Goal: Answer question/provide support: Share knowledge or assist other users

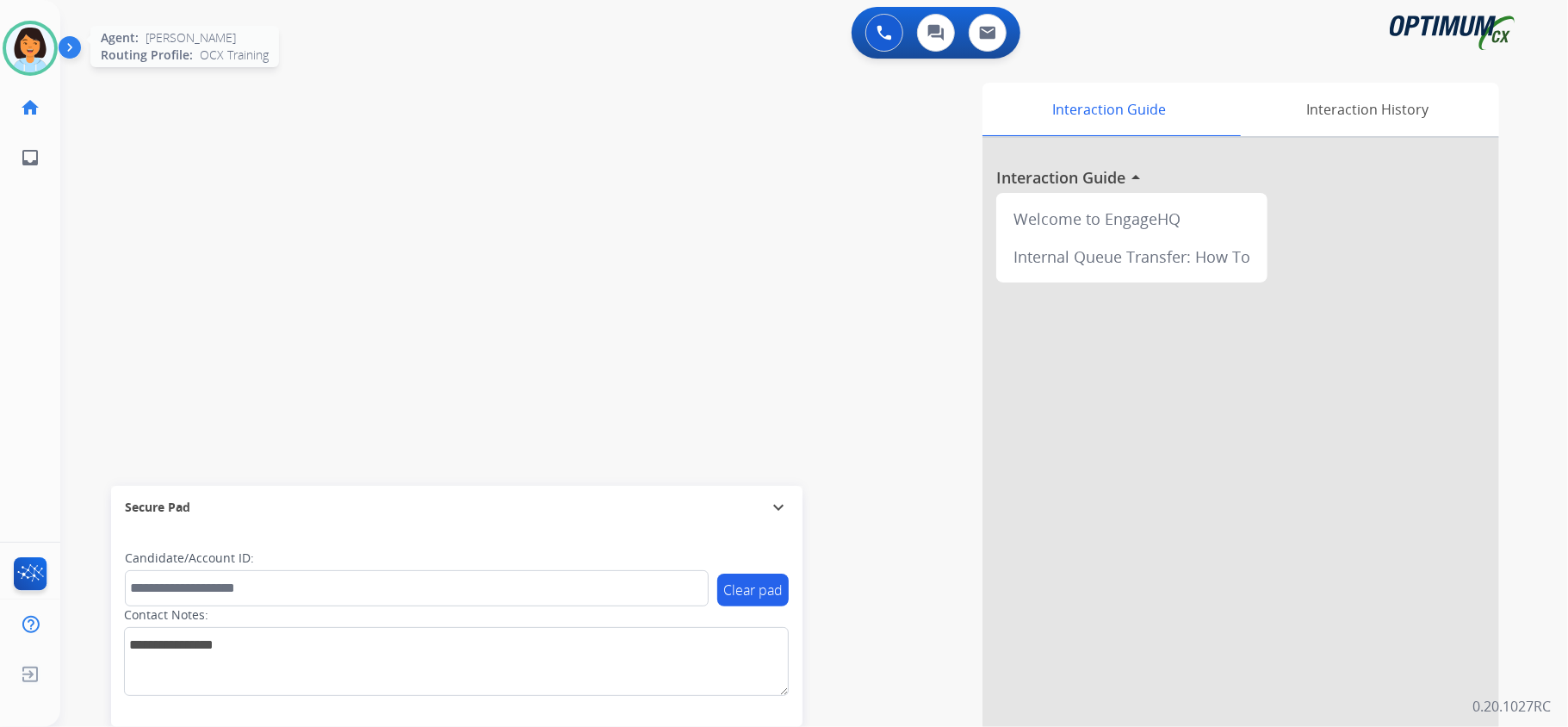
click at [18, 46] on img at bounding box center [30, 48] width 48 height 48
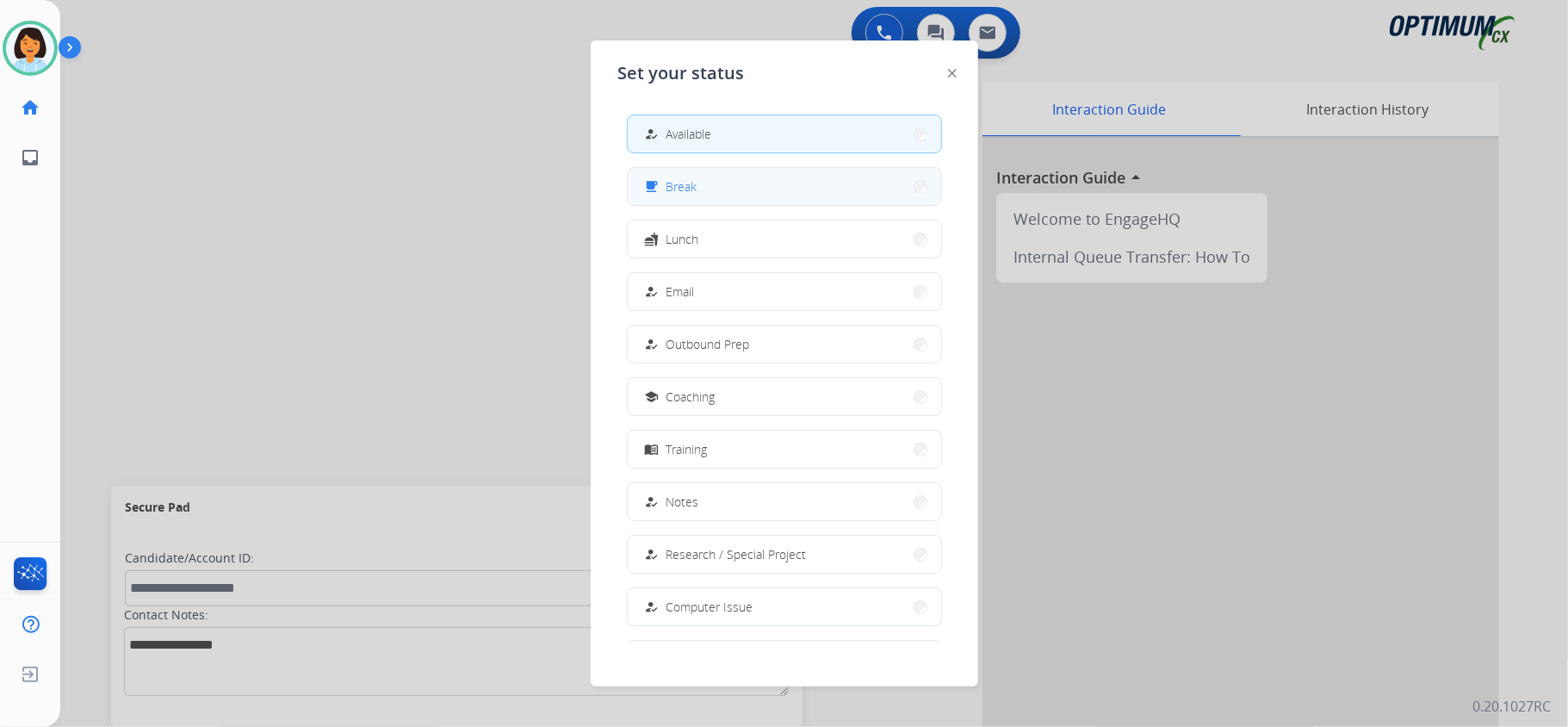
click at [738, 191] on button "free_breakfast Break" at bounding box center [784, 186] width 313 height 37
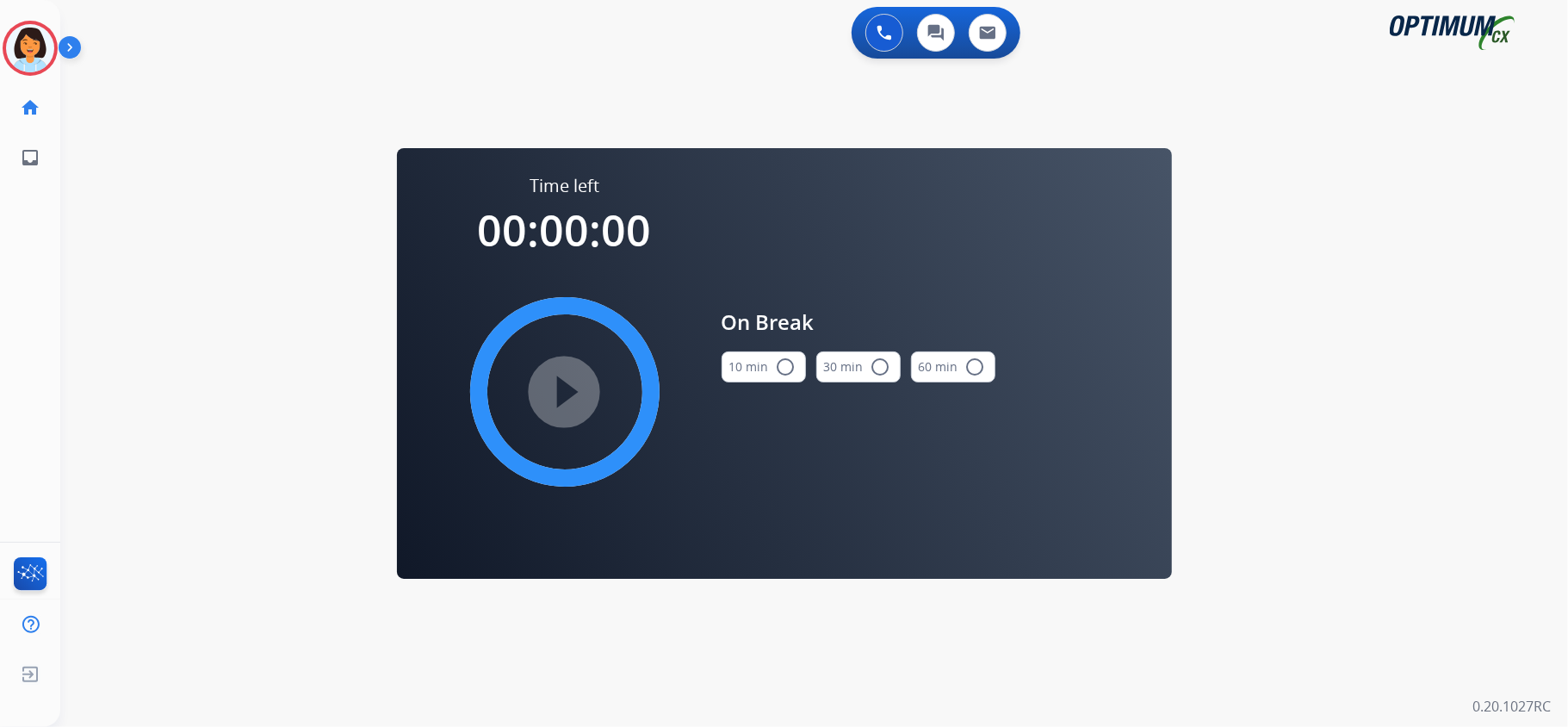
click at [776, 362] on mat-icon "radio_button_unchecked" at bounding box center [786, 367] width 21 height 21
click at [575, 384] on mat-icon "play_circle_filled" at bounding box center [565, 392] width 21 height 21
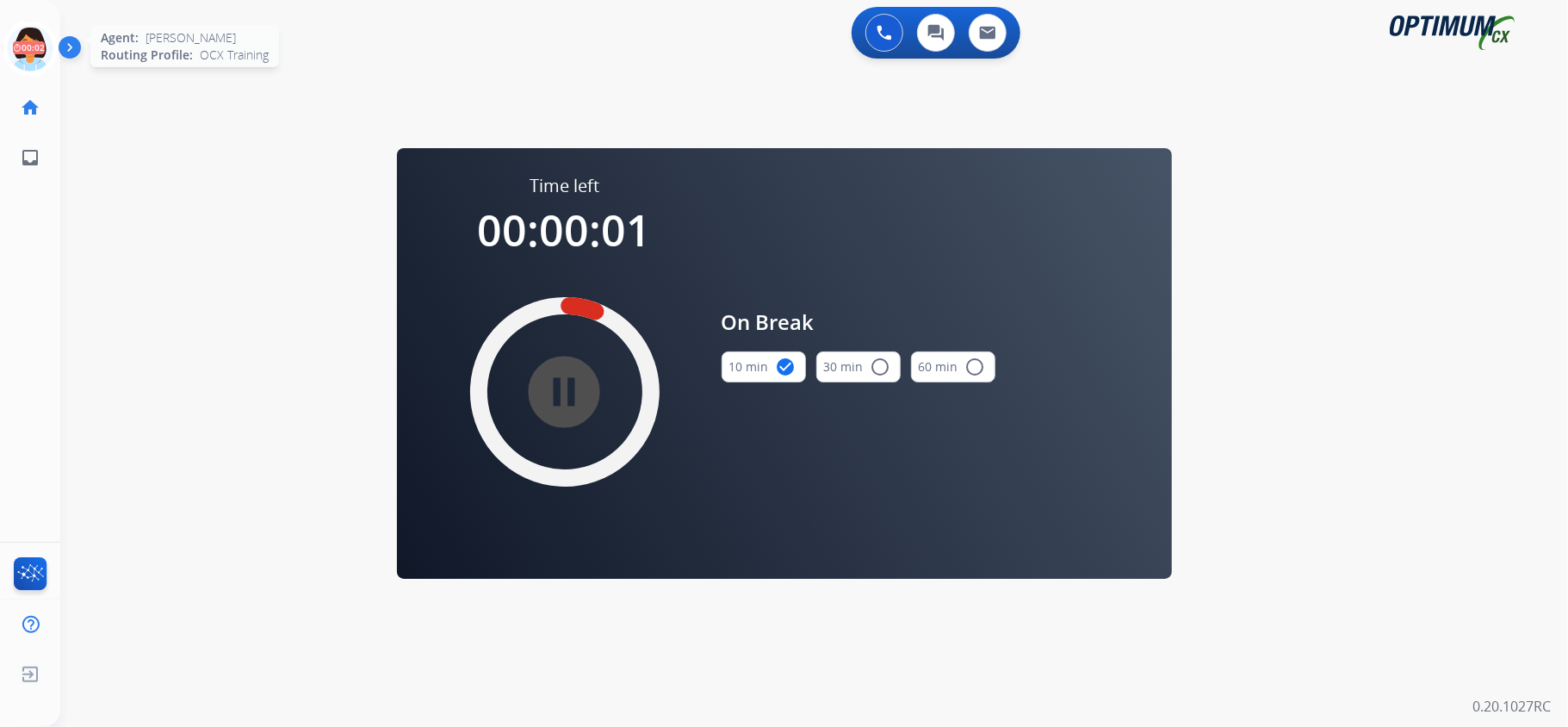
click at [32, 32] on icon at bounding box center [30, 48] width 56 height 56
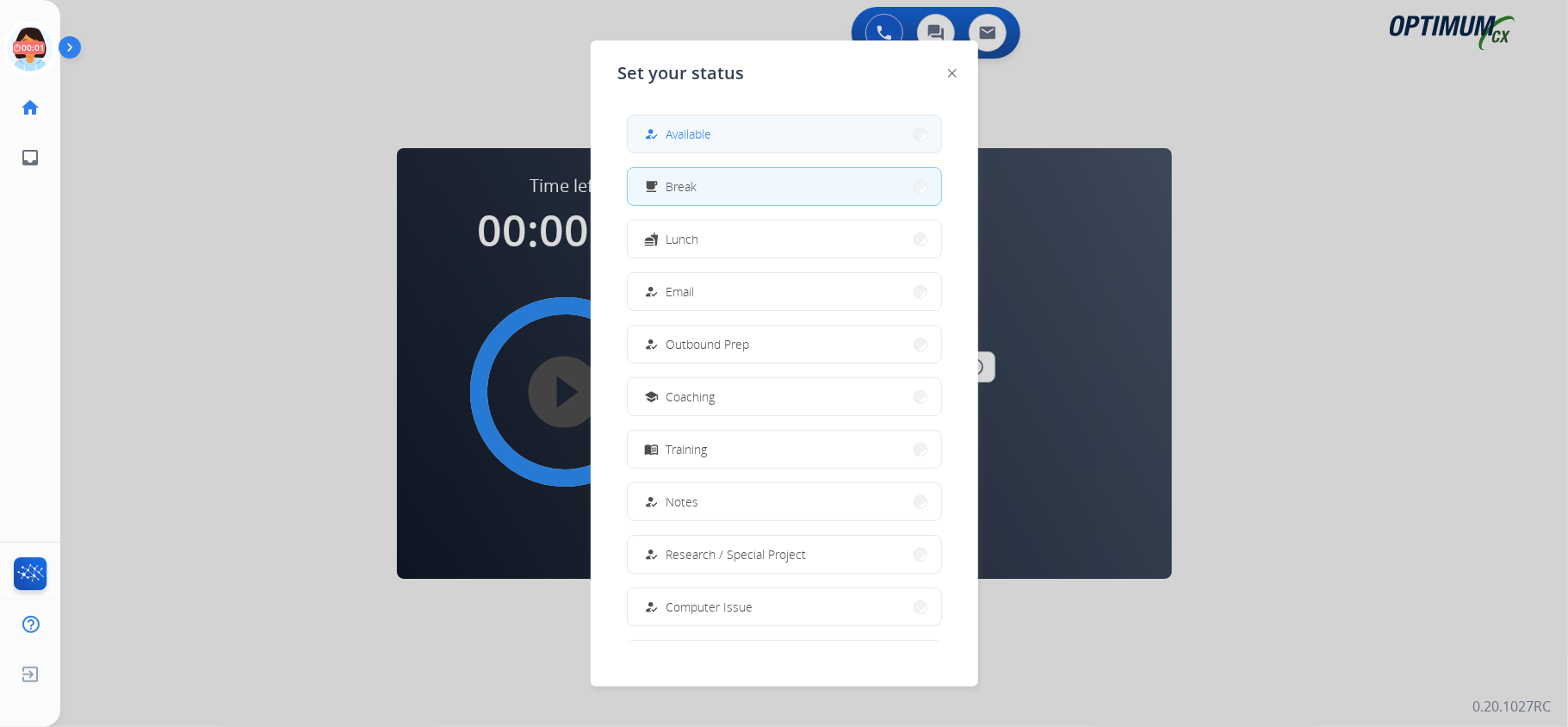
click at [762, 133] on button "how_to_reg Available" at bounding box center [784, 134] width 313 height 37
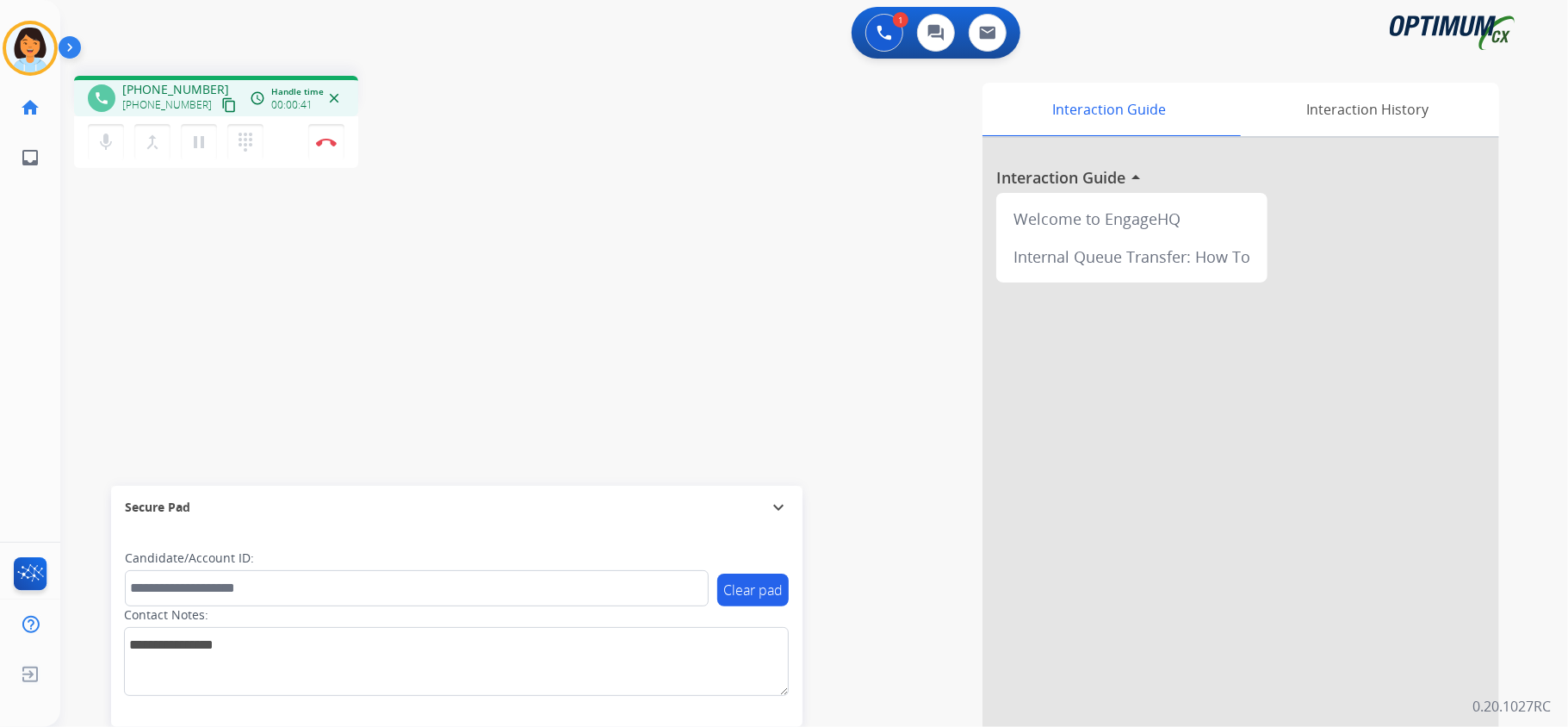
click at [648, 368] on div "Interaction Guide Interaction History Interaction Guide arrow_drop_up Welcome t…" at bounding box center [1029, 432] width 938 height 698
click at [221, 101] on mat-icon "content_copy" at bounding box center [228, 104] width 15 height 15
click at [333, 138] on img at bounding box center [326, 142] width 21 height 9
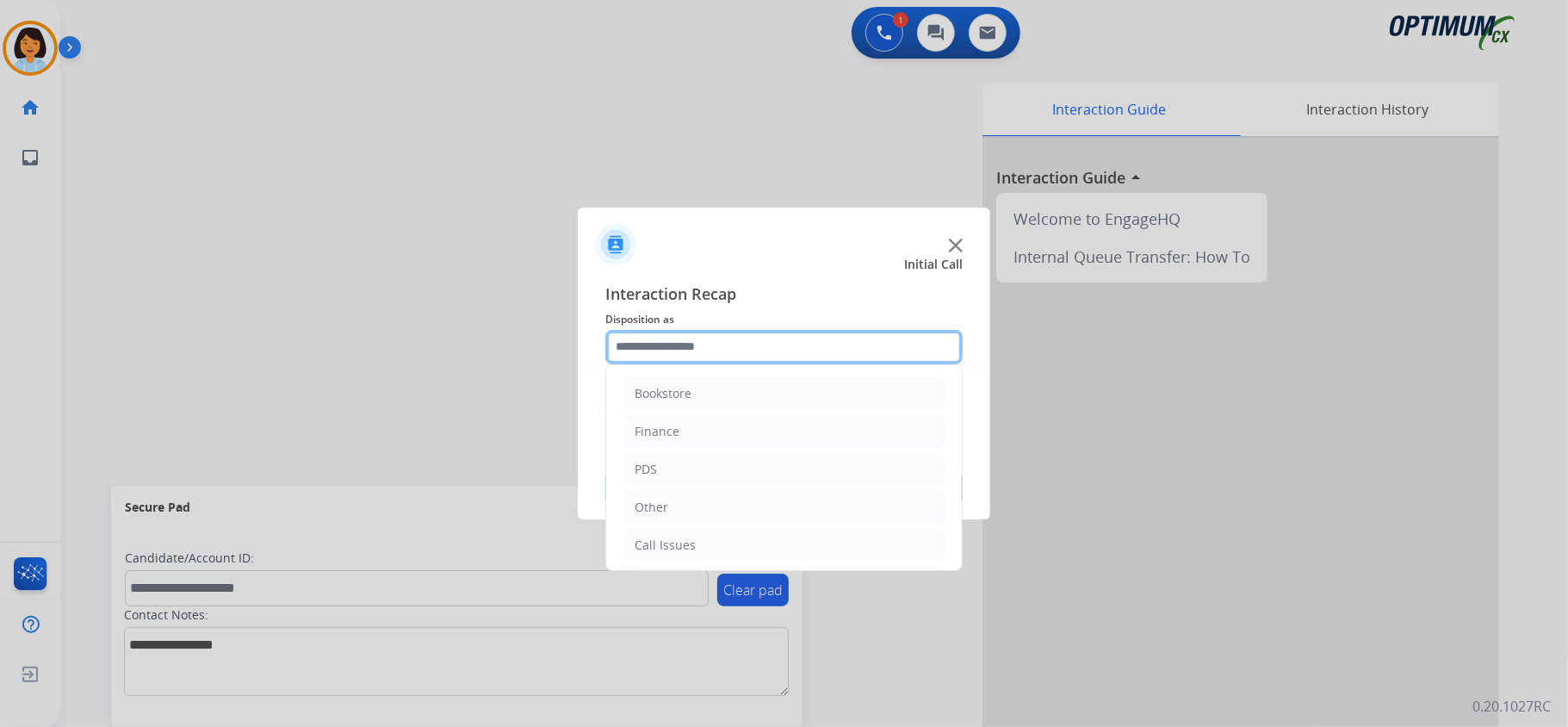
click at [714, 352] on input "text" at bounding box center [783, 347] width 358 height 35
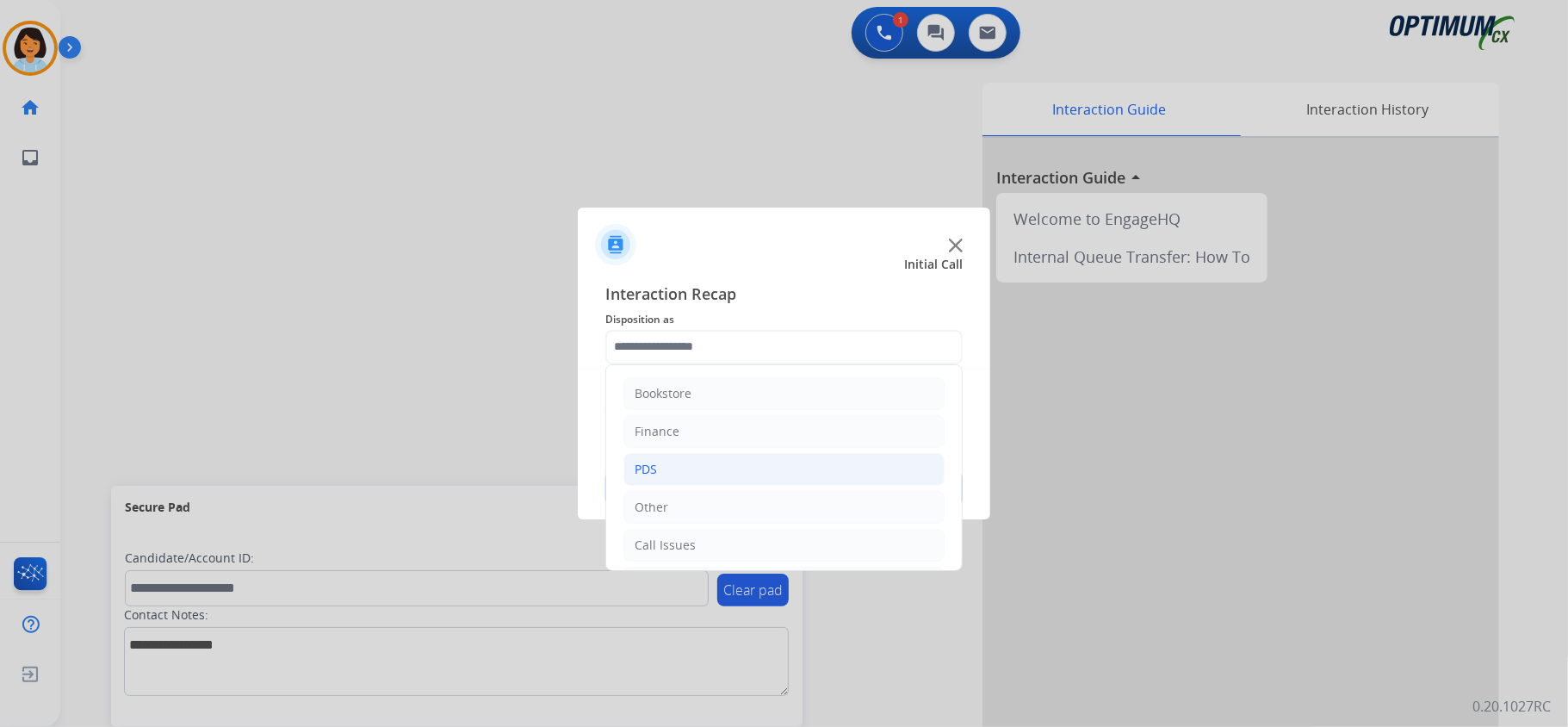
click at [710, 477] on li "PDS" at bounding box center [784, 469] width 321 height 33
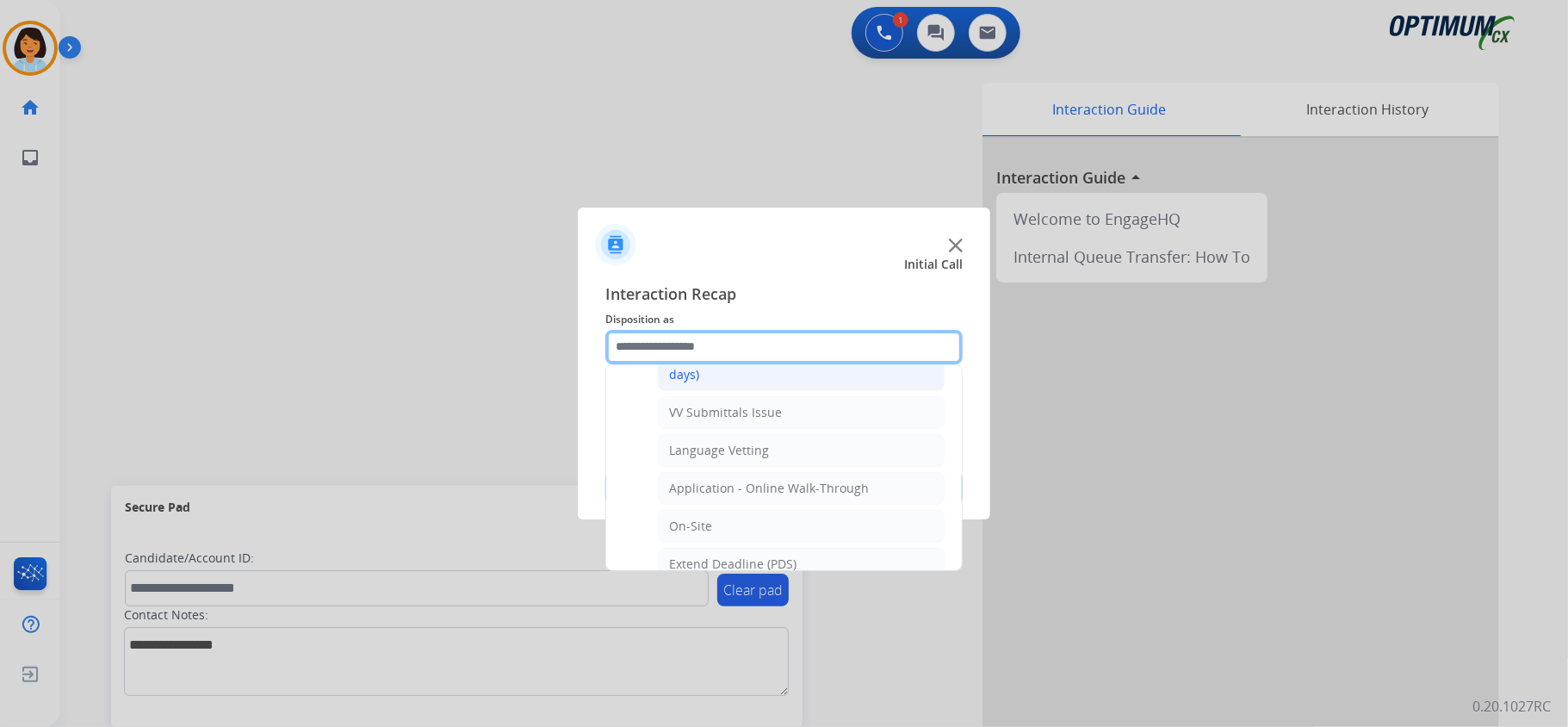
scroll to position [459, 0]
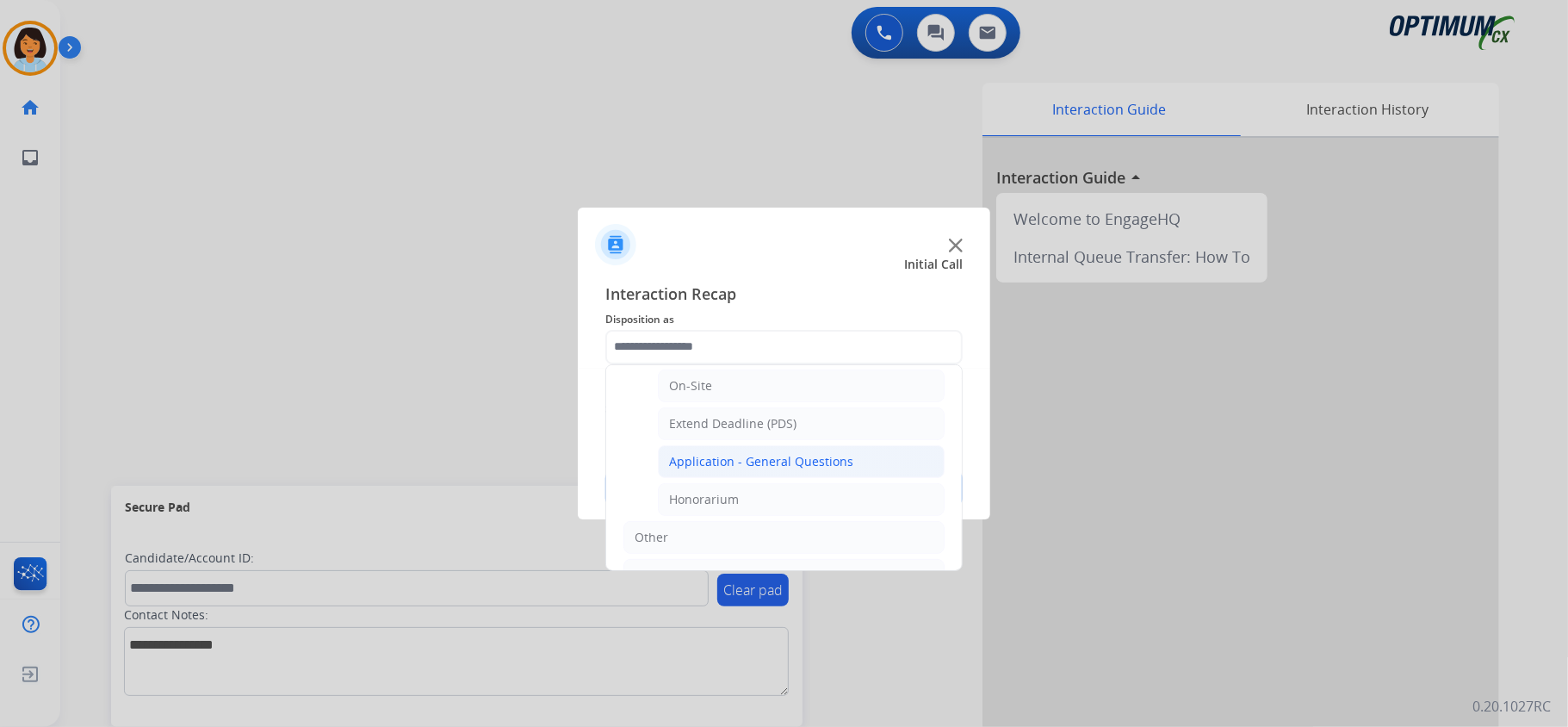
click at [711, 463] on div "Application - General Questions" at bounding box center [761, 461] width 185 height 17
type input "**********"
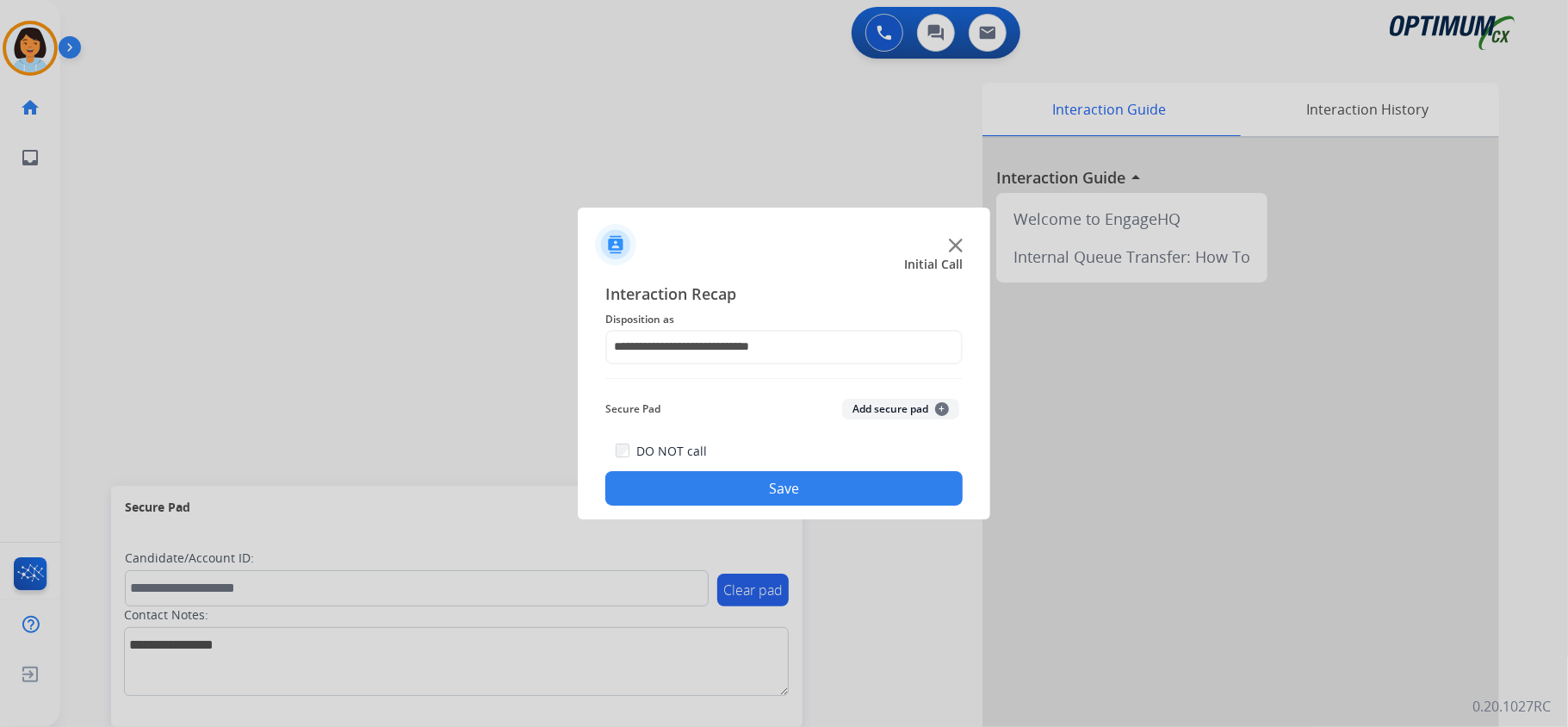
click at [714, 501] on button "Save" at bounding box center [783, 488] width 358 height 35
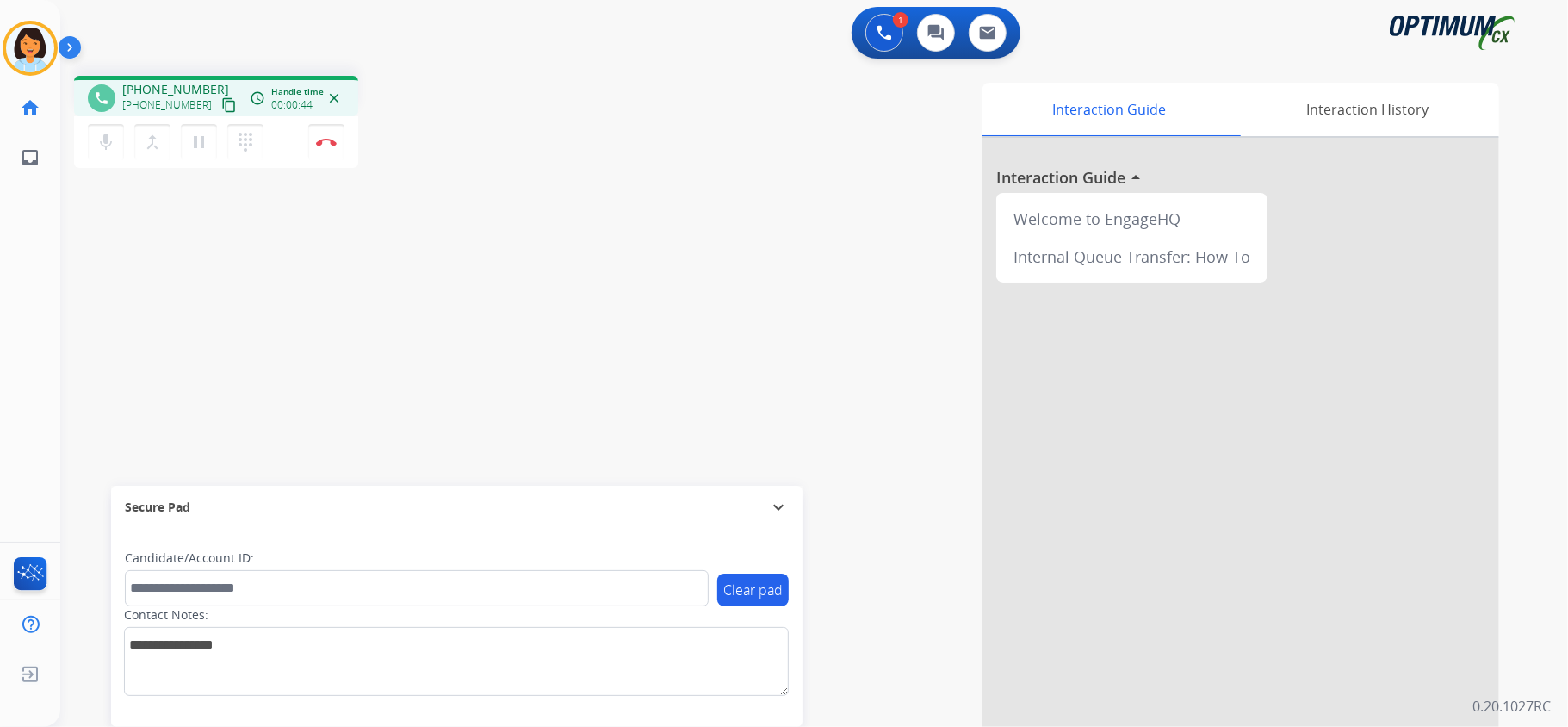
click at [221, 108] on mat-icon "content_copy" at bounding box center [228, 104] width 15 height 15
click at [327, 145] on img at bounding box center [326, 142] width 21 height 9
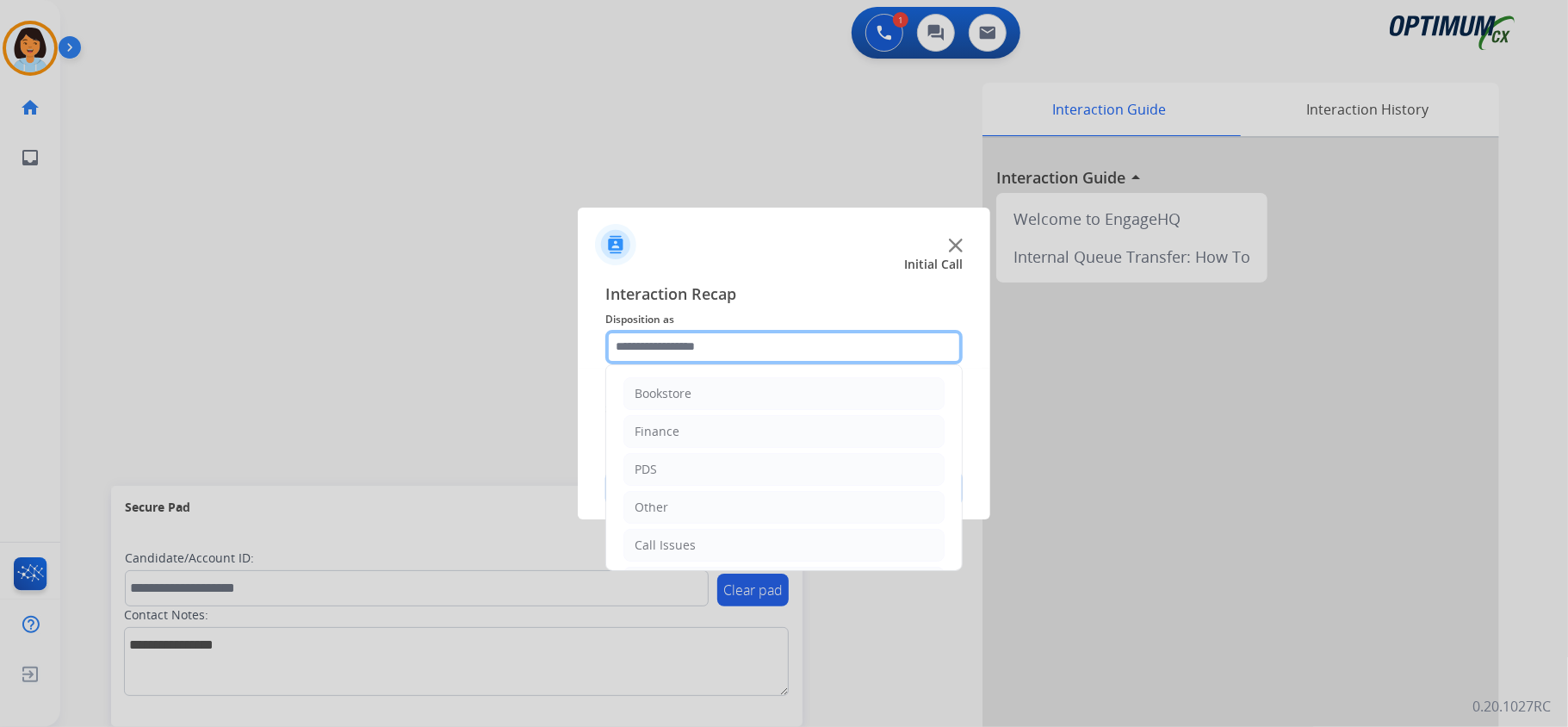
click at [917, 331] on input "text" at bounding box center [783, 347] width 358 height 35
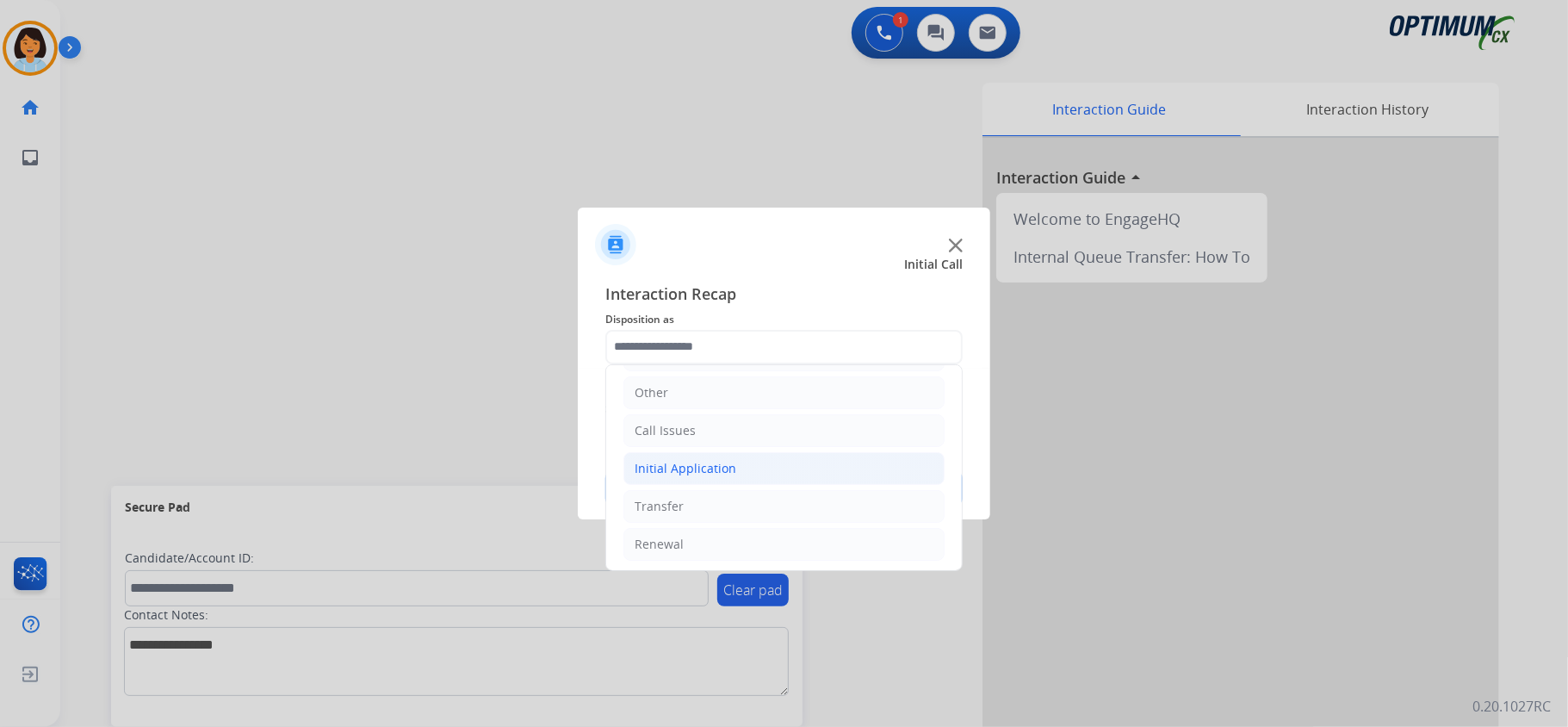
click at [686, 465] on div "Initial Application" at bounding box center [685, 467] width 102 height 17
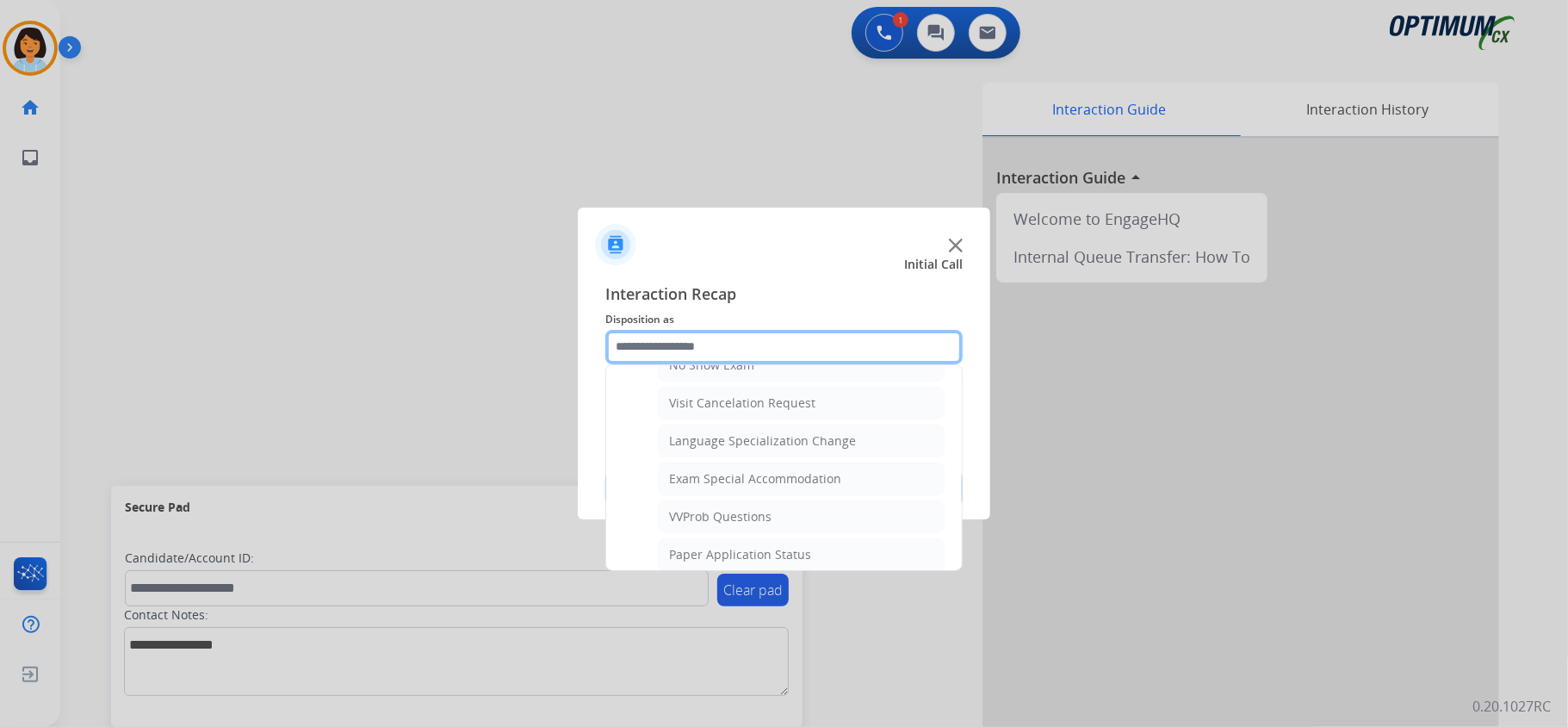
scroll to position [918, 0]
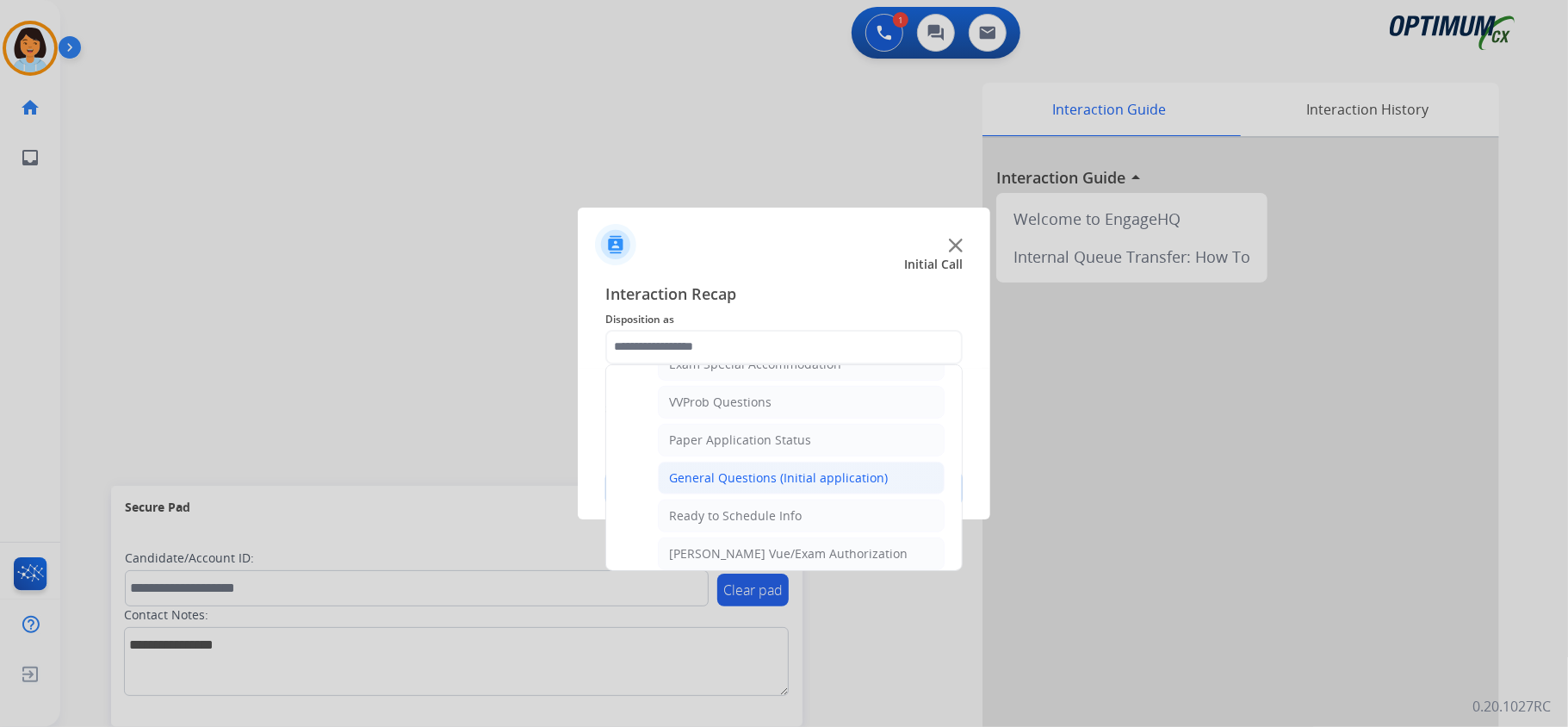
click at [723, 486] on div "General Questions (Initial application)" at bounding box center [778, 477] width 219 height 17
type input "**********"
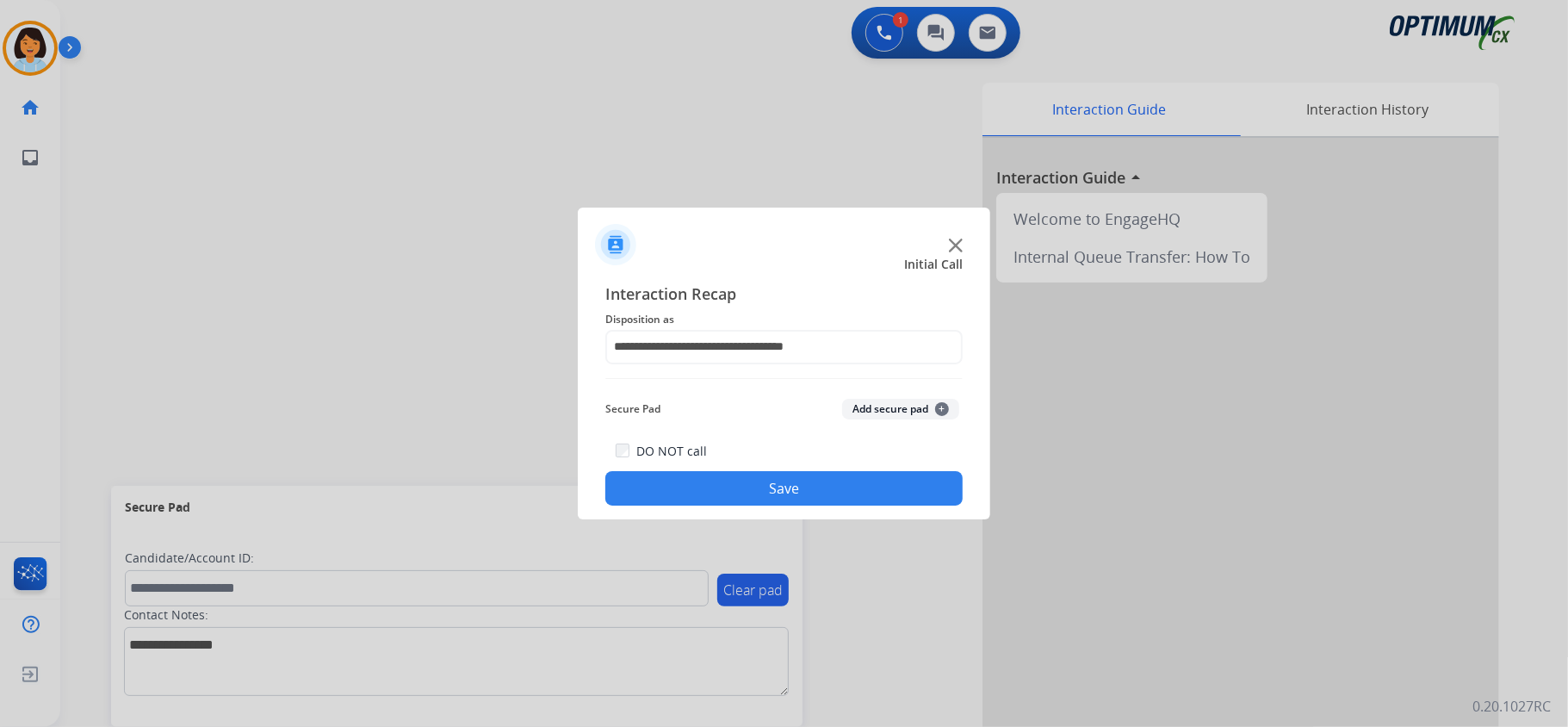
click at [728, 489] on button "Save" at bounding box center [783, 488] width 358 height 35
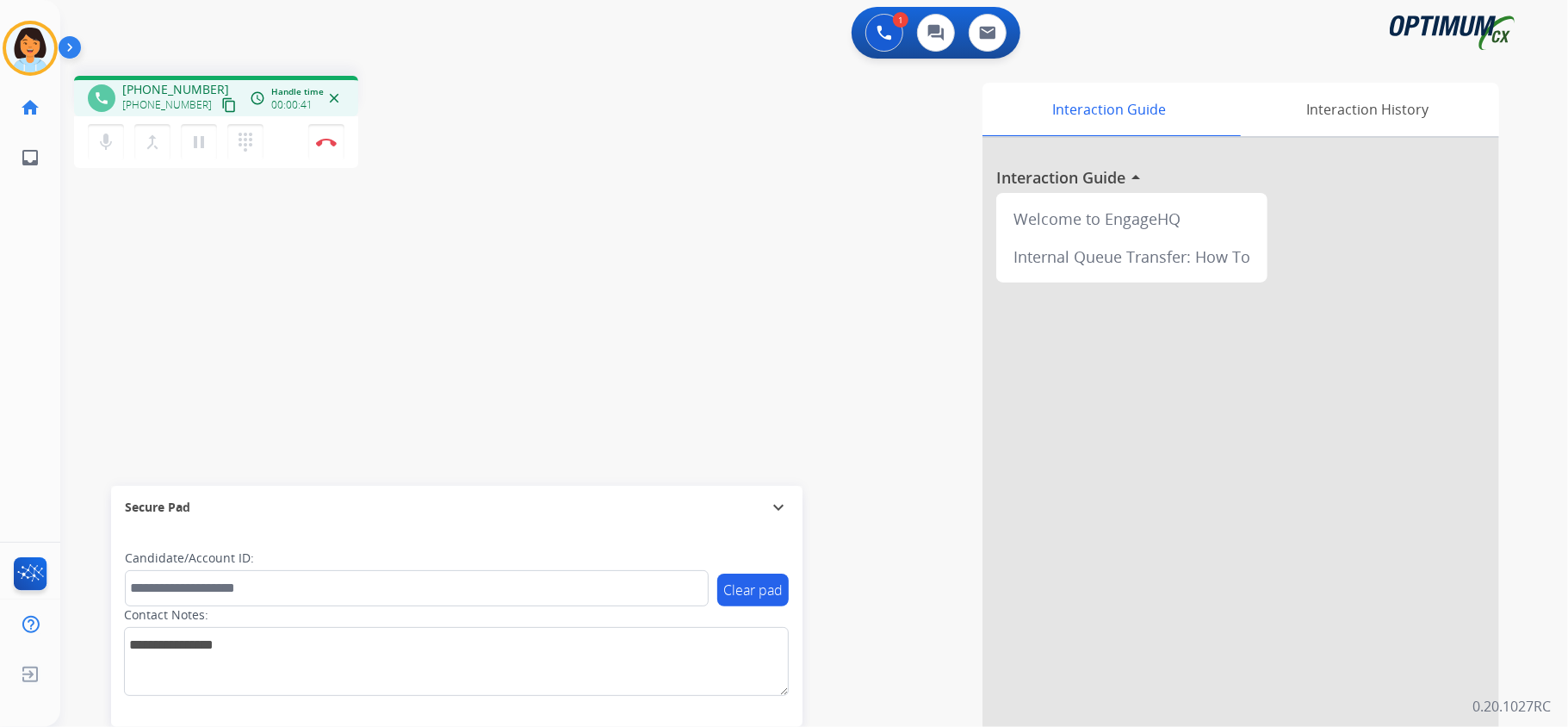
click at [221, 98] on mat-icon "content_copy" at bounding box center [228, 104] width 15 height 15
click at [334, 128] on button "Disconnect" at bounding box center [326, 142] width 37 height 37
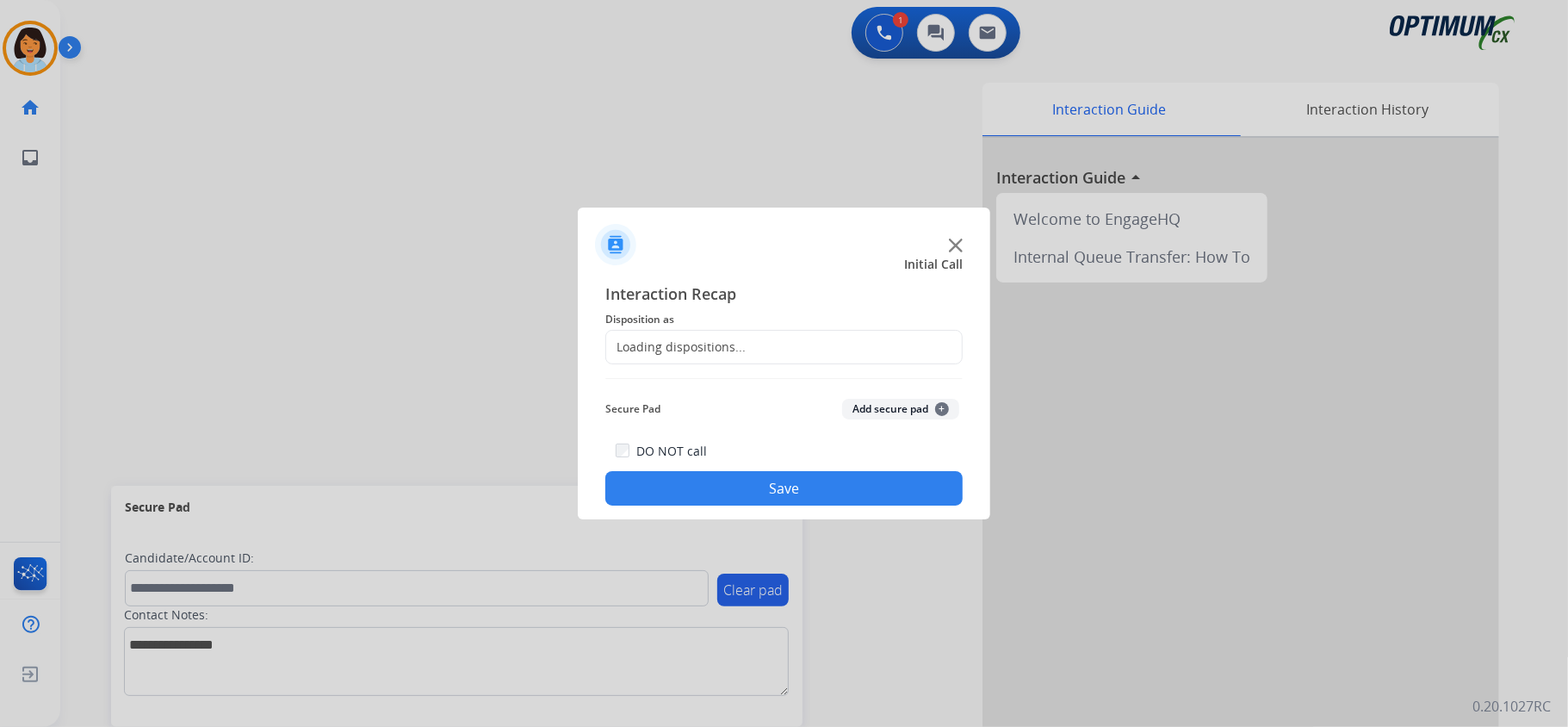
click at [717, 345] on div "Loading dispositions..." at bounding box center [675, 346] width 139 height 17
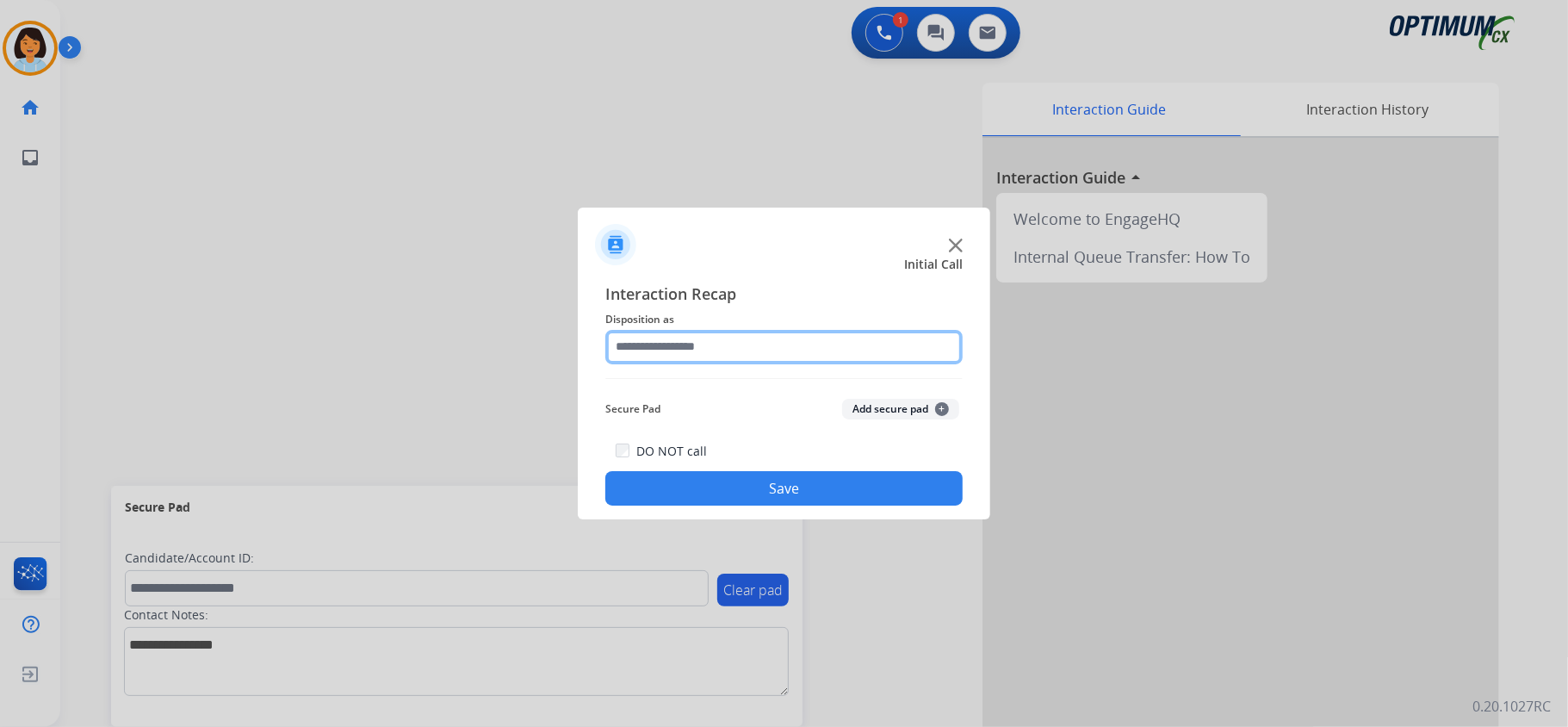
click at [717, 345] on input "text" at bounding box center [783, 347] width 358 height 35
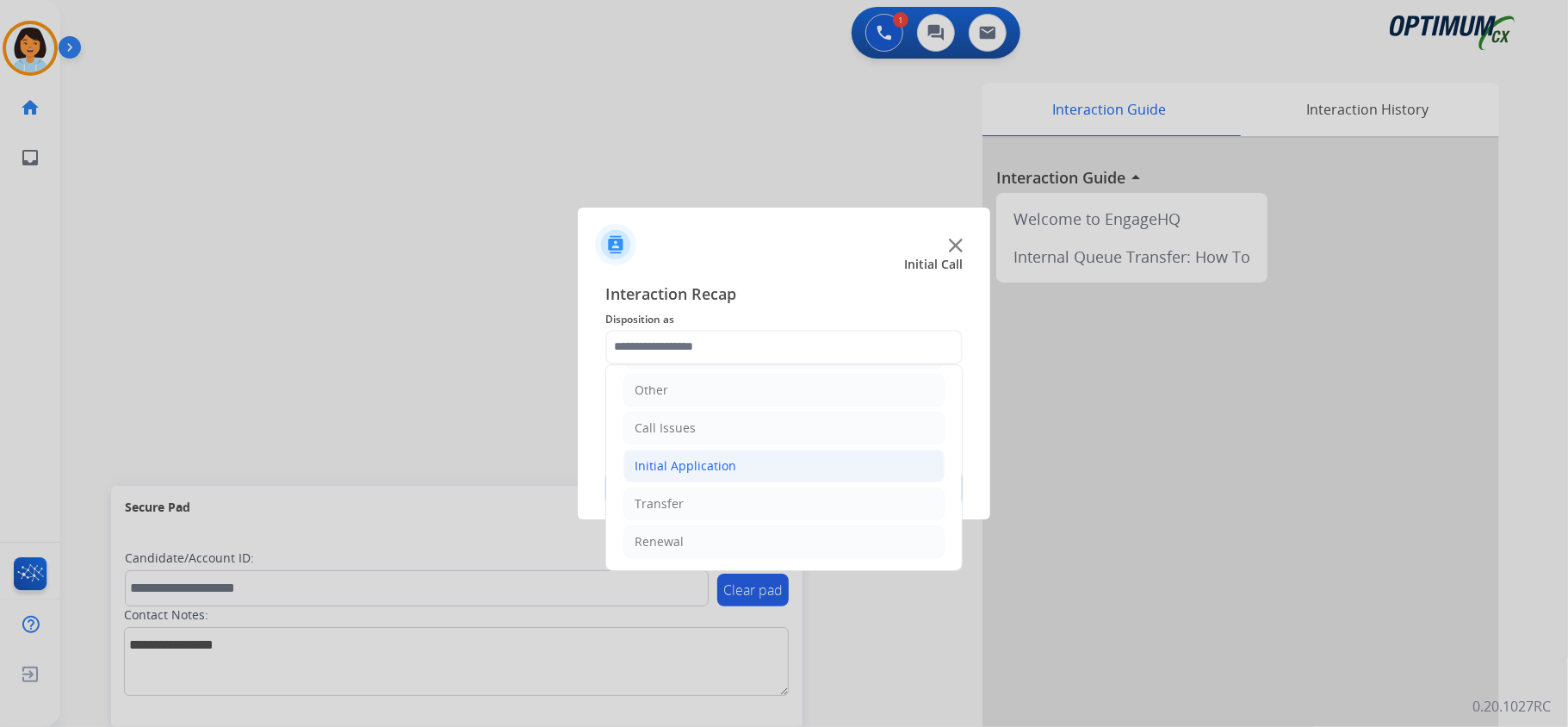
click at [747, 470] on li "Initial Application" at bounding box center [784, 466] width 321 height 33
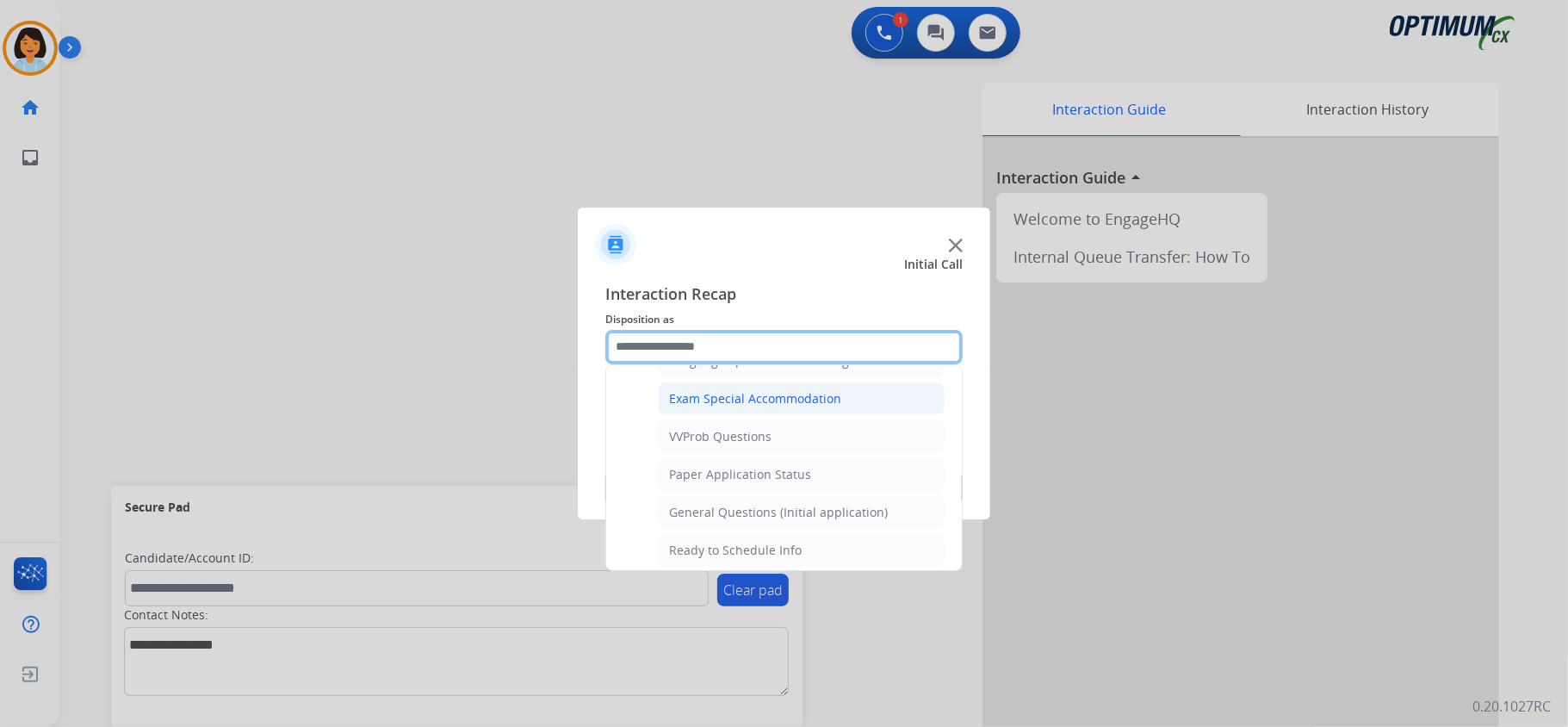
scroll to position [925, 0]
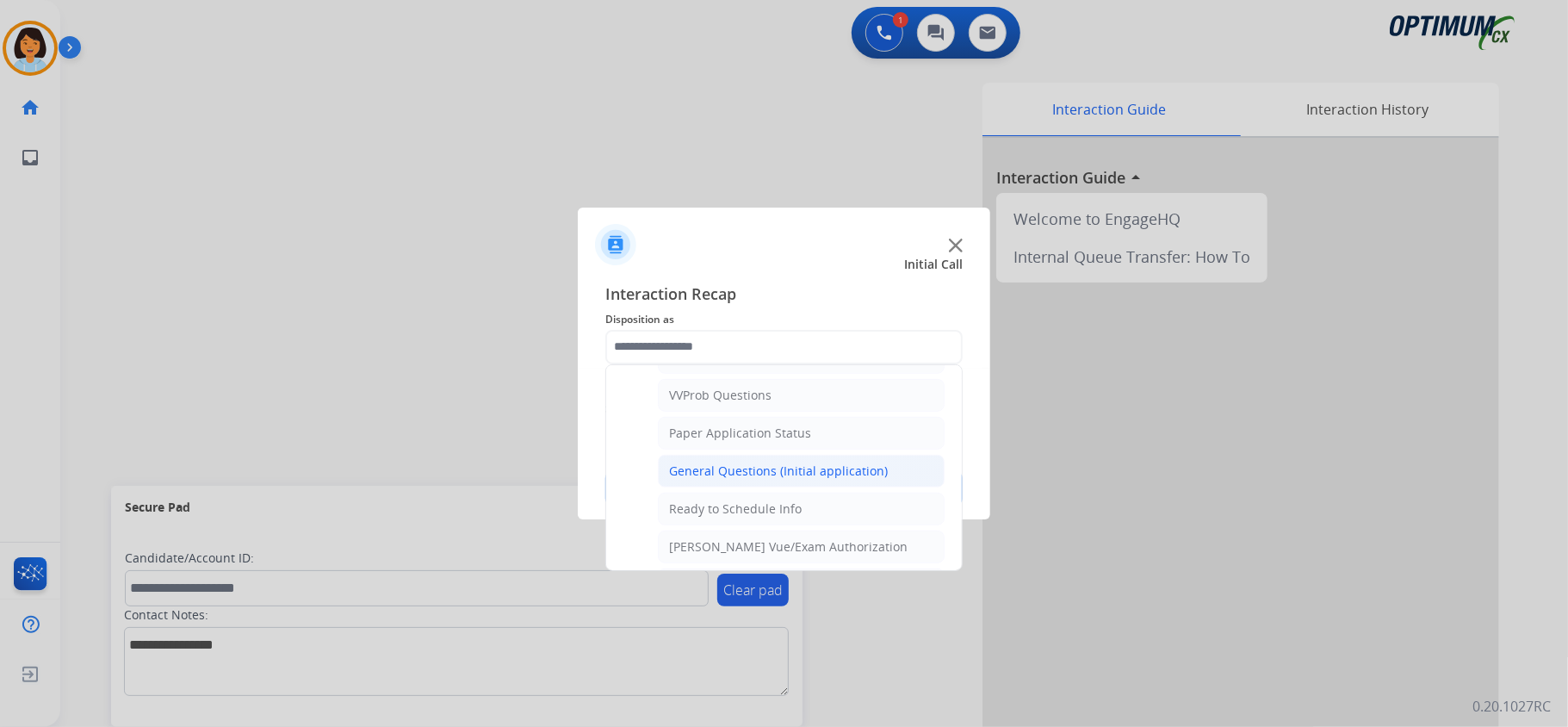
click at [738, 480] on div "General Questions (Initial application)" at bounding box center [778, 470] width 219 height 17
type input "**********"
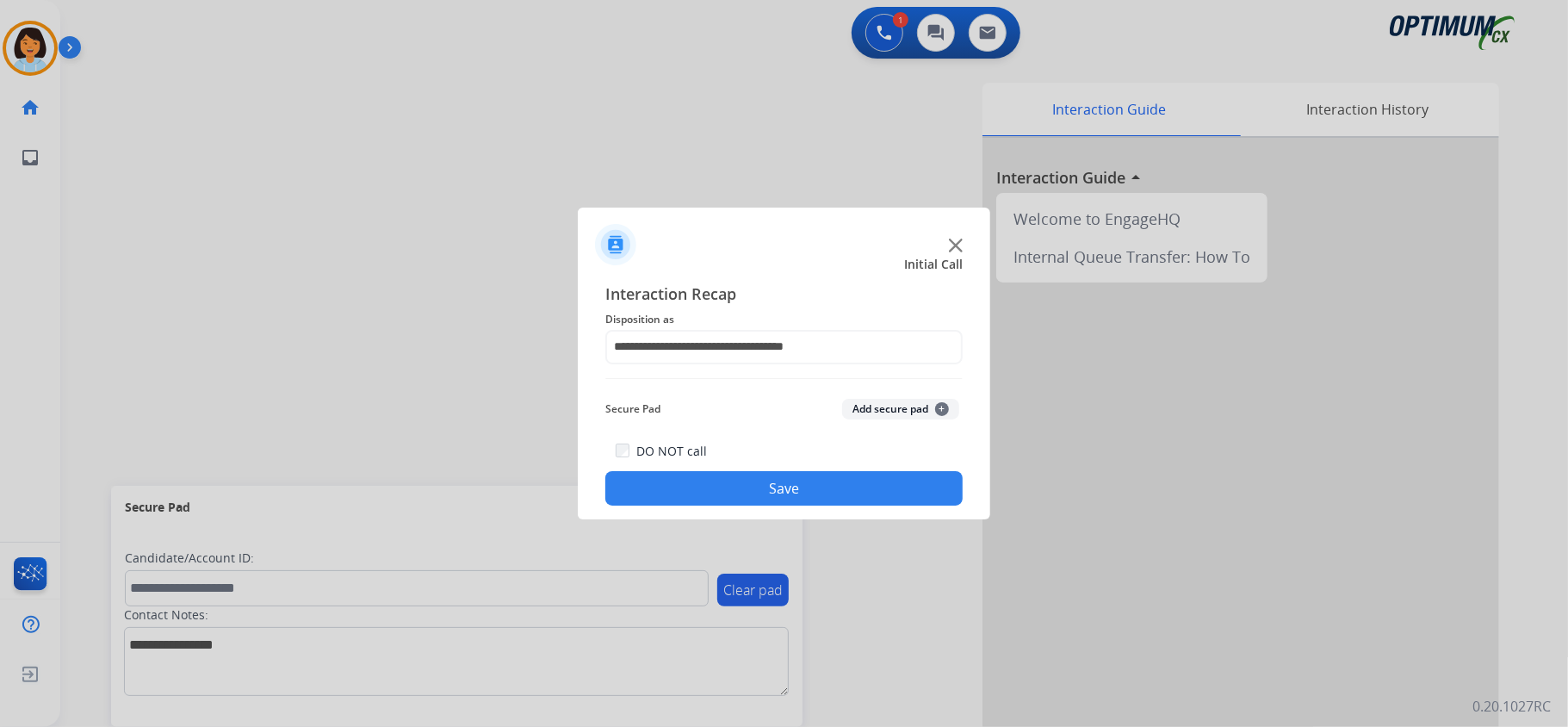
click at [738, 485] on button "Save" at bounding box center [783, 488] width 358 height 35
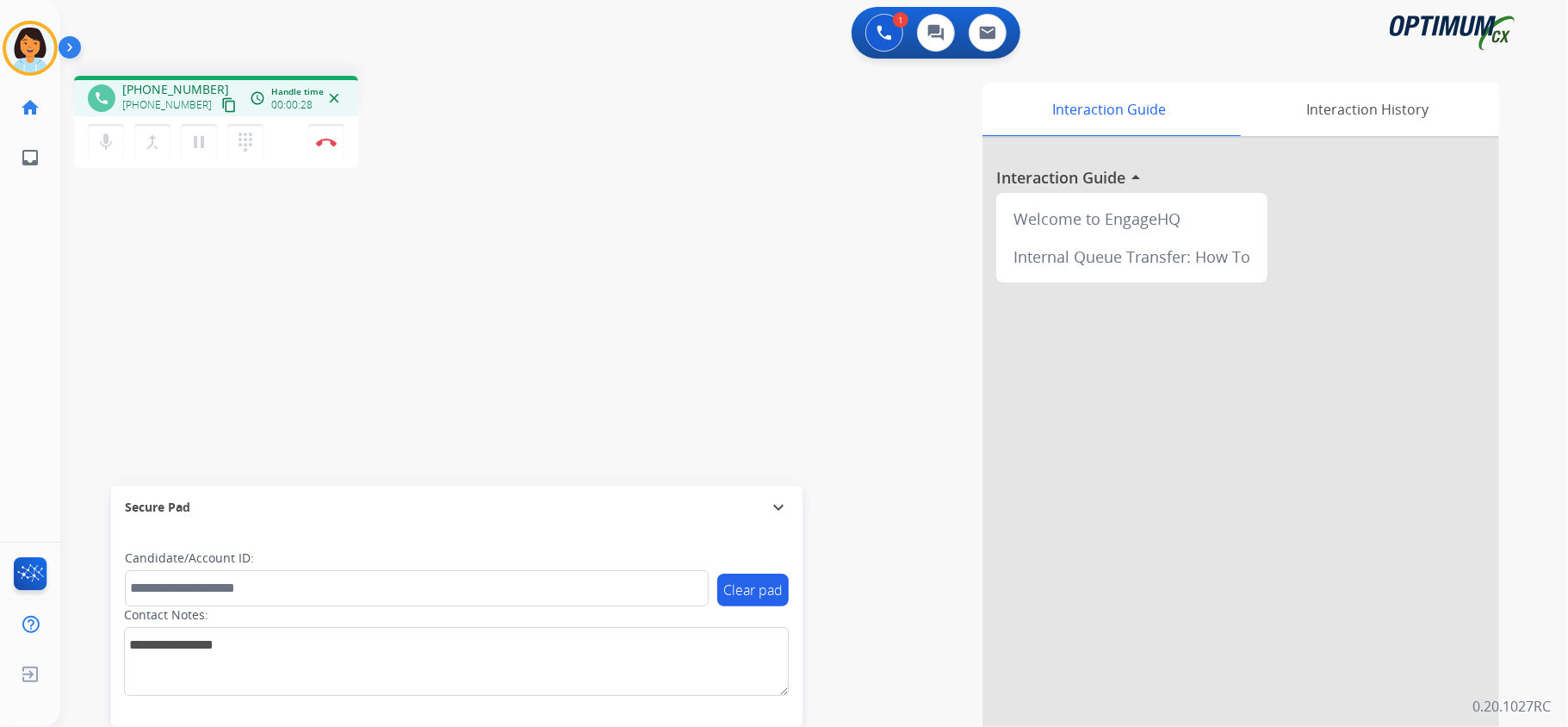
click at [221, 103] on mat-icon "content_copy" at bounding box center [228, 104] width 15 height 15
click at [328, 142] on img at bounding box center [326, 142] width 21 height 9
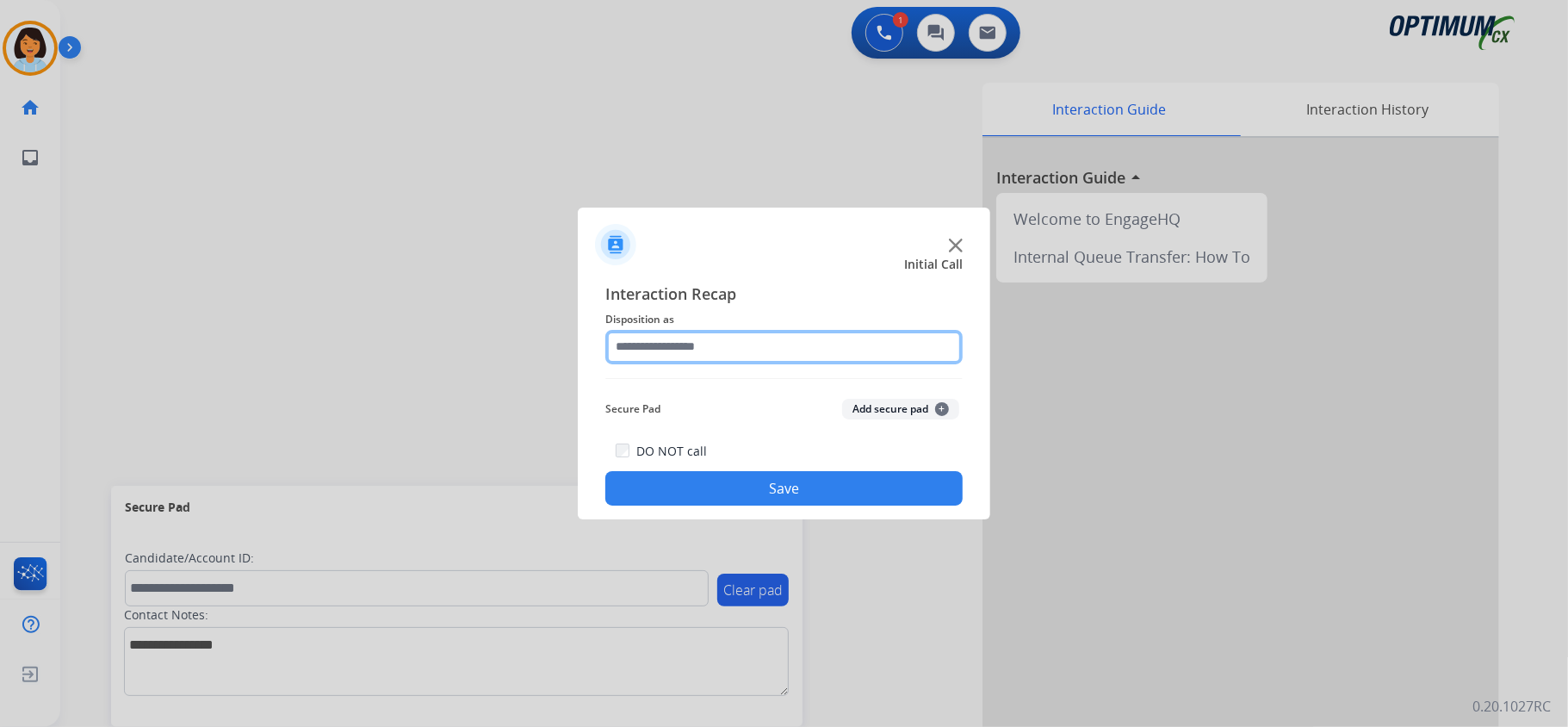
click at [852, 339] on input "text" at bounding box center [783, 347] width 358 height 35
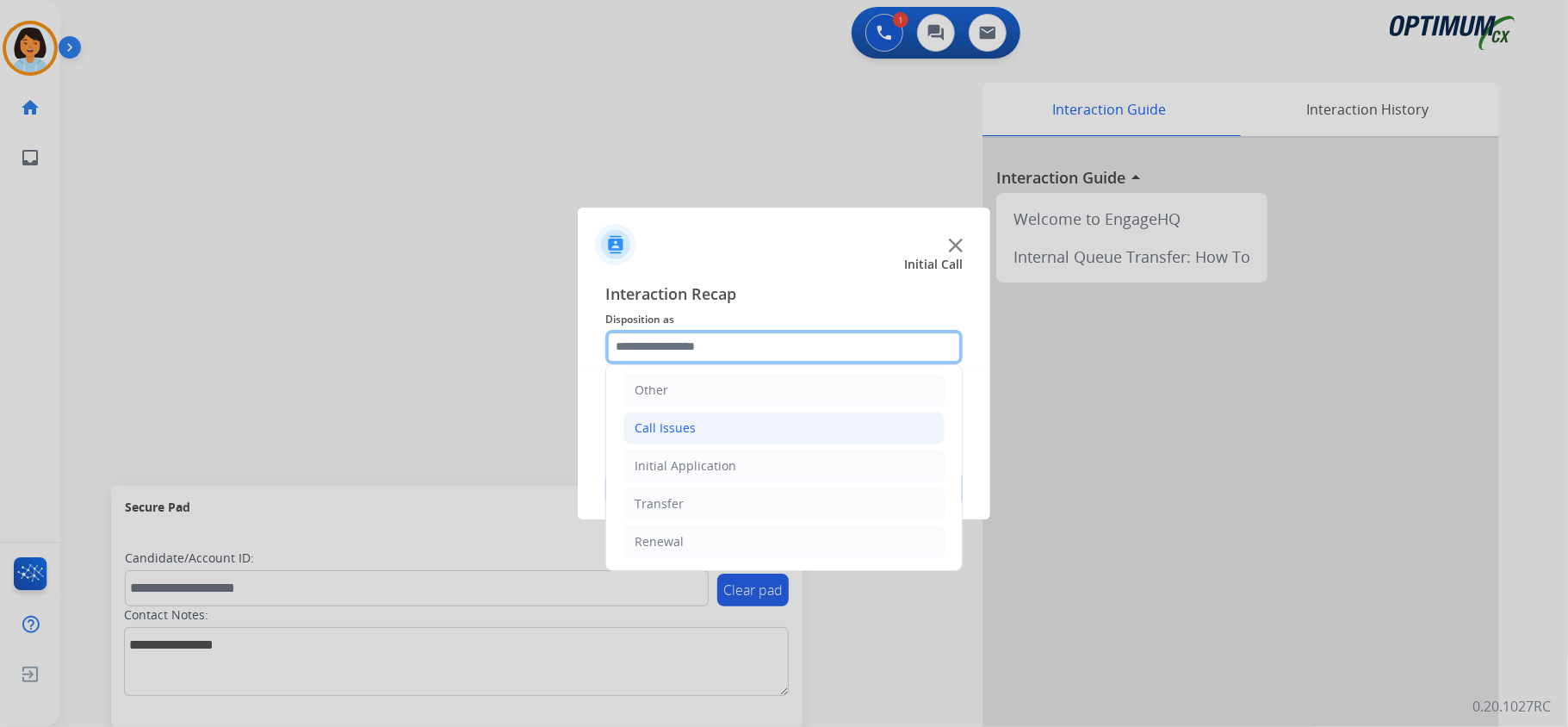
scroll to position [121, 0]
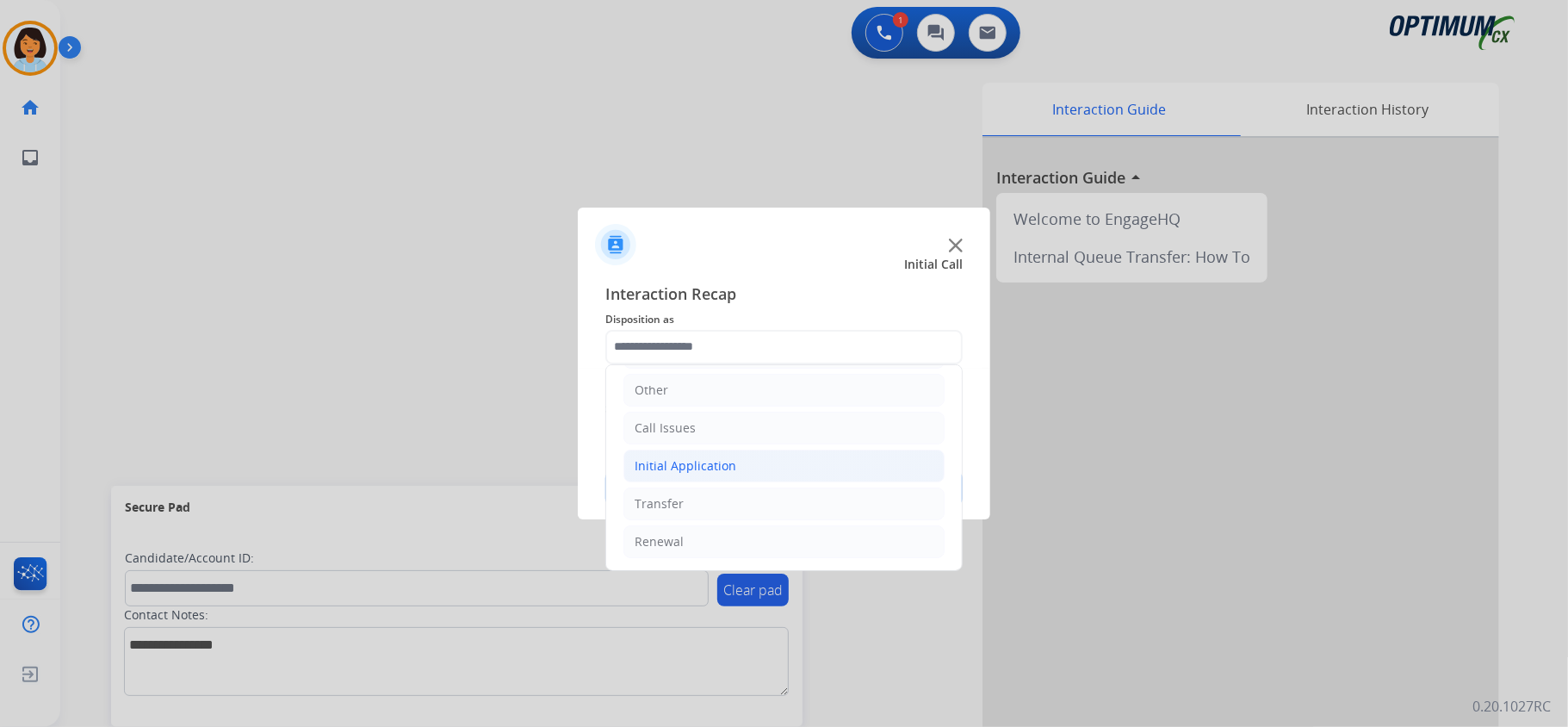
click at [752, 457] on li "Initial Application" at bounding box center [784, 466] width 321 height 33
click at [753, 508] on div "Credential Resend (Initial application)" at bounding box center [778, 499] width 218 height 17
type input "**********"
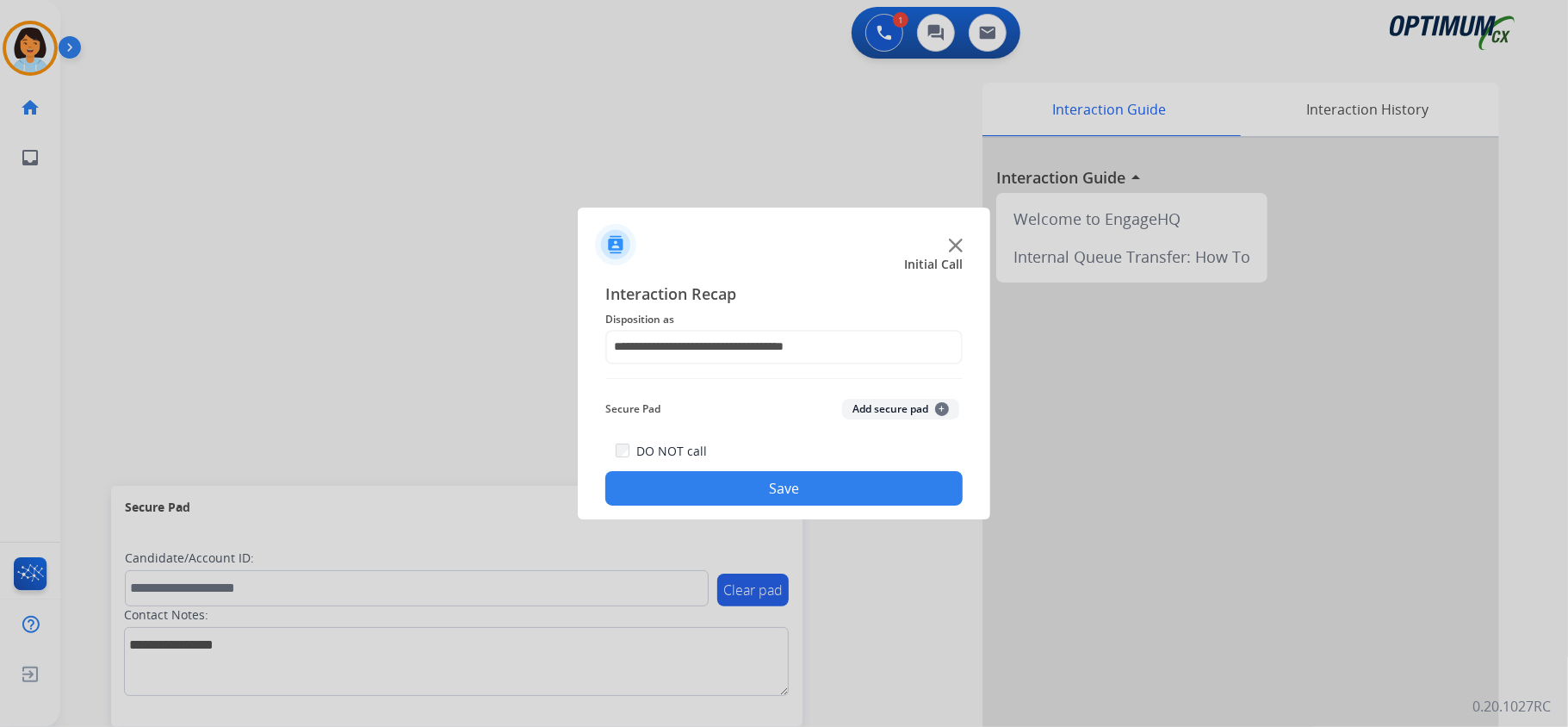
click at [759, 493] on button "Save" at bounding box center [783, 488] width 358 height 35
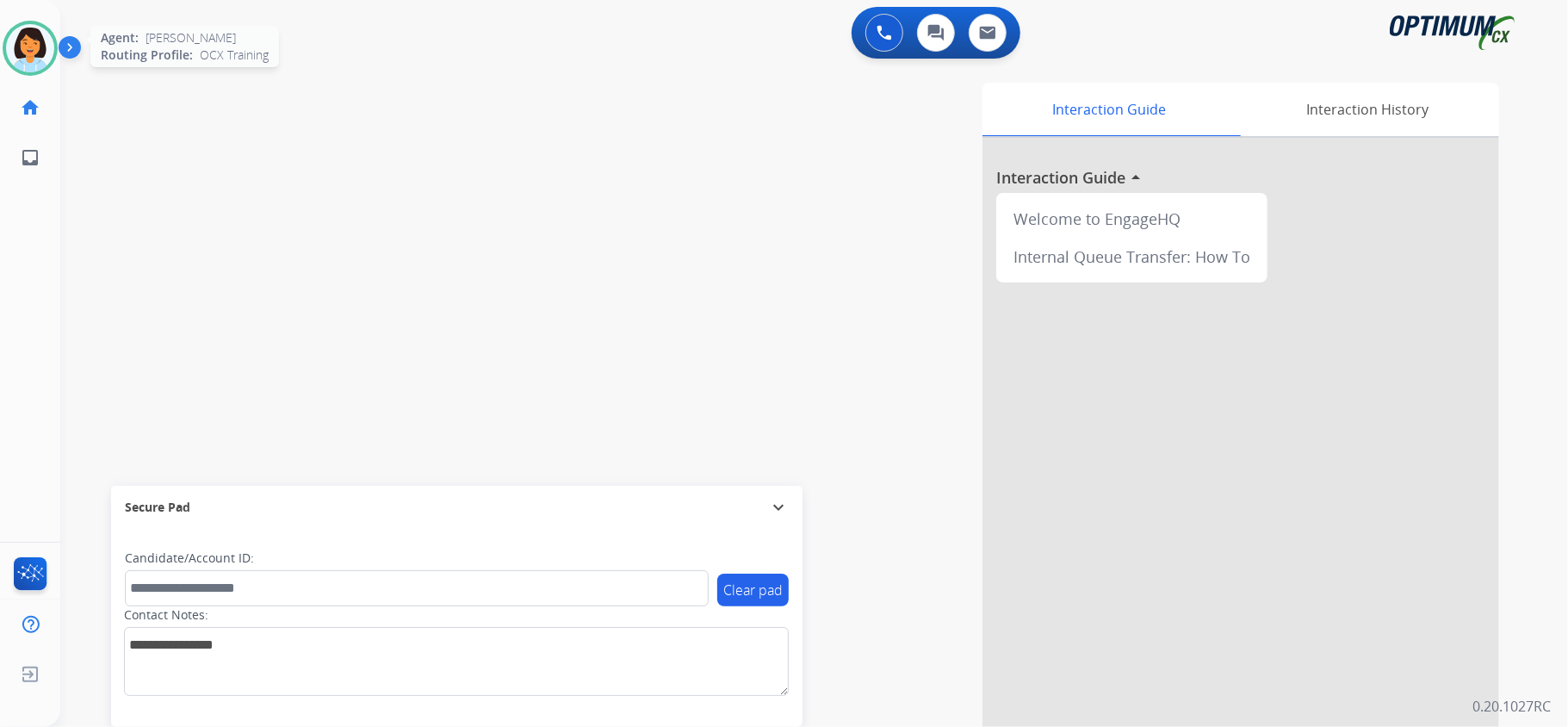
click at [41, 53] on img at bounding box center [30, 48] width 48 height 48
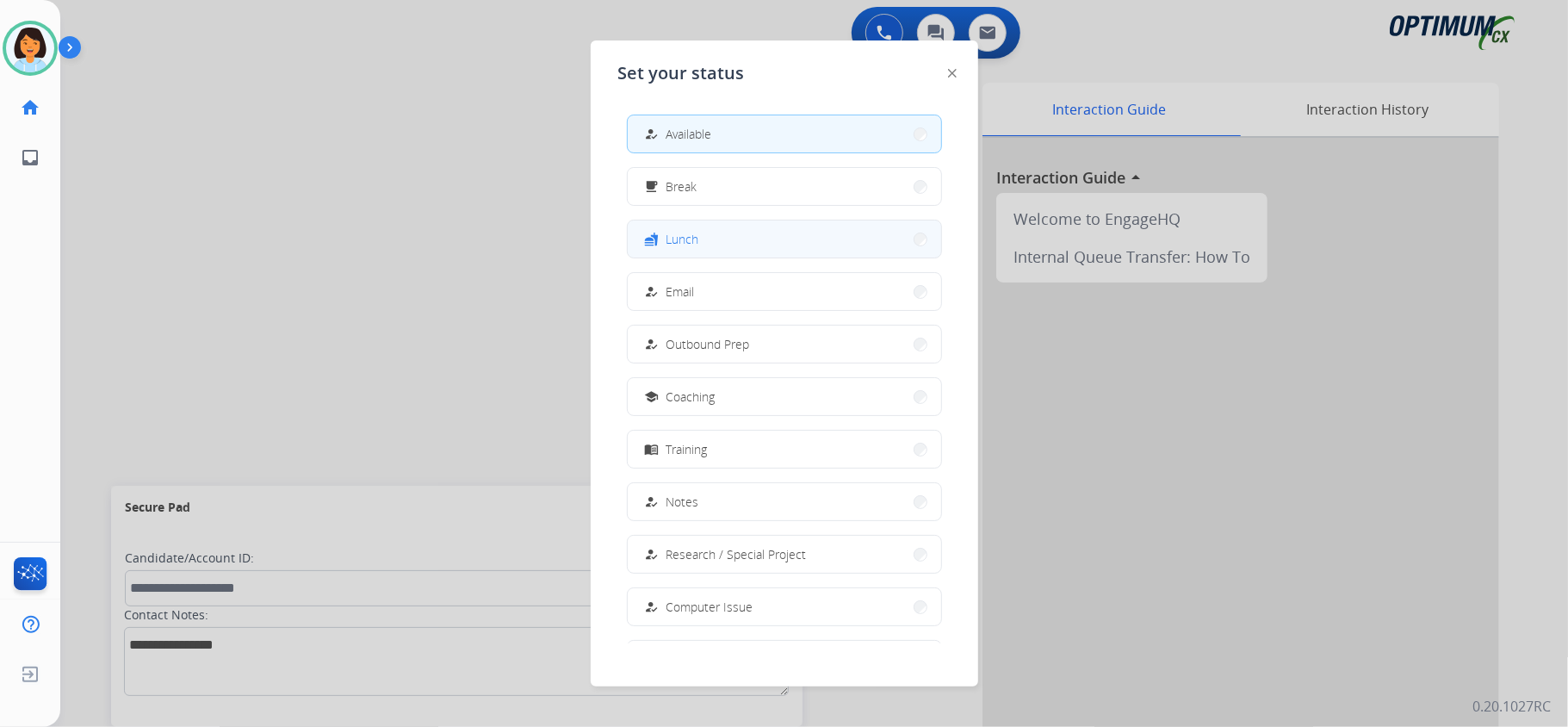
click at [720, 242] on button "fastfood Lunch" at bounding box center [784, 239] width 313 height 37
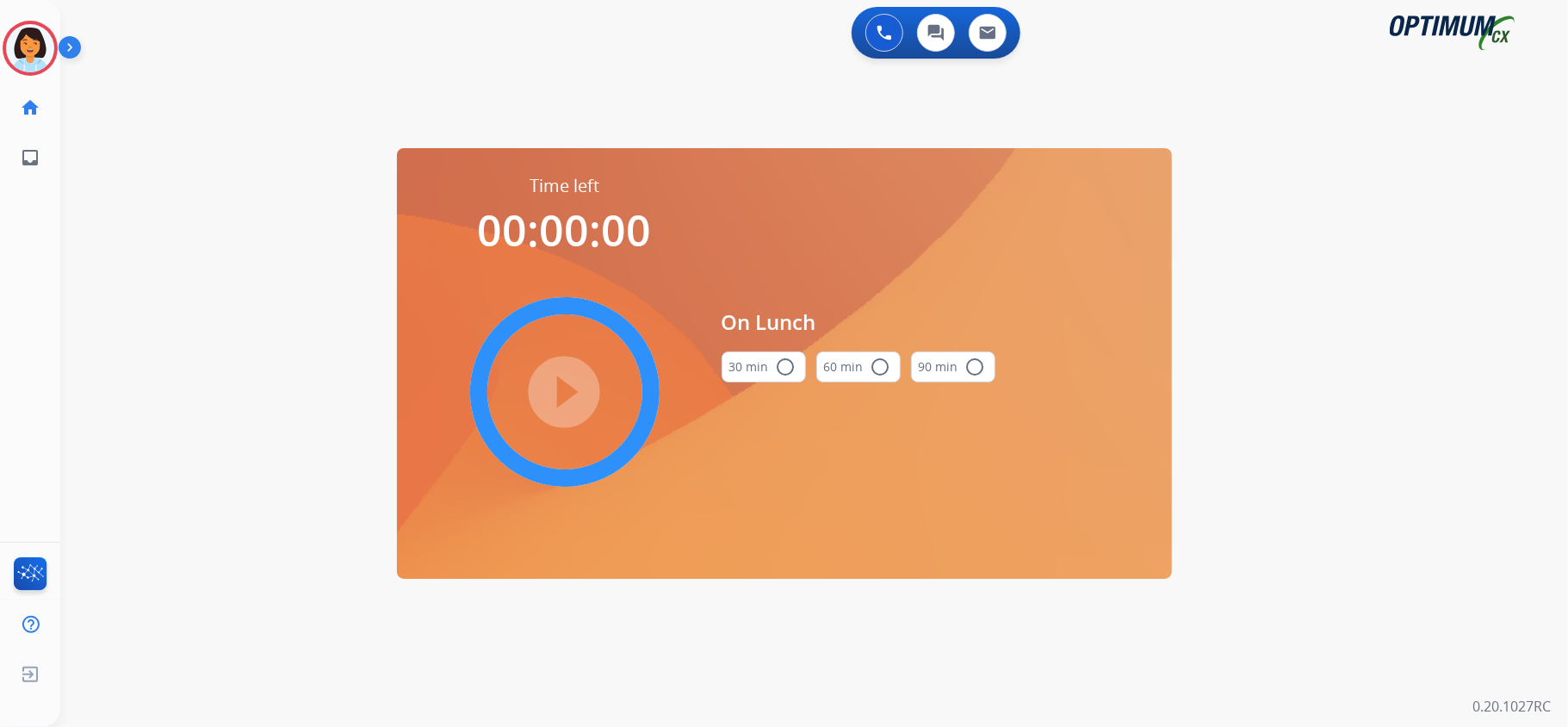
click at [776, 370] on mat-icon "radio_button_unchecked" at bounding box center [786, 367] width 21 height 21
click at [575, 382] on mat-icon "play_circle_filled" at bounding box center [565, 392] width 21 height 21
click at [24, 28] on icon at bounding box center [30, 48] width 56 height 56
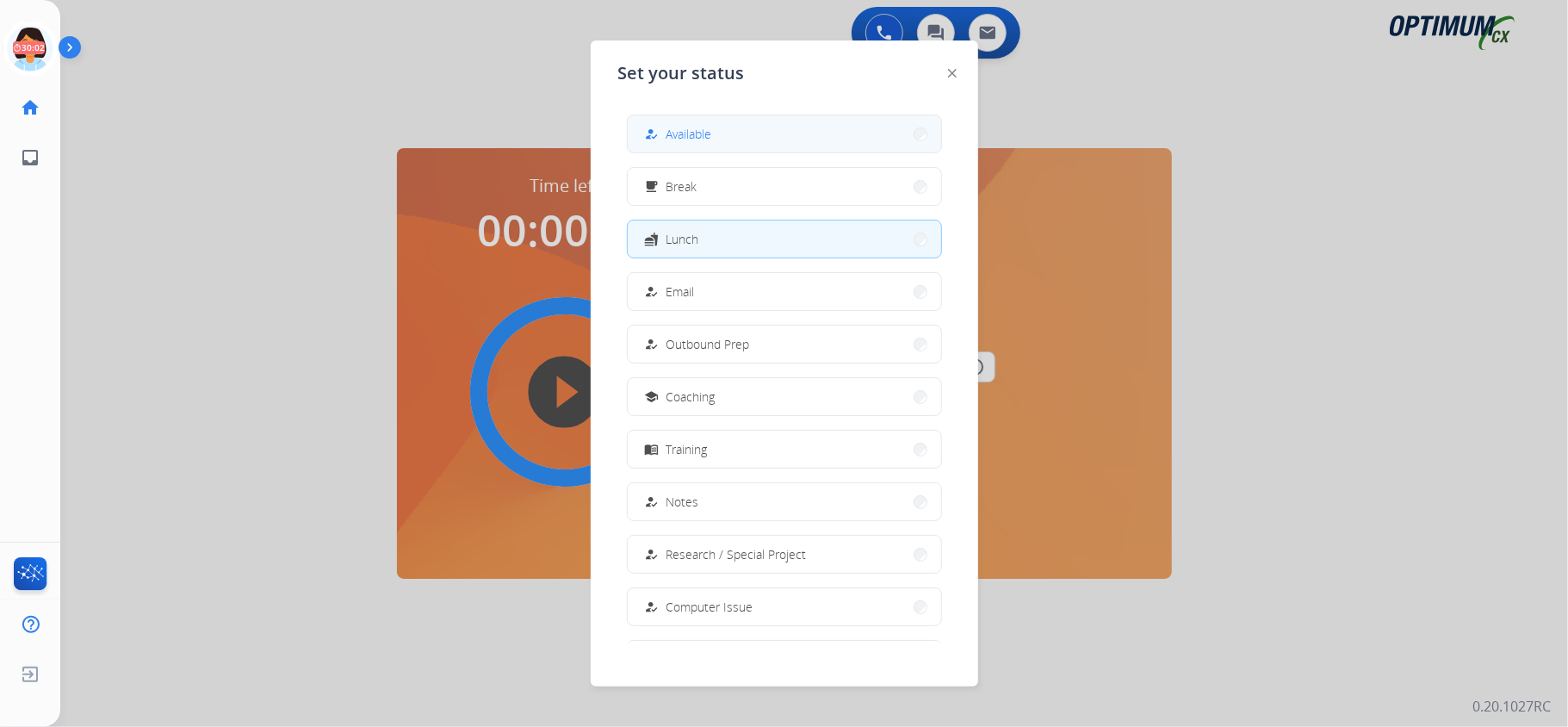
click at [748, 122] on button "how_to_reg Available" at bounding box center [784, 134] width 313 height 37
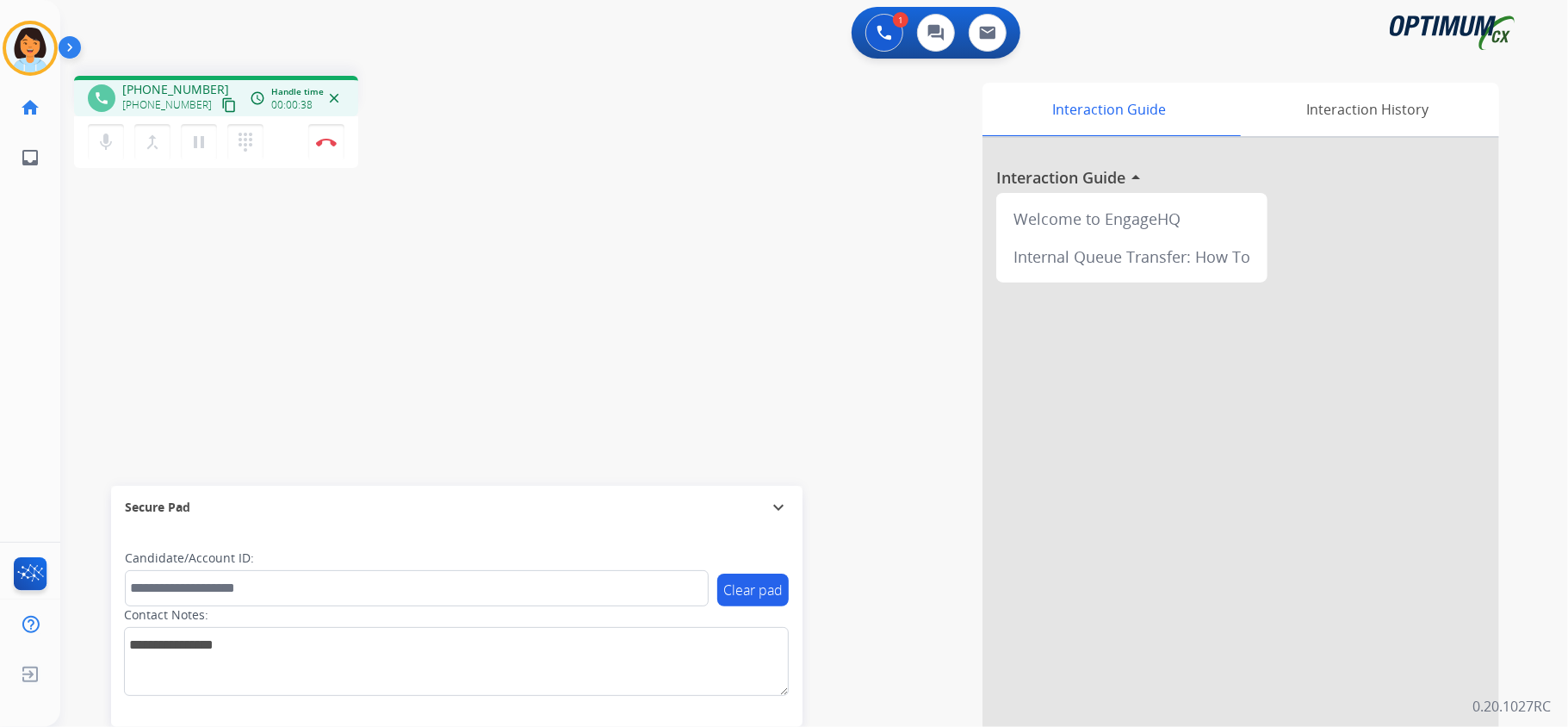
click at [221, 101] on mat-icon "content_copy" at bounding box center [228, 104] width 15 height 15
click at [332, 141] on img at bounding box center [326, 142] width 21 height 9
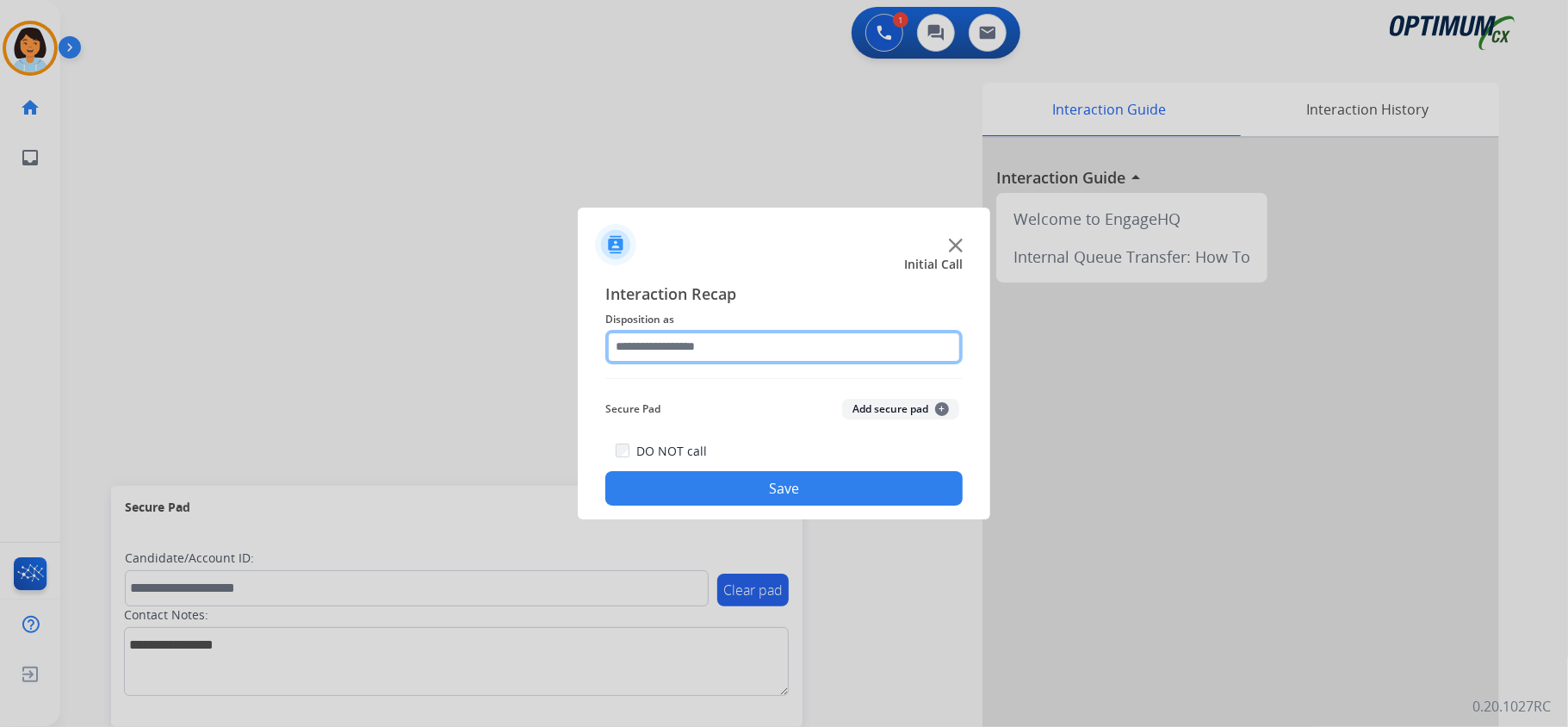
click at [694, 339] on input "text" at bounding box center [783, 347] width 358 height 35
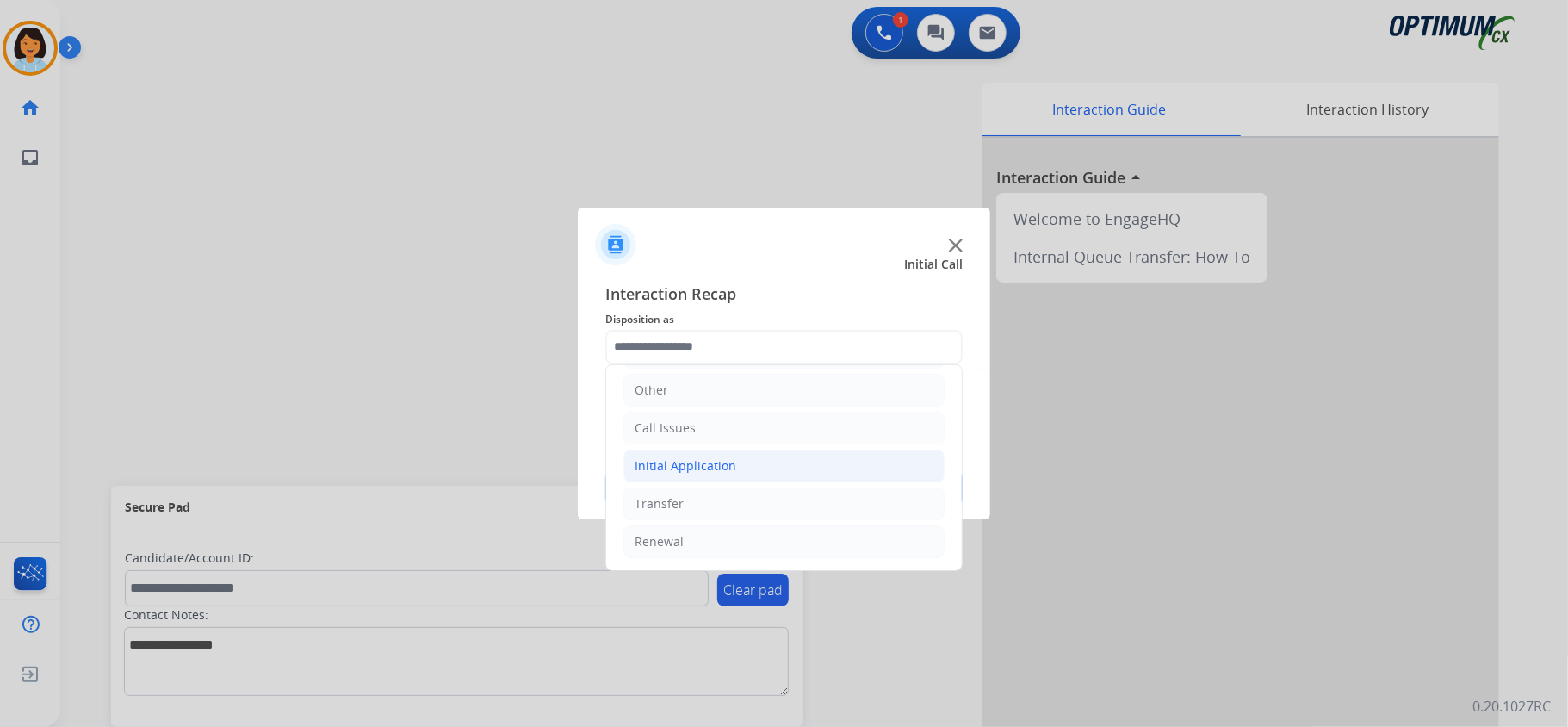
click at [742, 458] on li "Initial Application" at bounding box center [784, 466] width 321 height 33
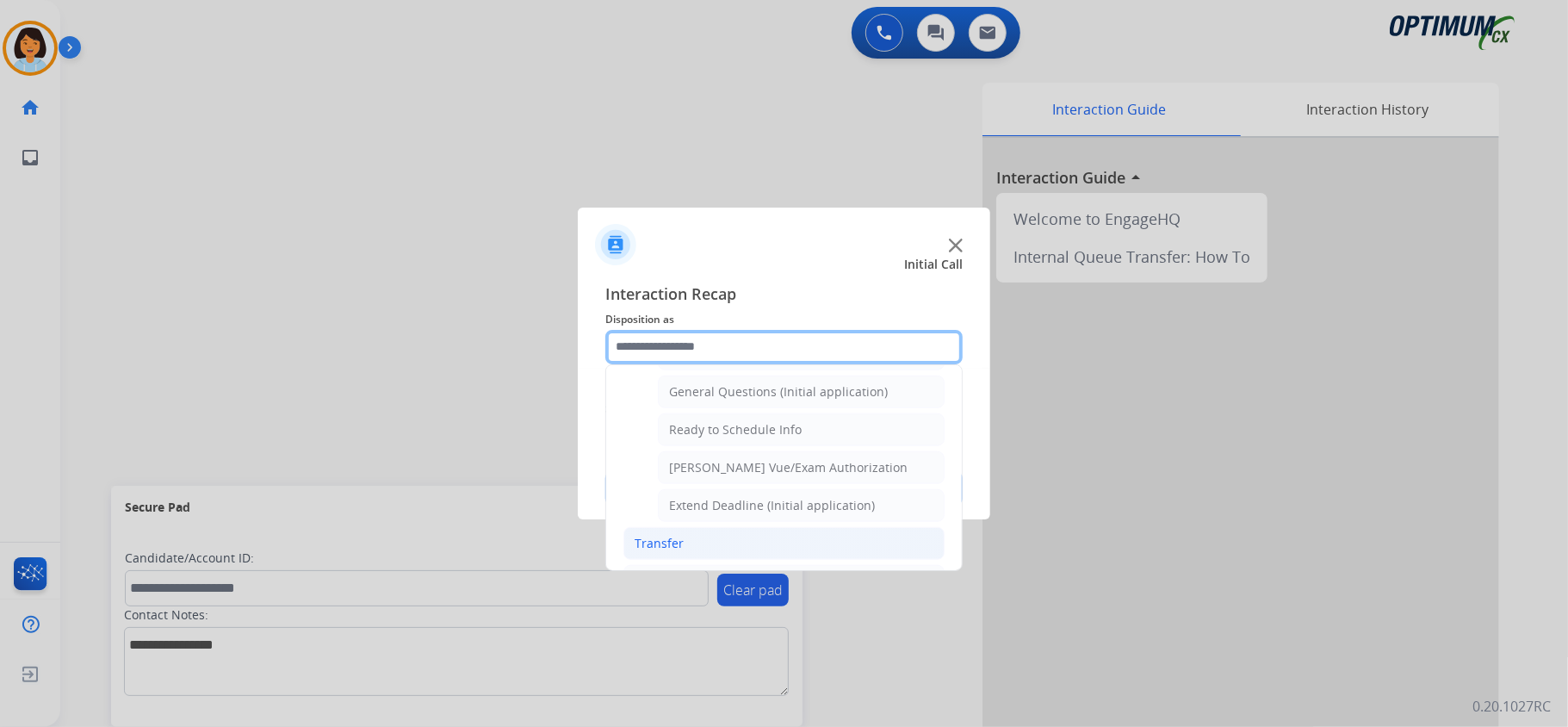
scroll to position [1040, 0]
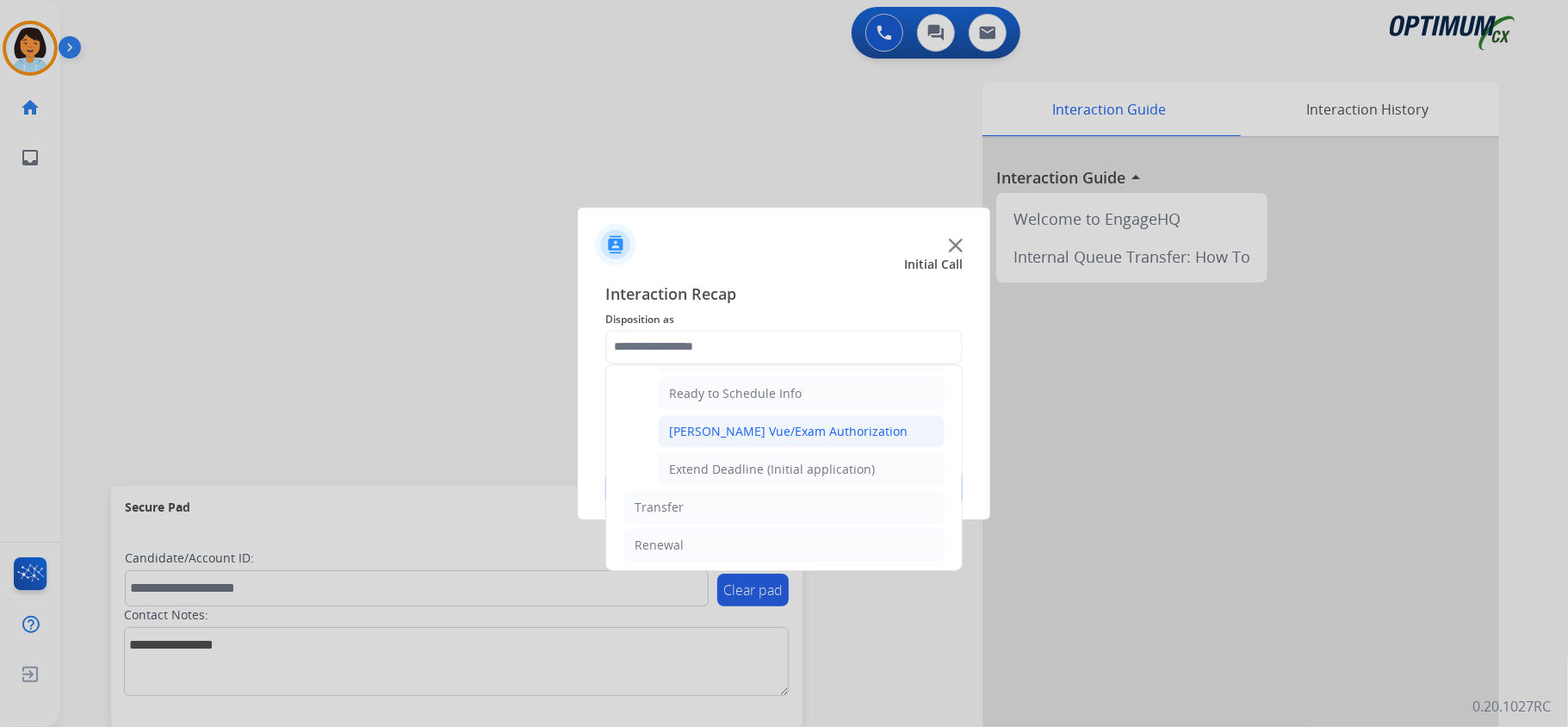
click at [735, 440] on div "[PERSON_NAME] Vue/Exam Authorization" at bounding box center [788, 431] width 238 height 17
type input "**********"
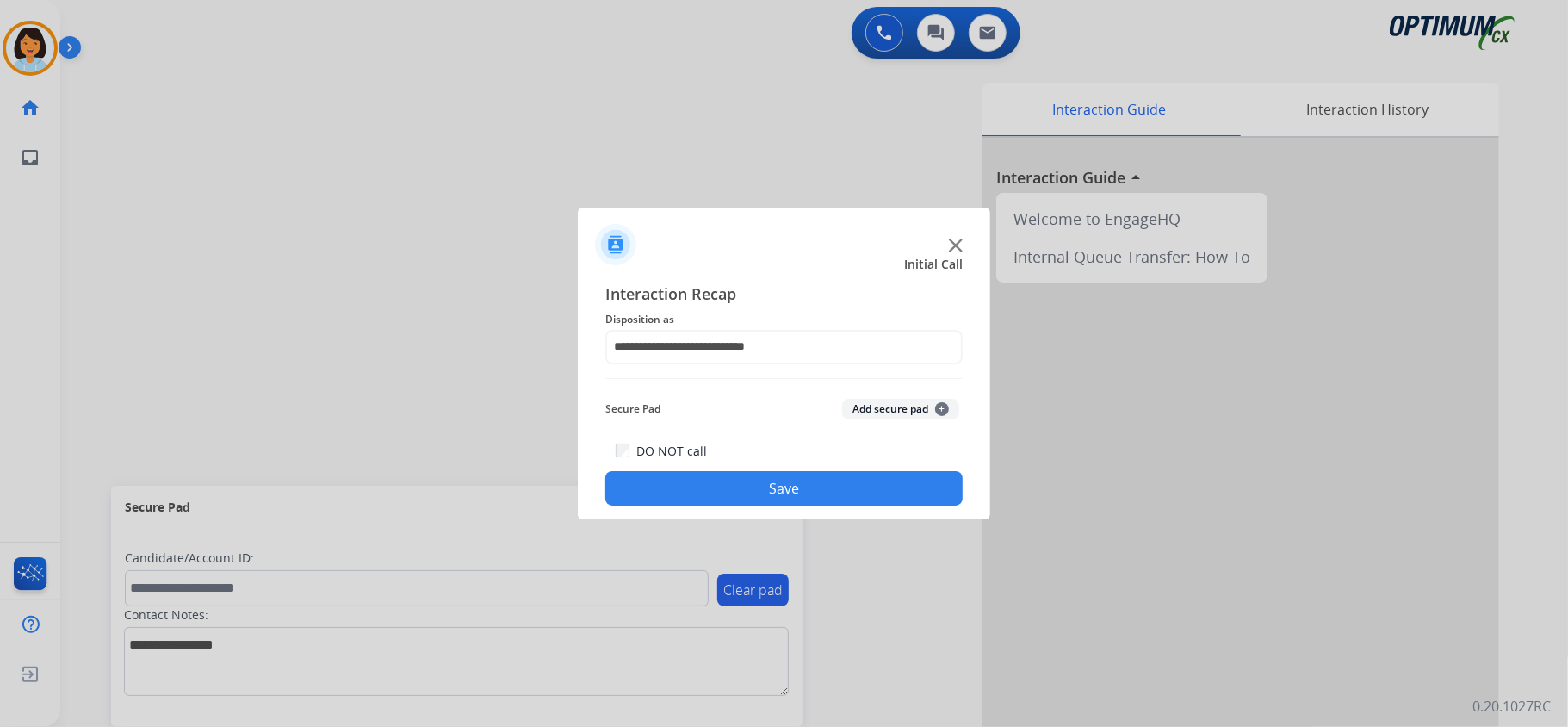
click at [735, 483] on button "Save" at bounding box center [783, 488] width 358 height 35
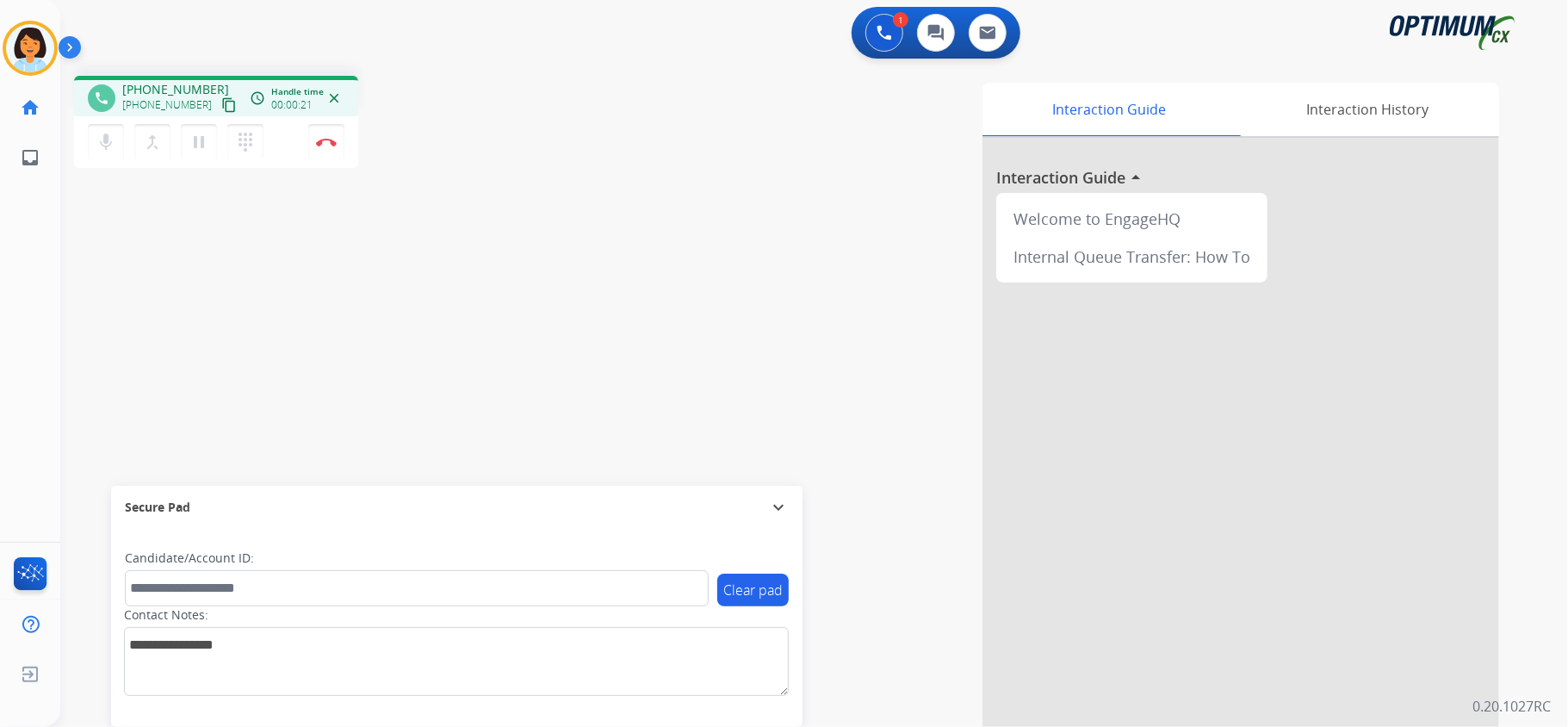
click at [221, 101] on mat-icon "content_copy" at bounding box center [228, 104] width 15 height 15
click at [328, 145] on img at bounding box center [326, 142] width 21 height 9
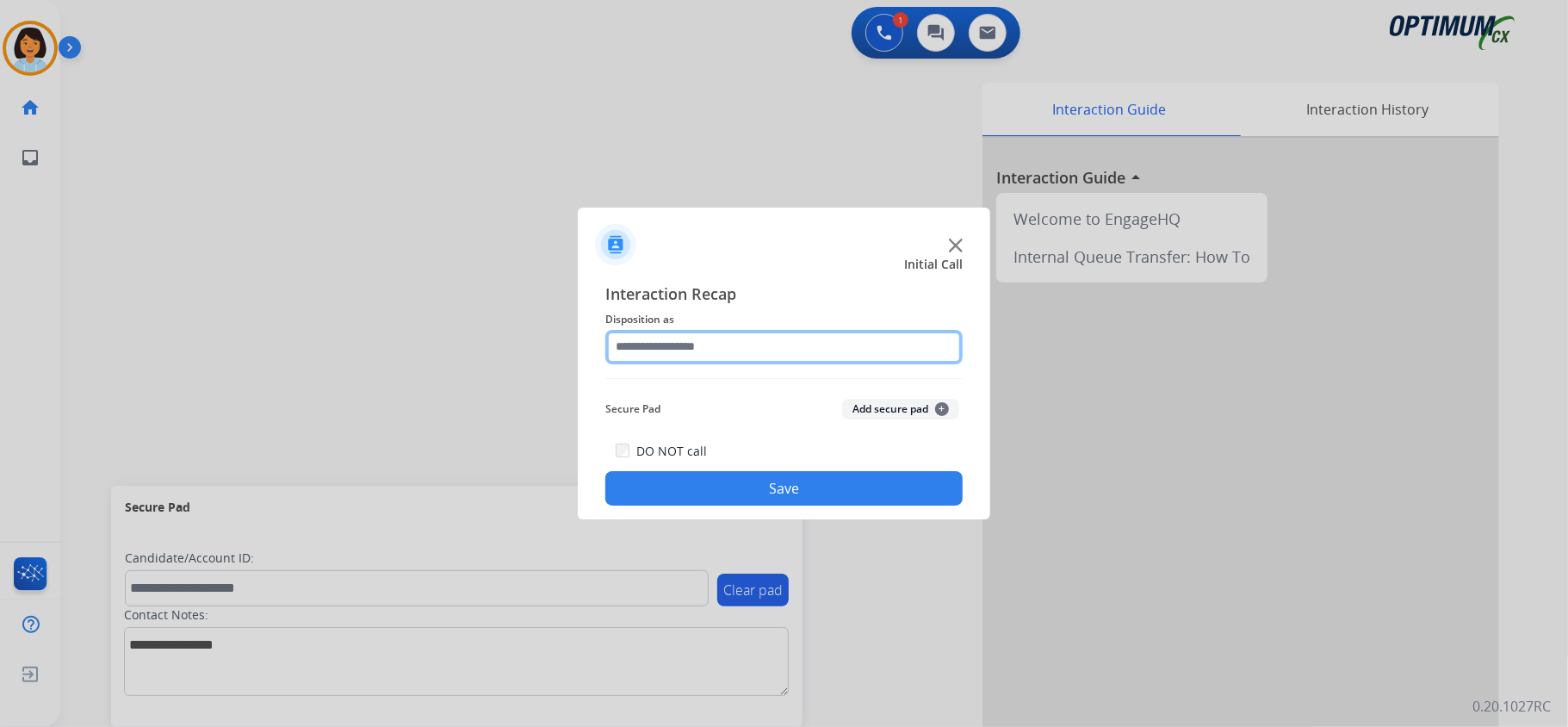
click at [773, 349] on input "text" at bounding box center [783, 347] width 358 height 35
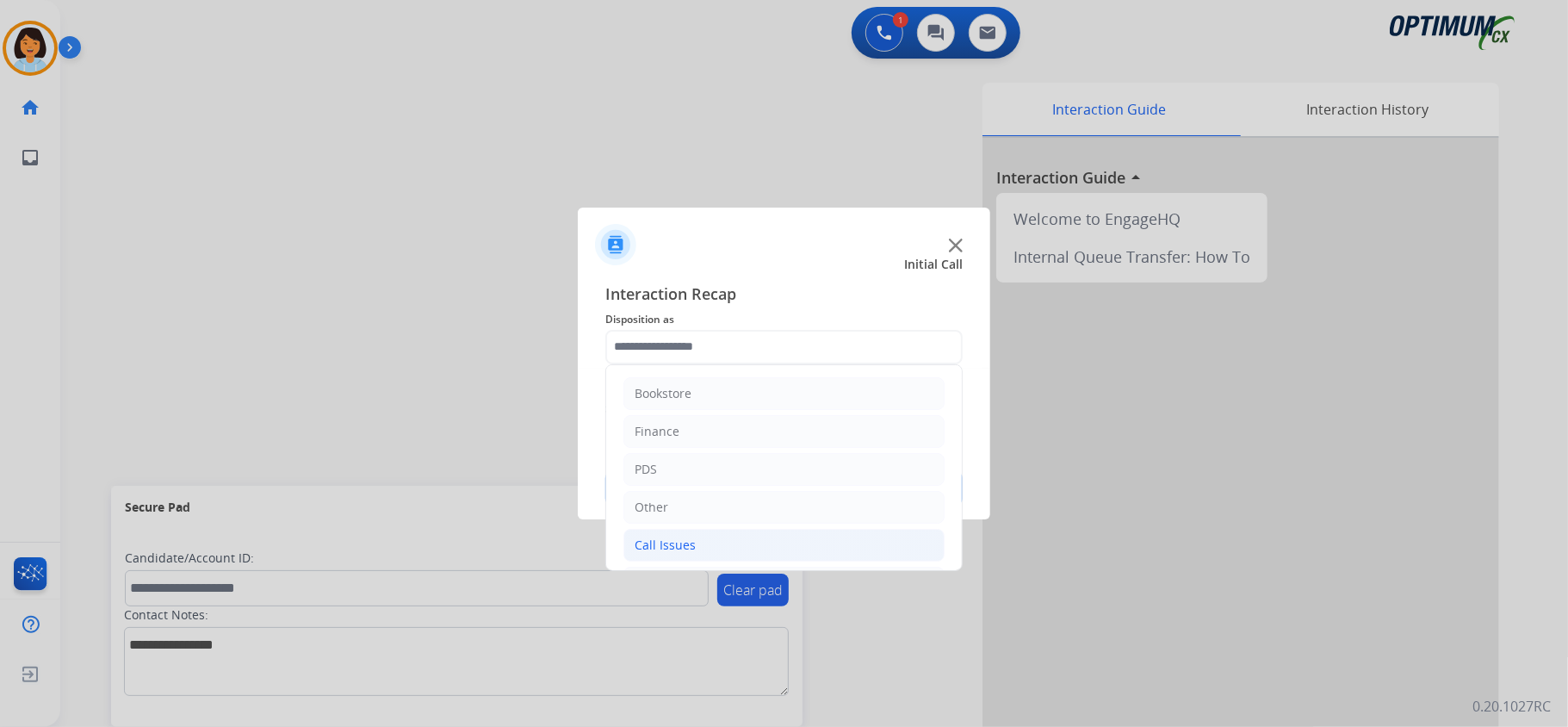
click at [754, 539] on li "Call Issues" at bounding box center [784, 545] width 321 height 33
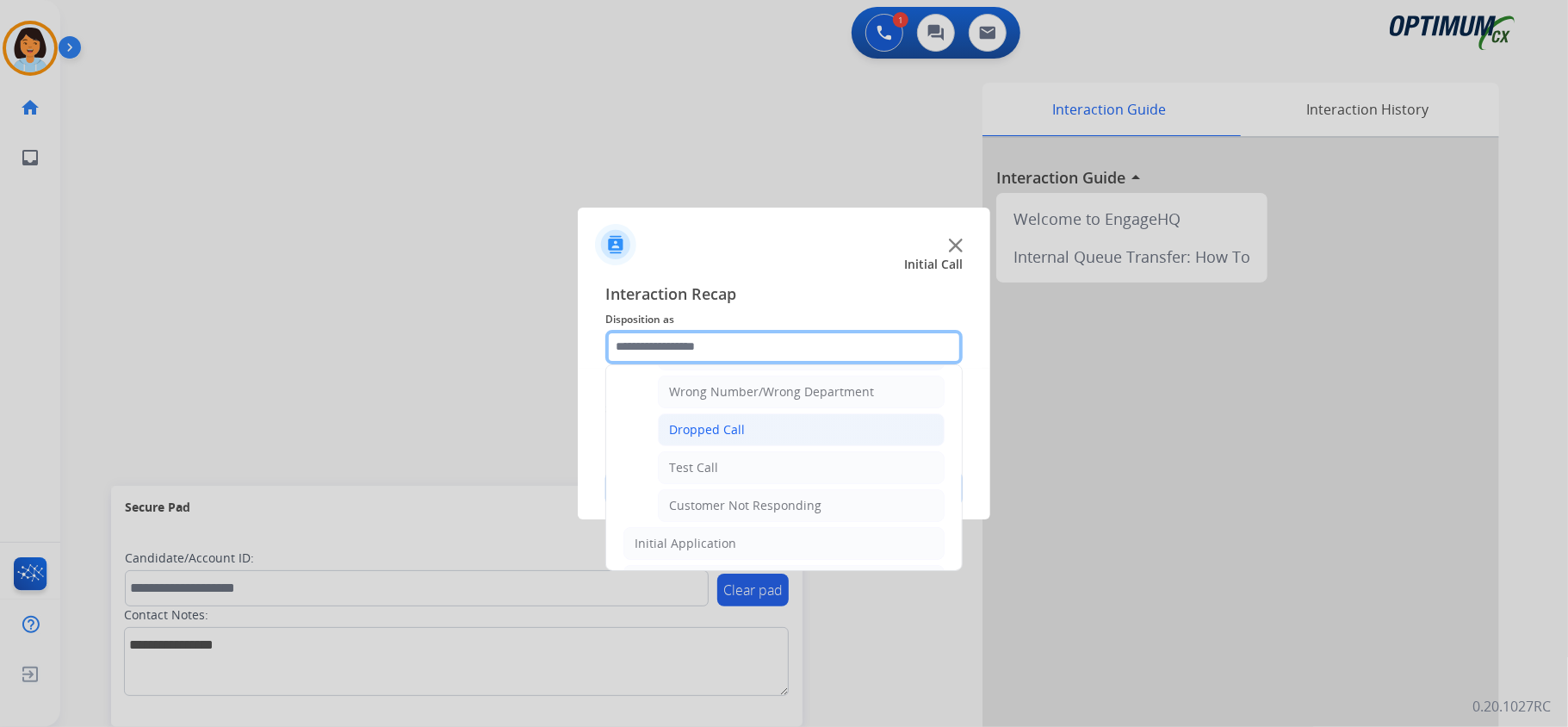
scroll to position [314, 0]
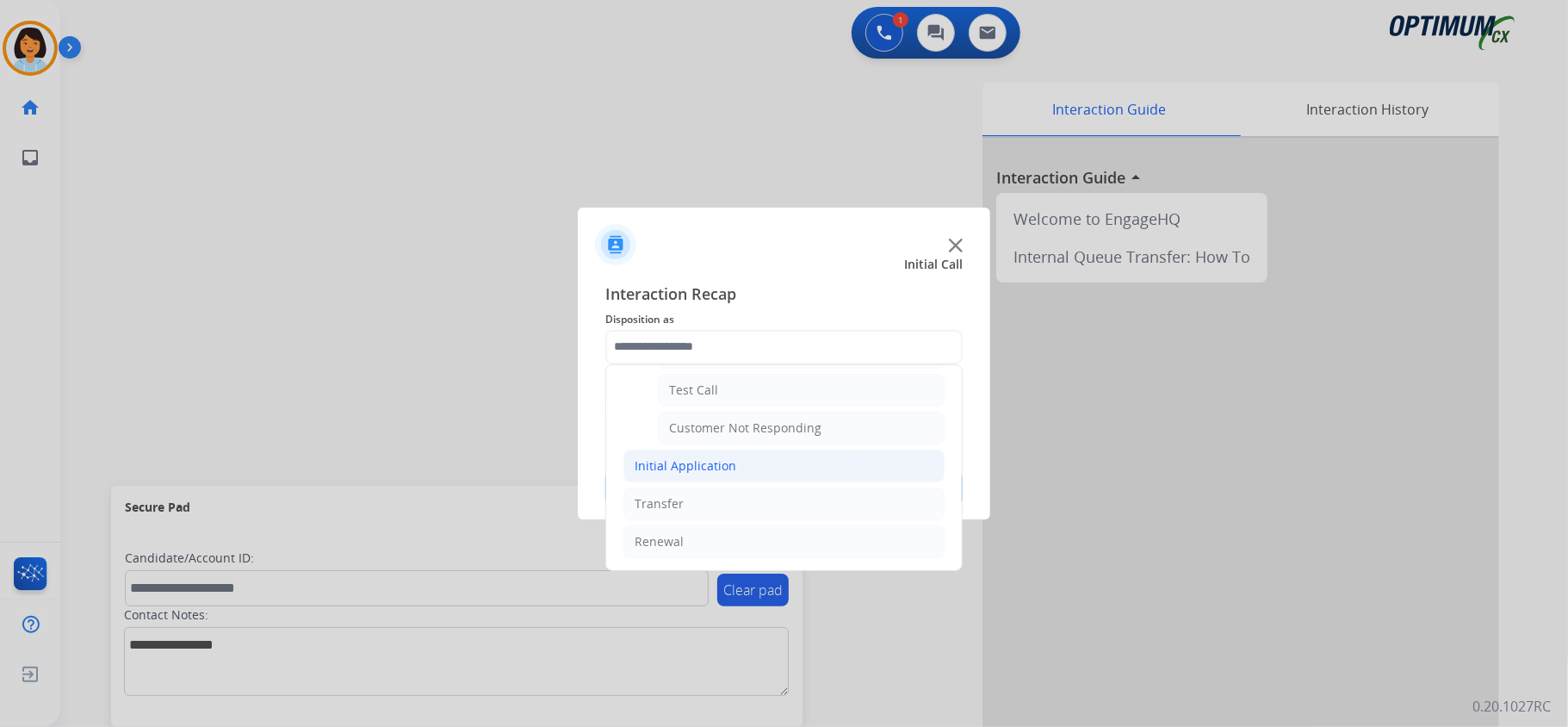
click at [768, 455] on li "Initial Application" at bounding box center [784, 466] width 321 height 33
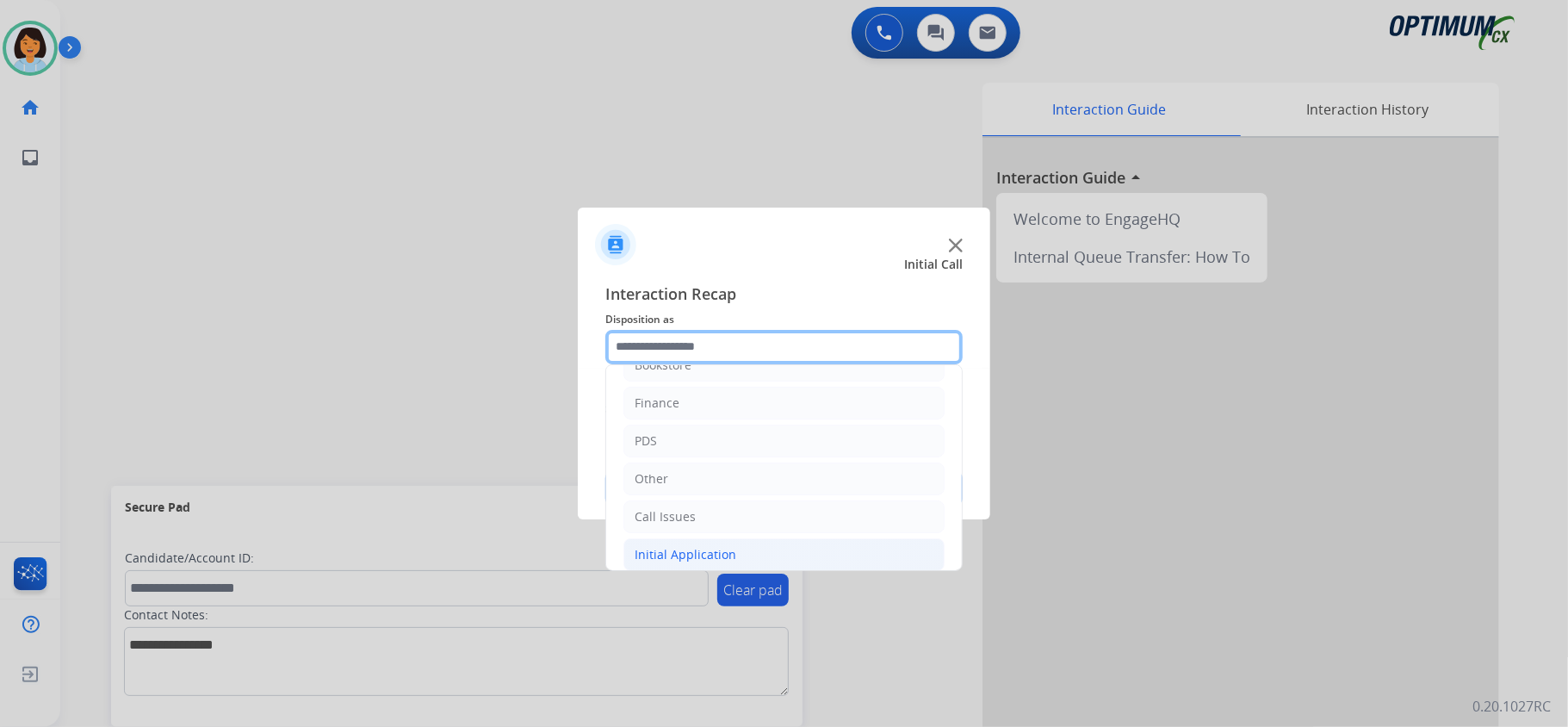
scroll to position [143, 0]
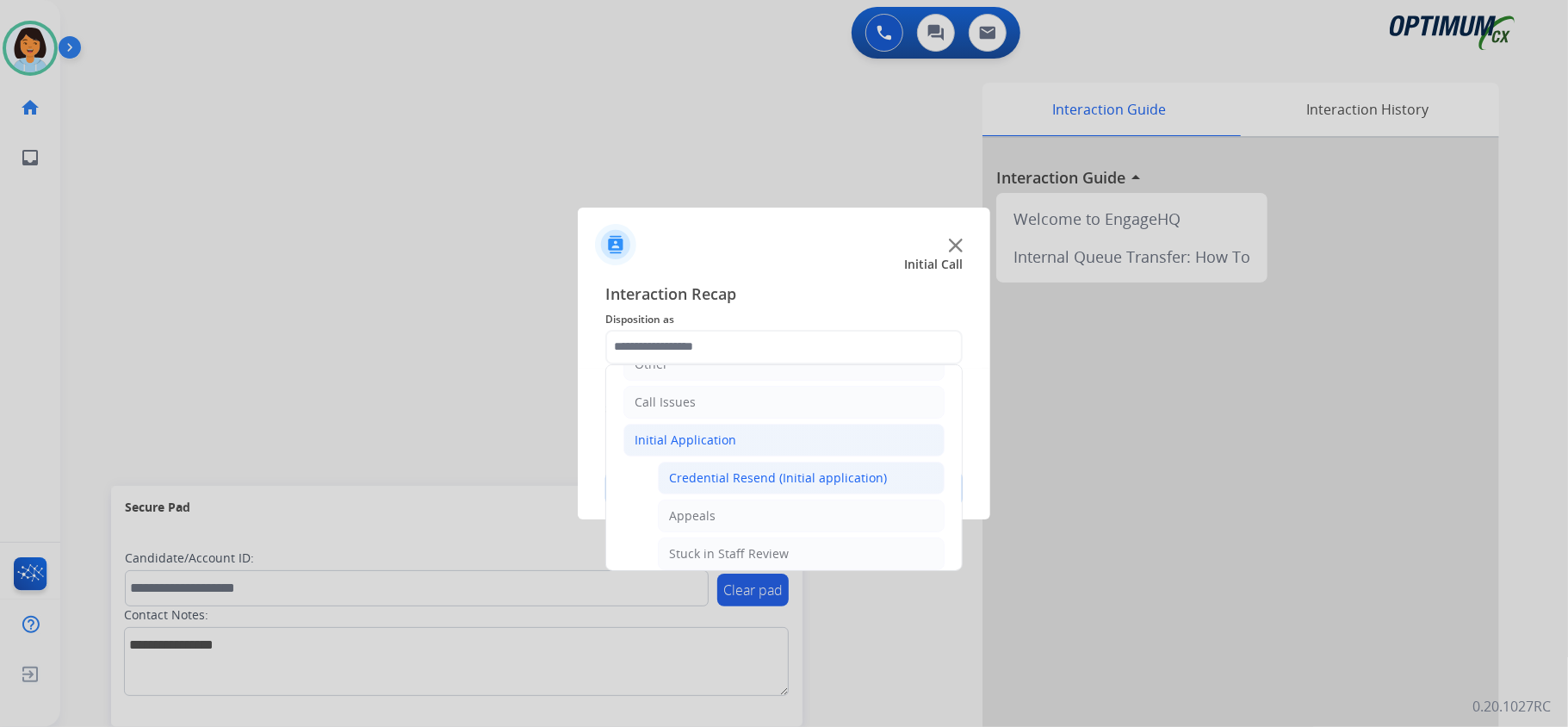
click at [759, 485] on div "Credential Resend (Initial application)" at bounding box center [778, 477] width 218 height 17
type input "**********"
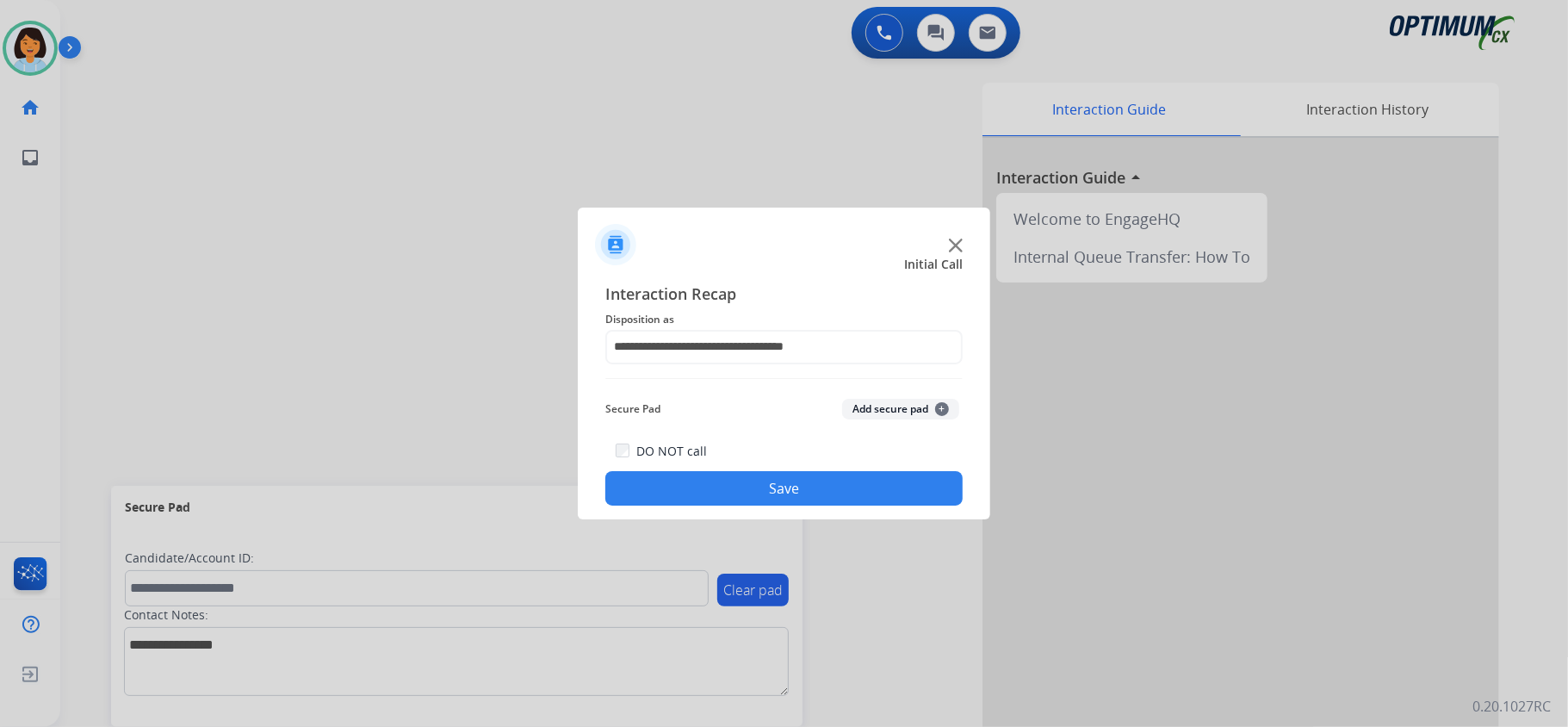
click at [742, 500] on button "Save" at bounding box center [783, 488] width 358 height 35
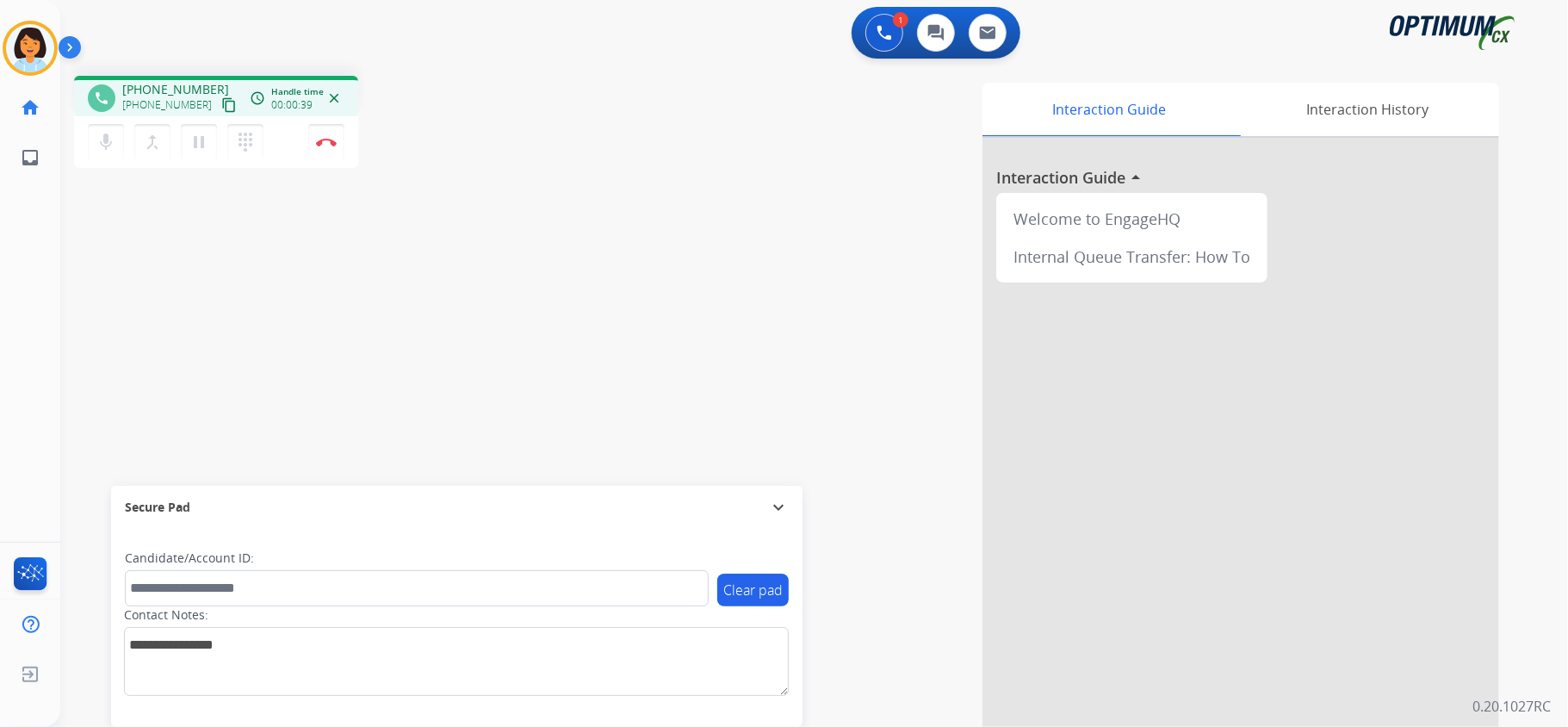
click at [221, 103] on mat-icon "content_copy" at bounding box center [228, 104] width 15 height 15
click at [325, 136] on button "Disconnect" at bounding box center [326, 142] width 37 height 37
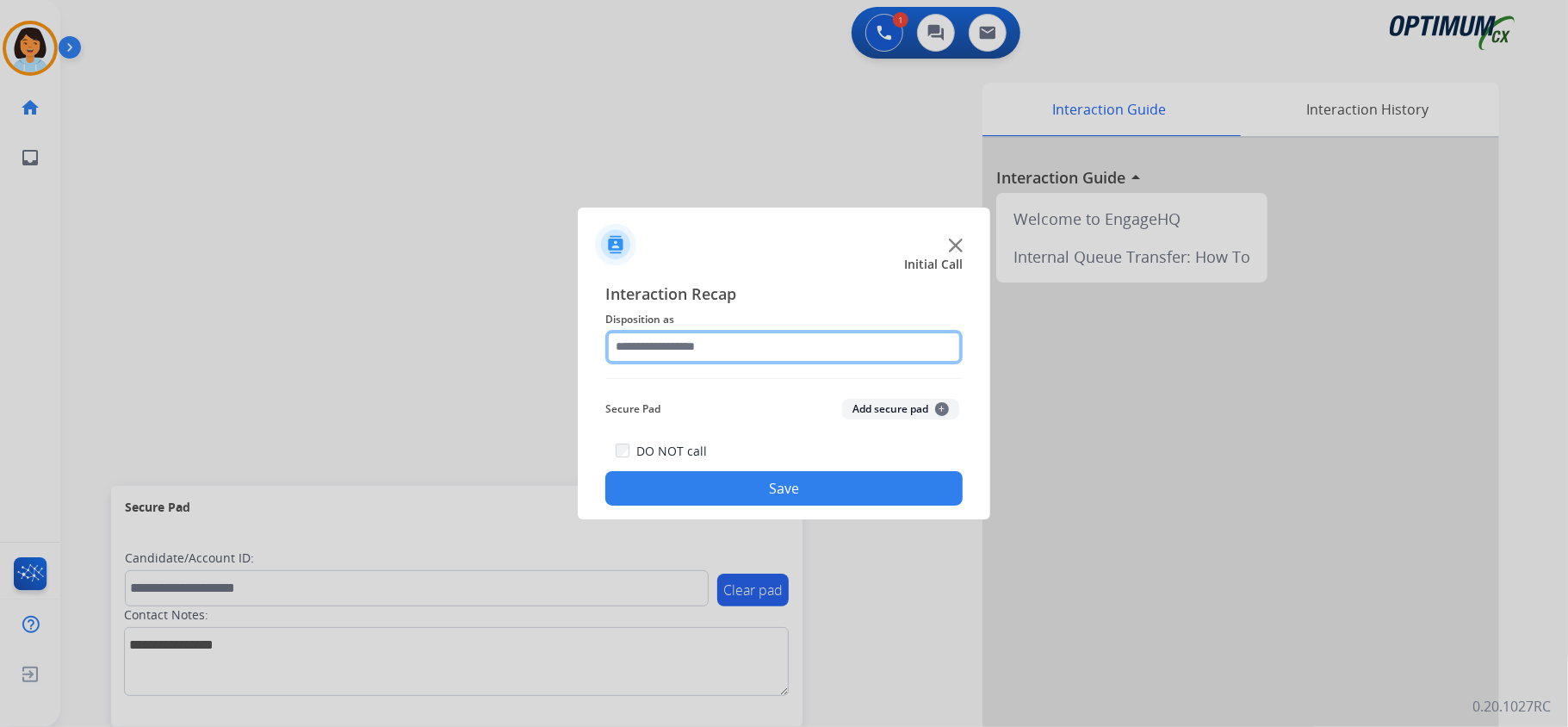
click at [780, 338] on input "text" at bounding box center [783, 347] width 358 height 35
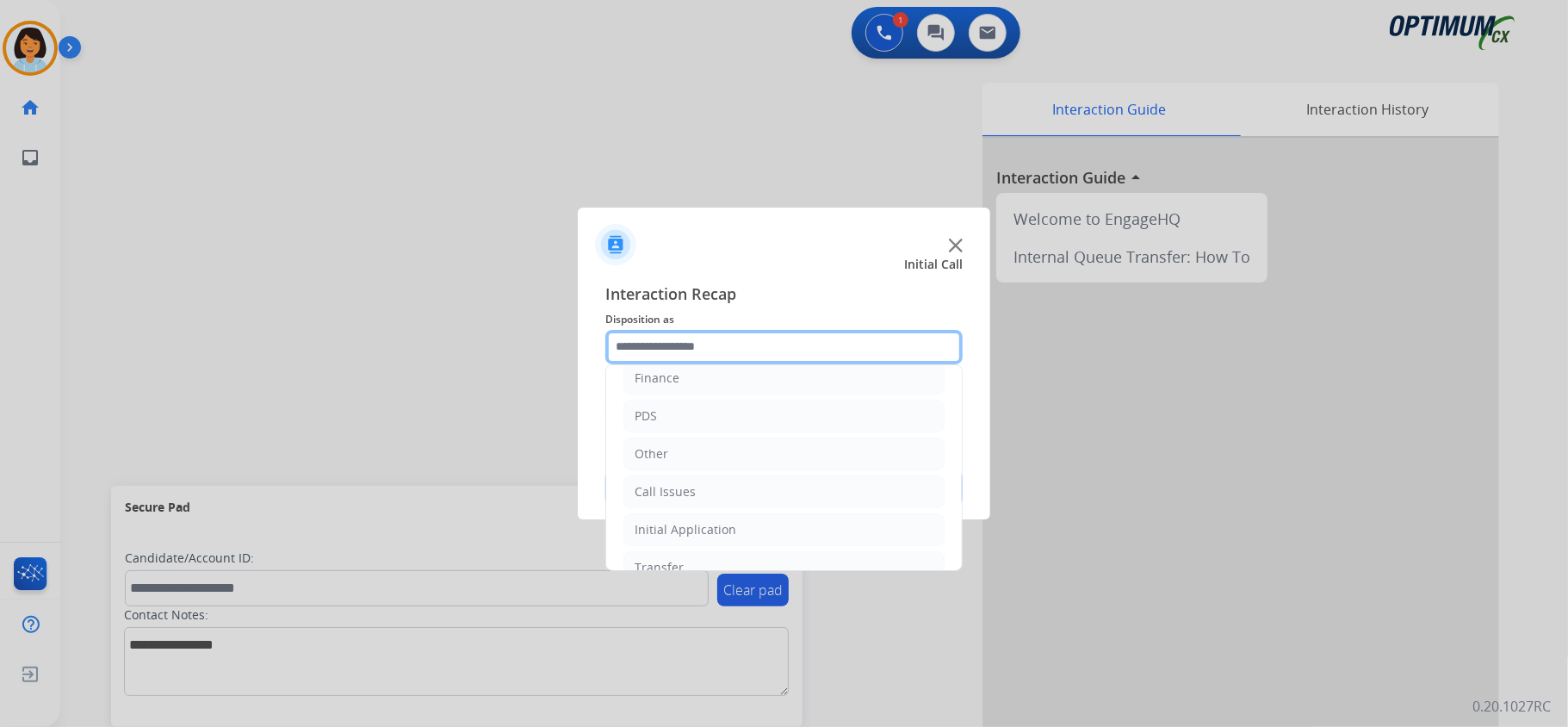
scroll to position [121, 0]
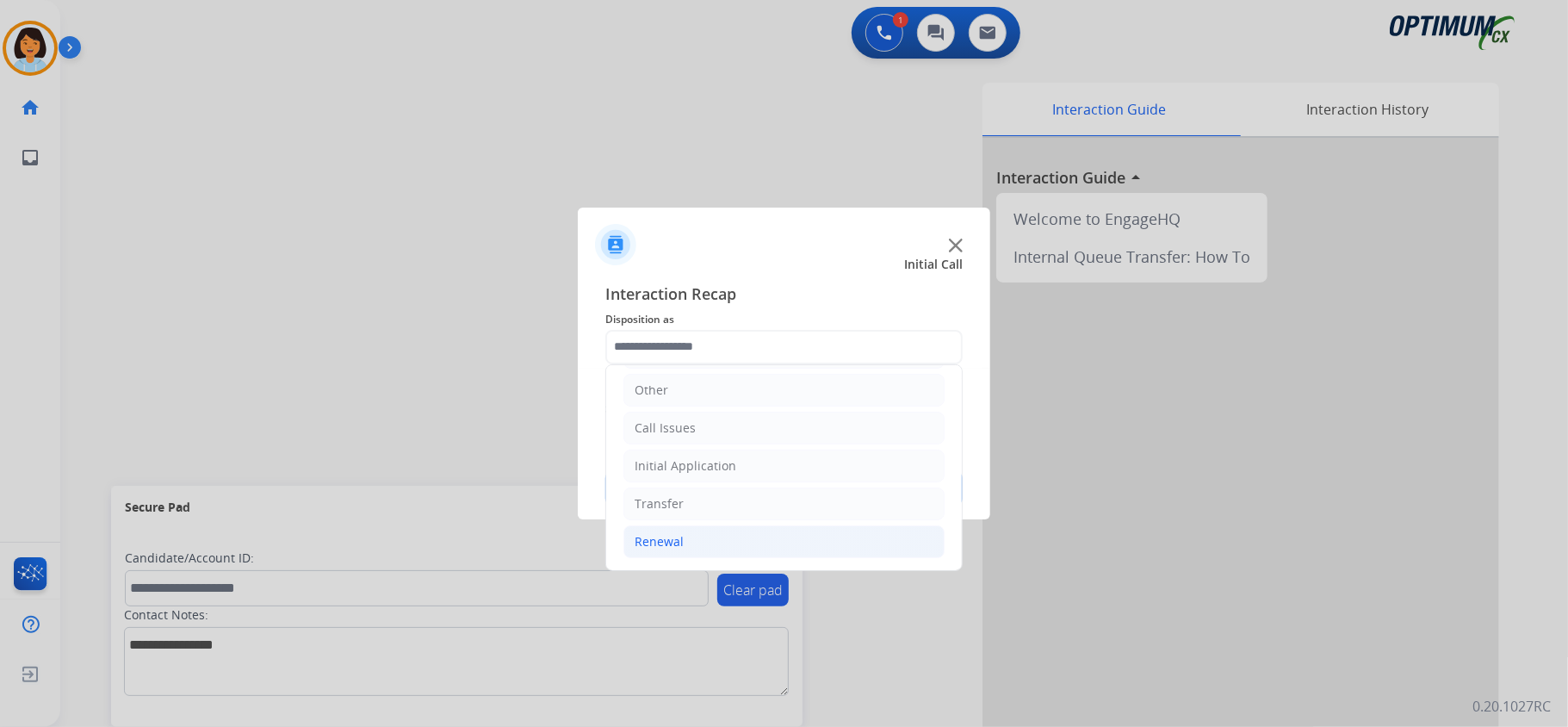
click at [704, 541] on li "Renewal" at bounding box center [784, 541] width 321 height 33
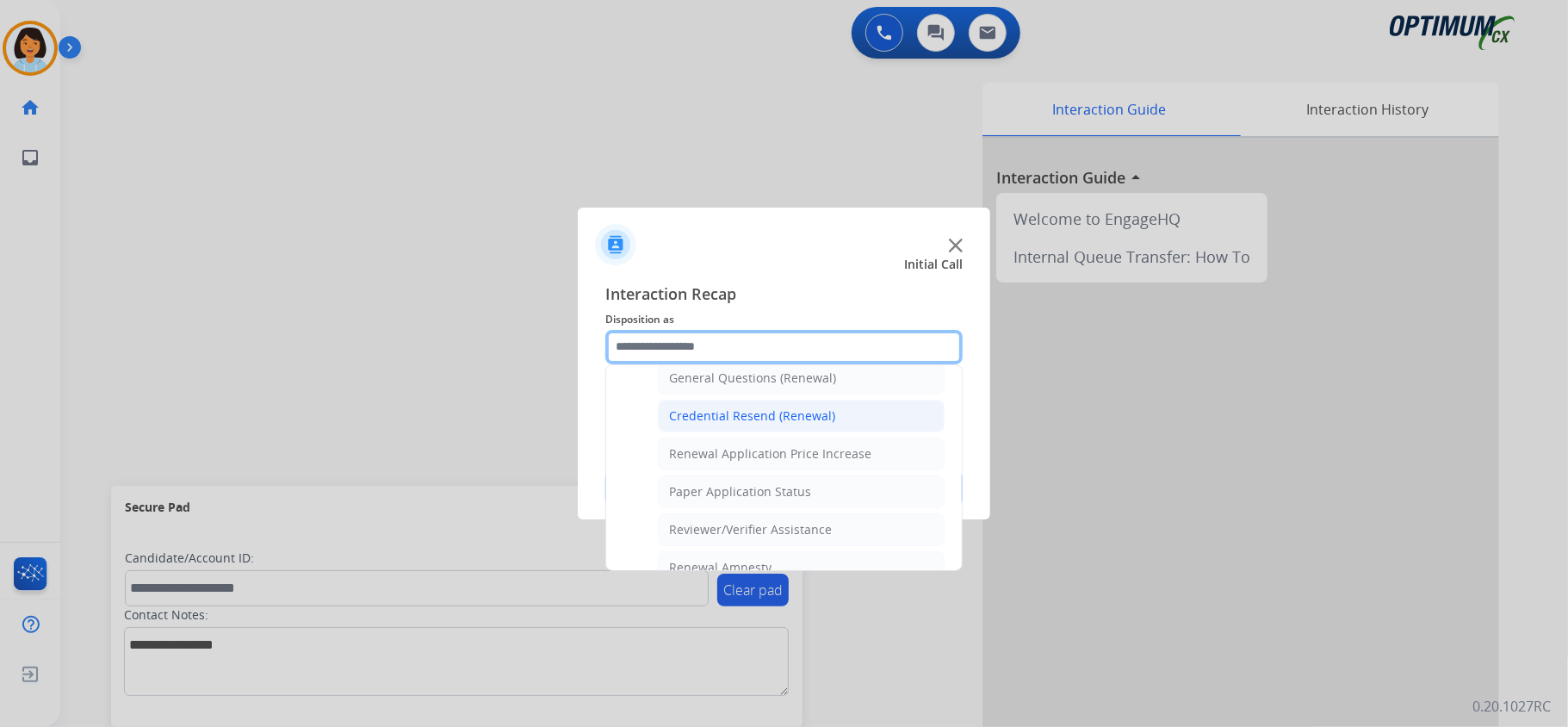
scroll to position [448, 0]
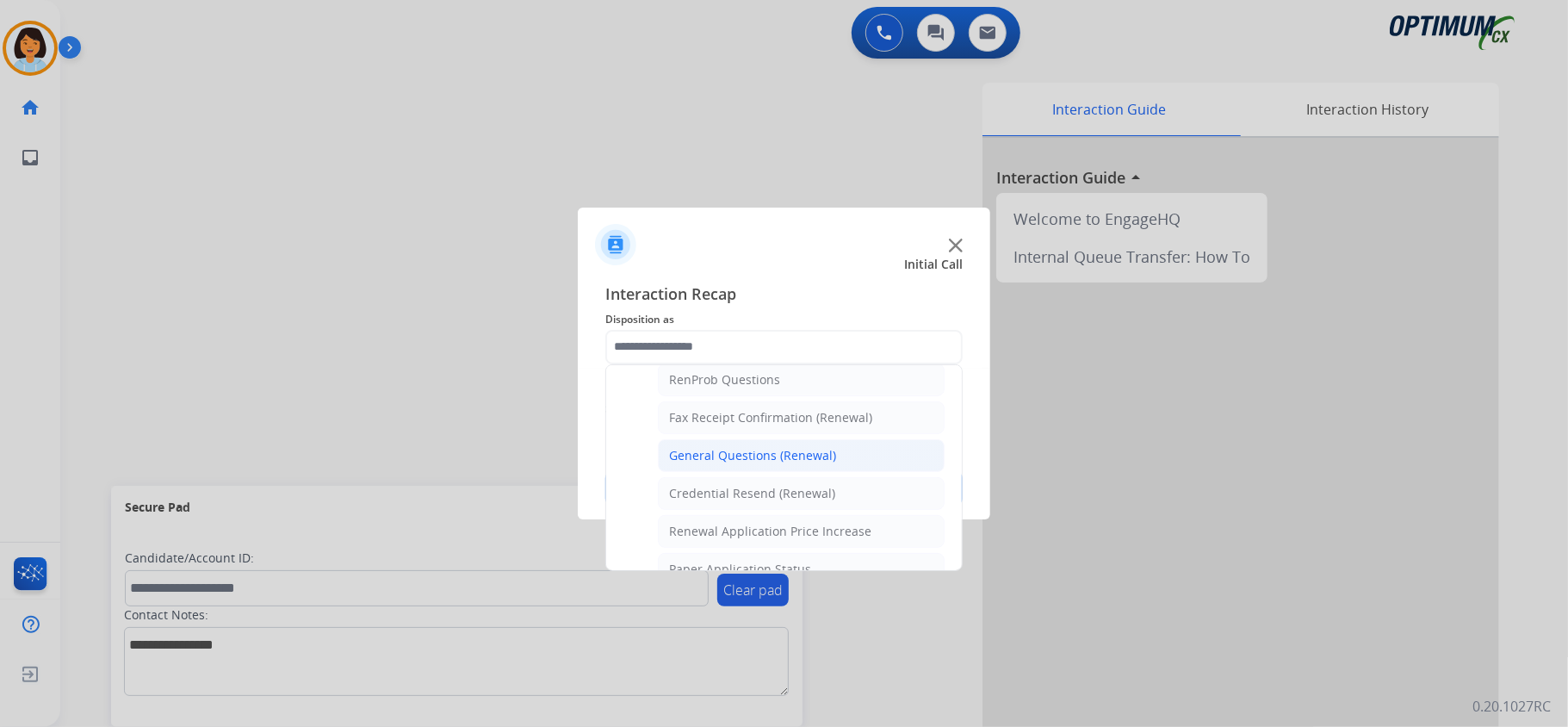
click at [758, 472] on li "General Questions (Renewal)" at bounding box center [800, 455] width 286 height 33
type input "**********"
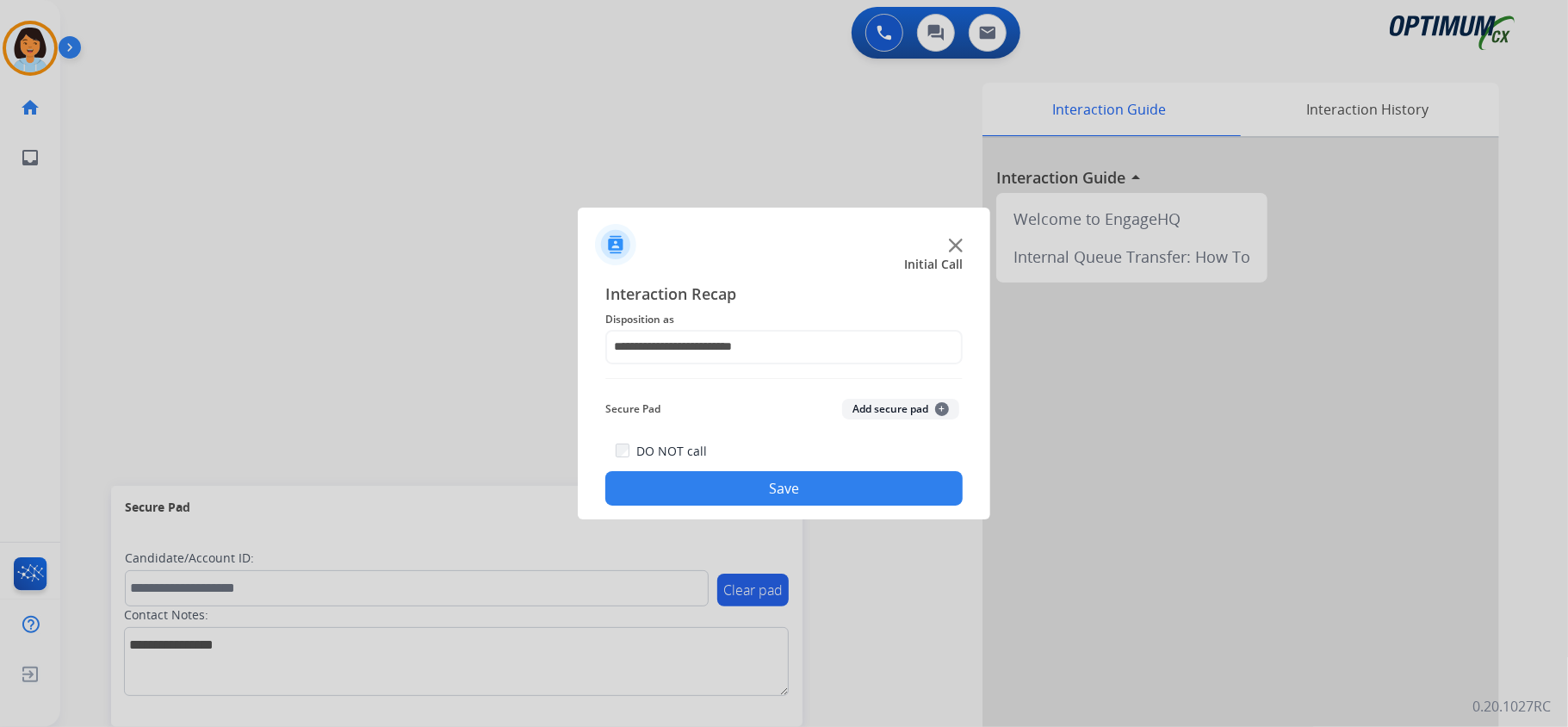
click at [757, 481] on button "Save" at bounding box center [783, 488] width 358 height 35
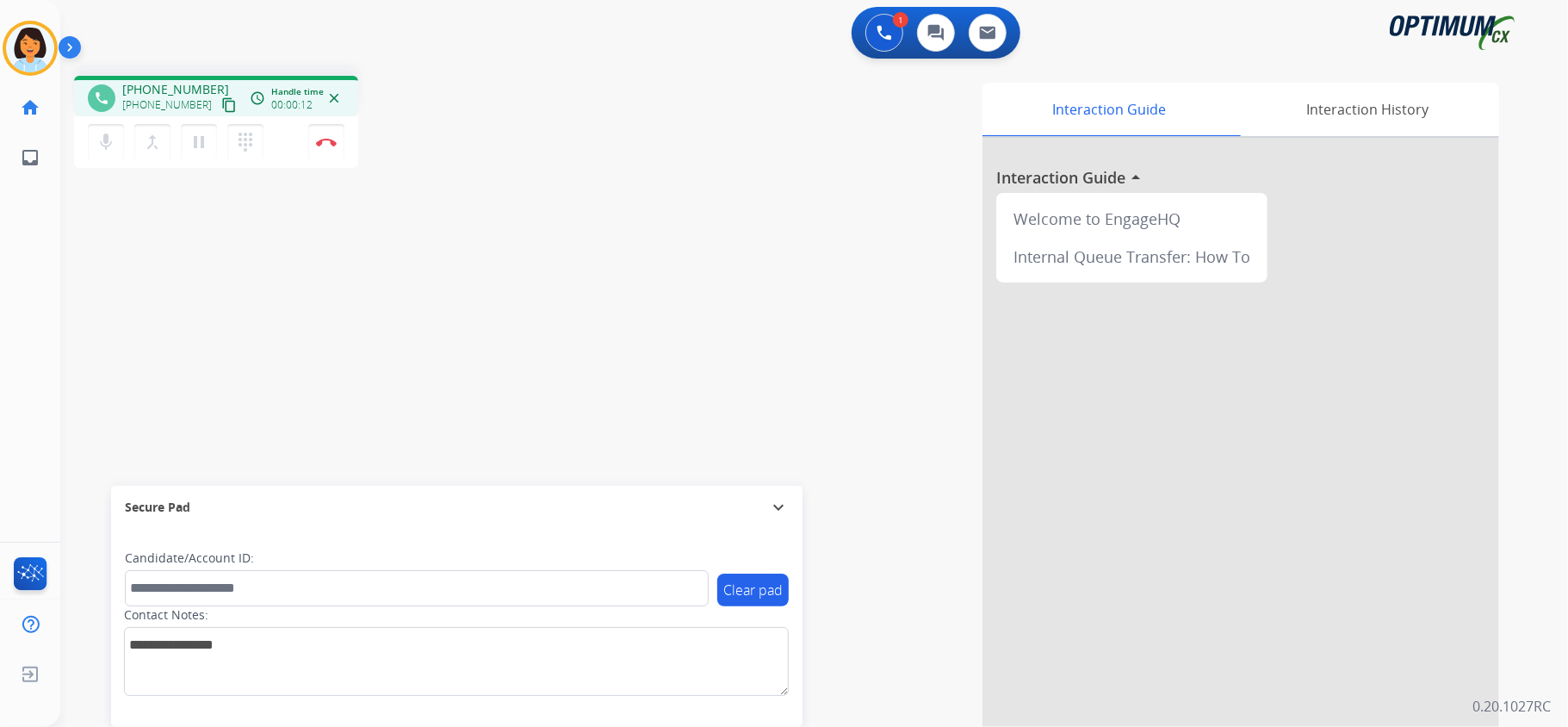
click at [221, 104] on mat-icon "content_copy" at bounding box center [228, 104] width 15 height 15
click at [324, 138] on img at bounding box center [326, 142] width 21 height 9
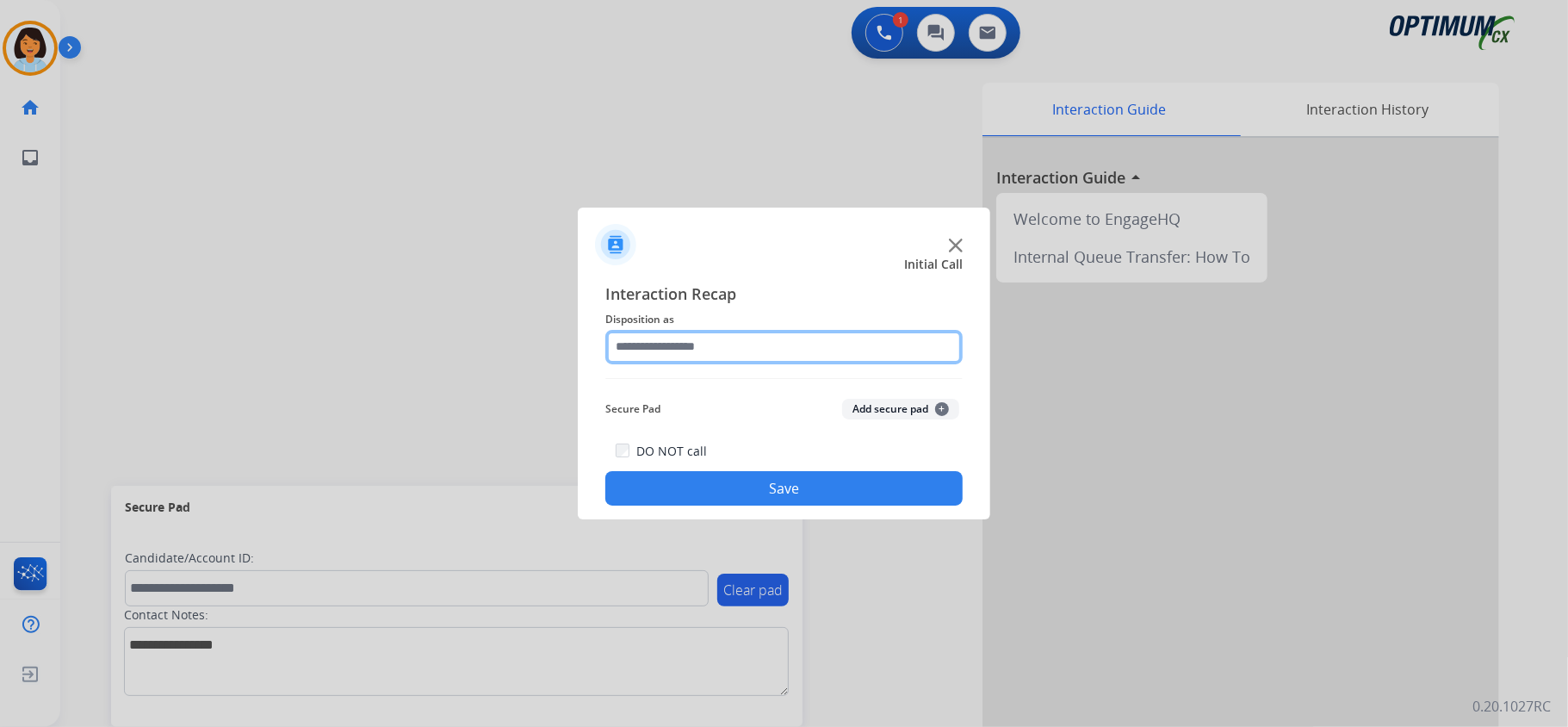
click at [766, 348] on input "text" at bounding box center [783, 347] width 358 height 35
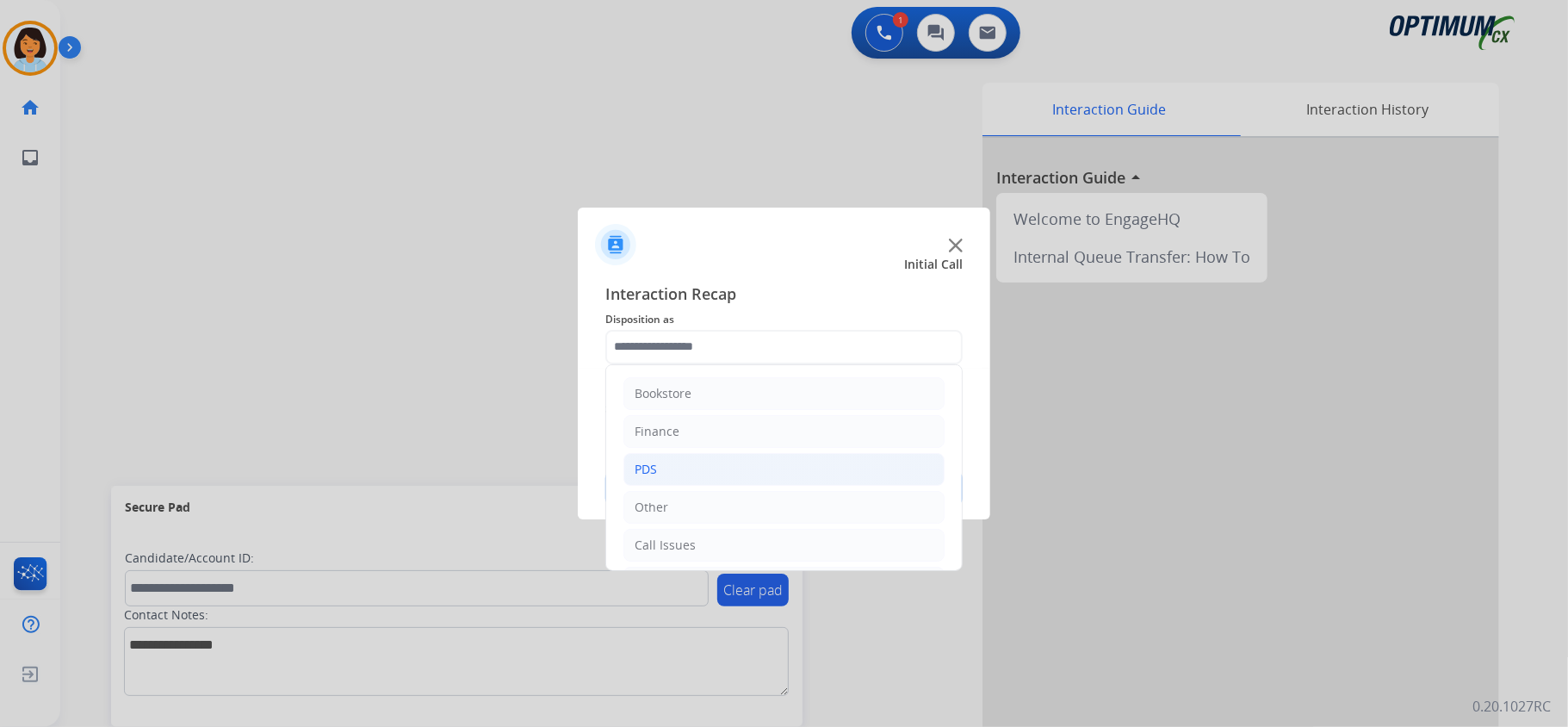
click at [701, 469] on li "PDS" at bounding box center [784, 469] width 321 height 33
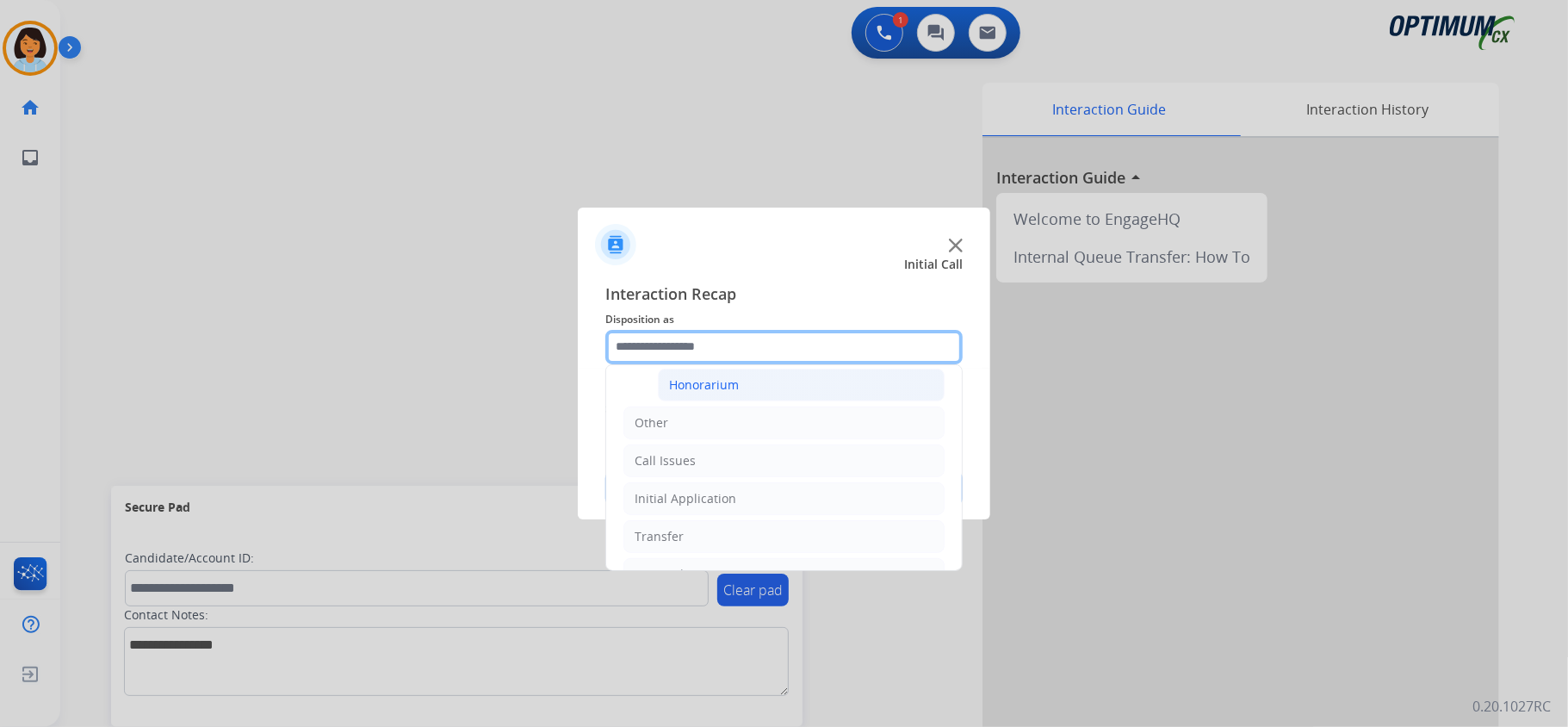
scroll to position [459, 0]
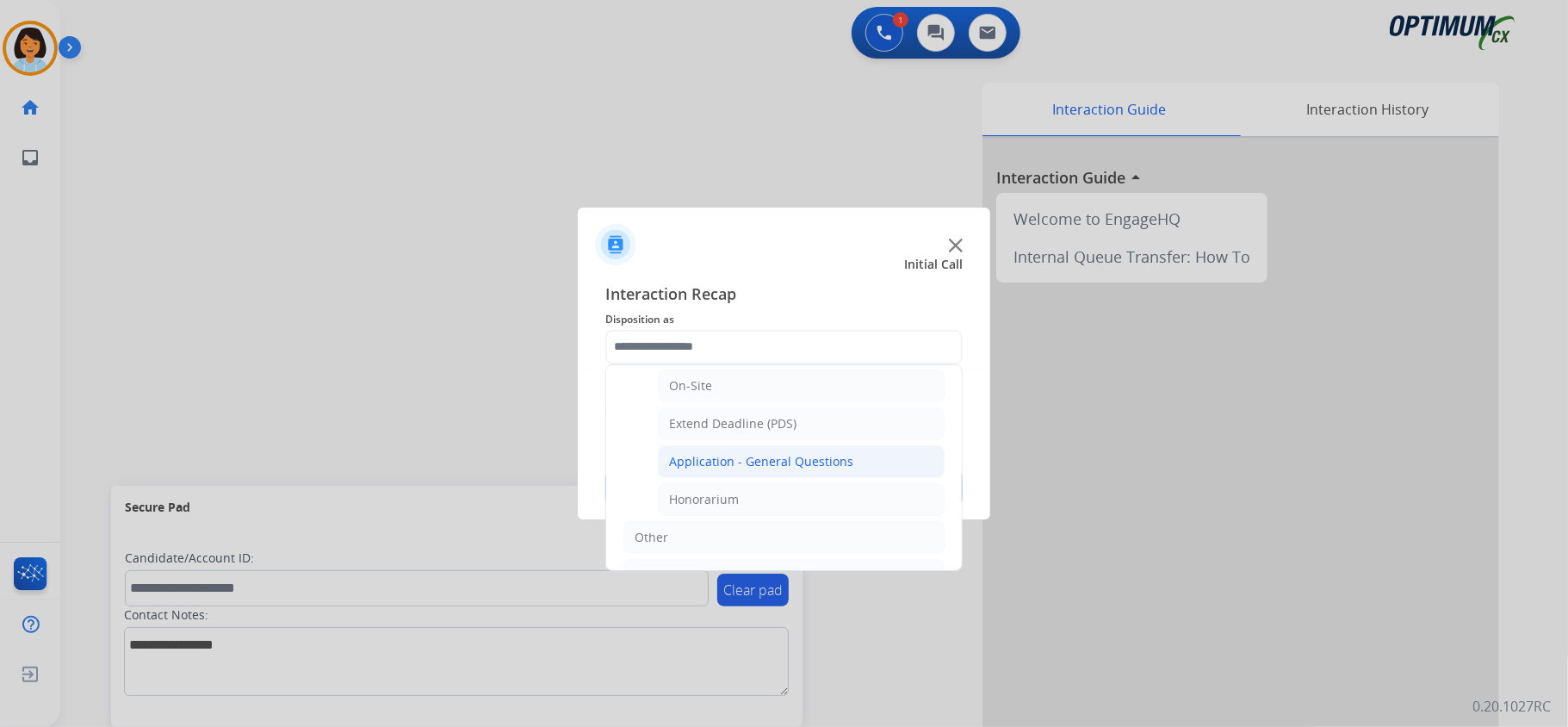
click at [748, 461] on div "Application - General Questions" at bounding box center [761, 461] width 185 height 17
type input "**********"
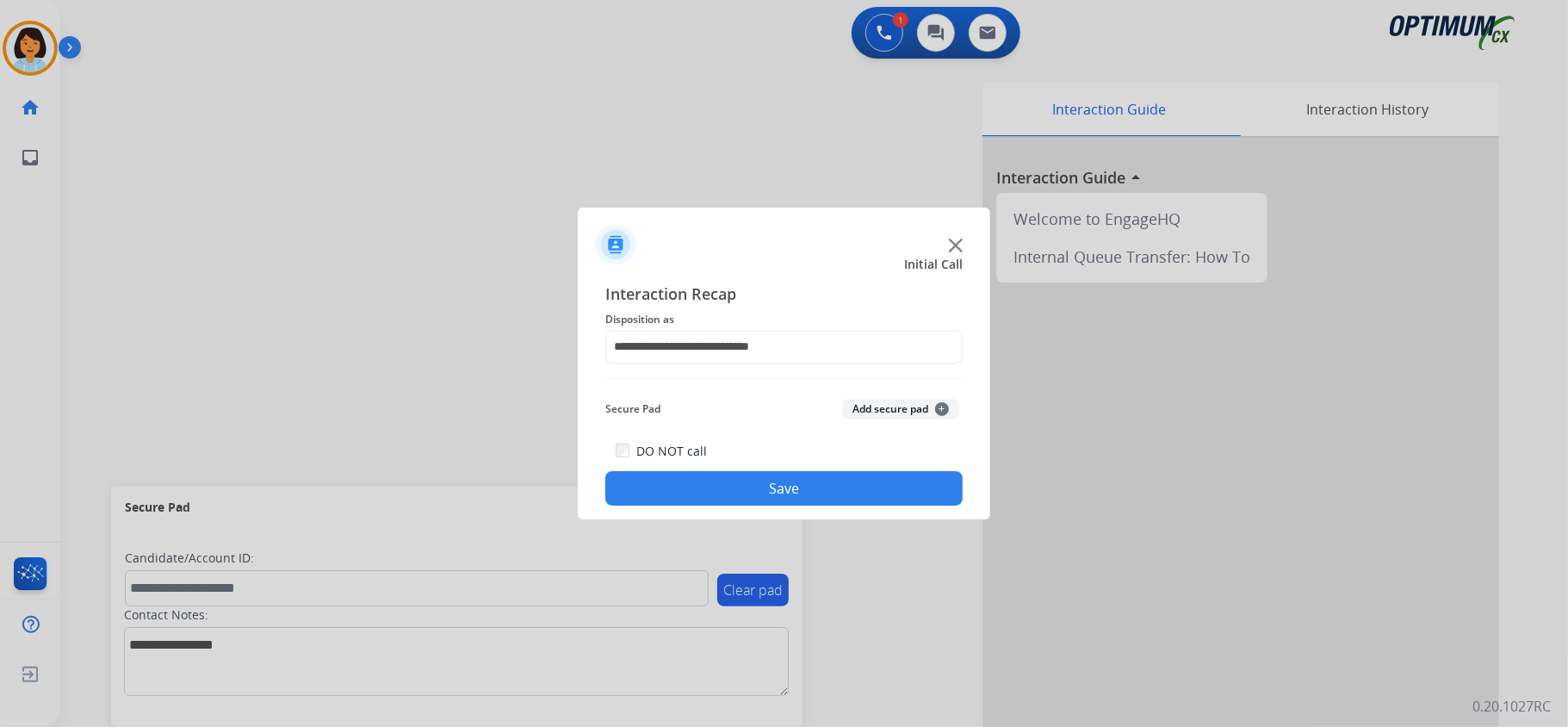
click at [735, 483] on button "Save" at bounding box center [783, 488] width 358 height 35
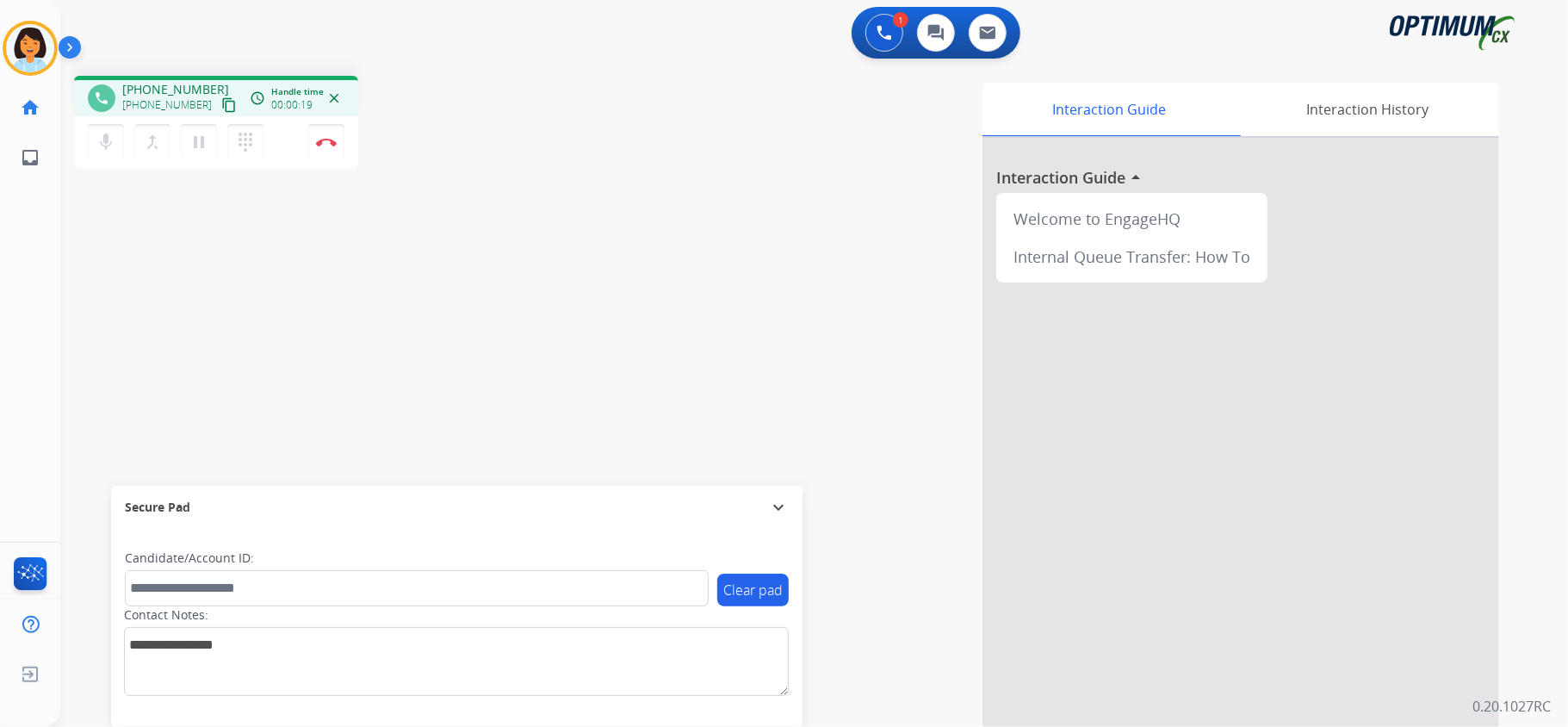
click at [221, 107] on mat-icon "content_copy" at bounding box center [228, 104] width 15 height 15
click at [329, 143] on img at bounding box center [326, 142] width 21 height 9
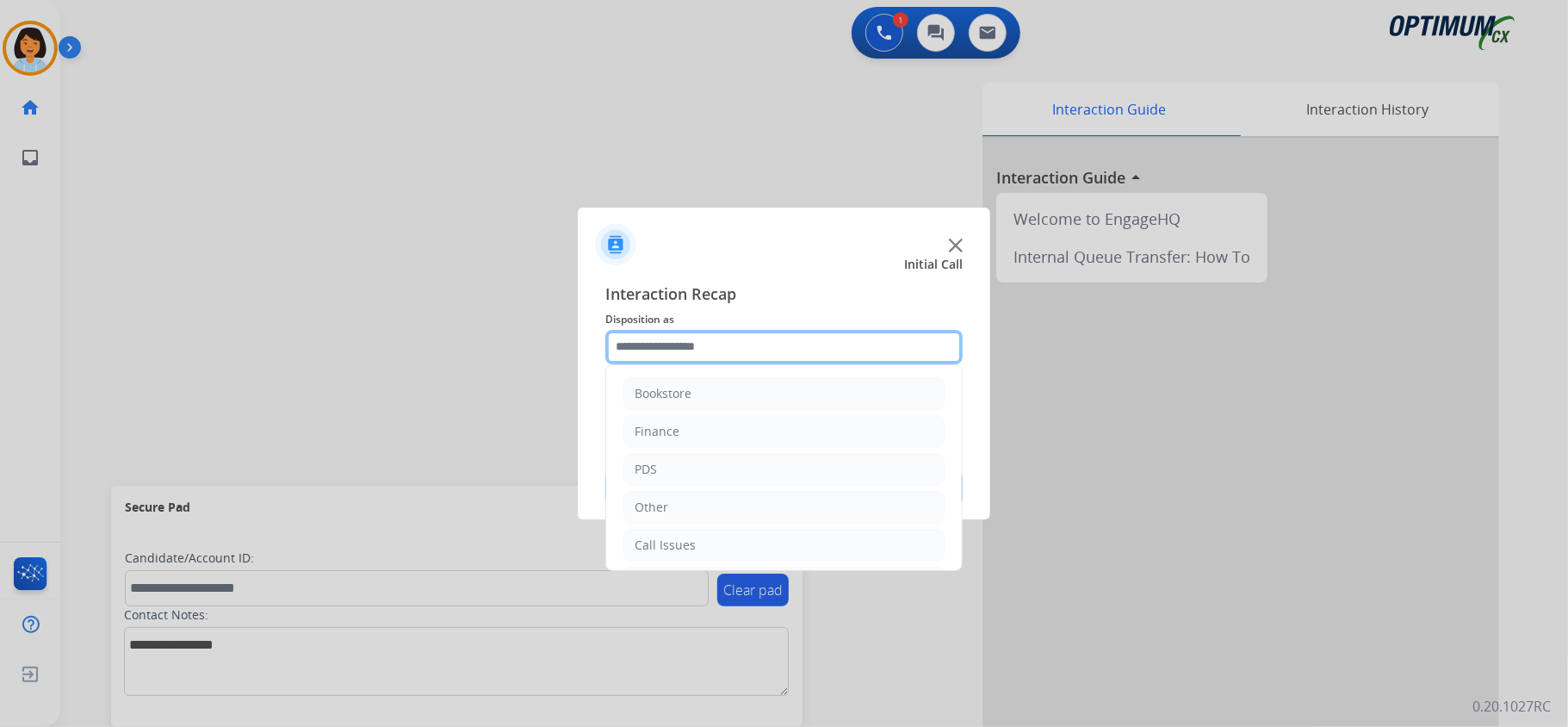
click at [755, 343] on input "text" at bounding box center [783, 347] width 358 height 35
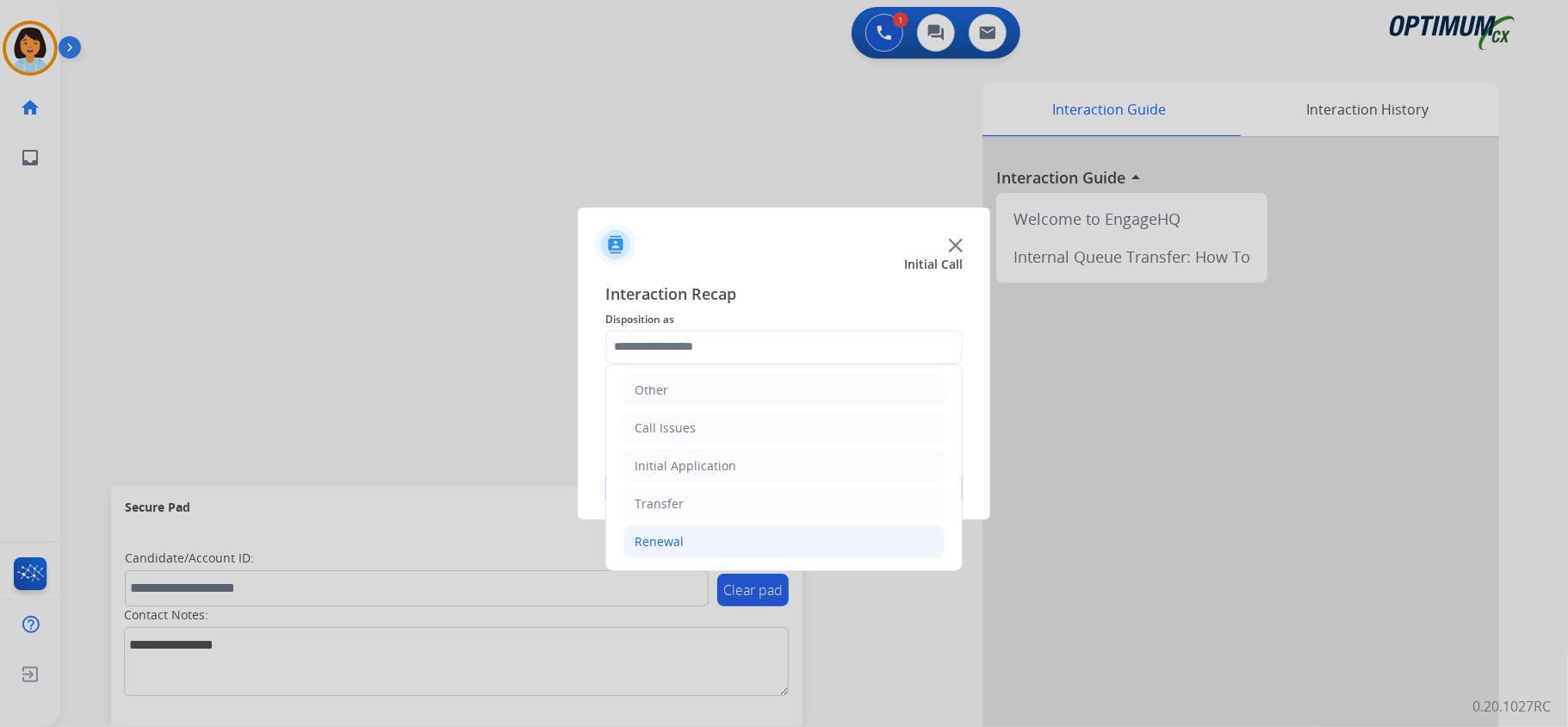
click at [734, 531] on li "Renewal" at bounding box center [784, 541] width 321 height 33
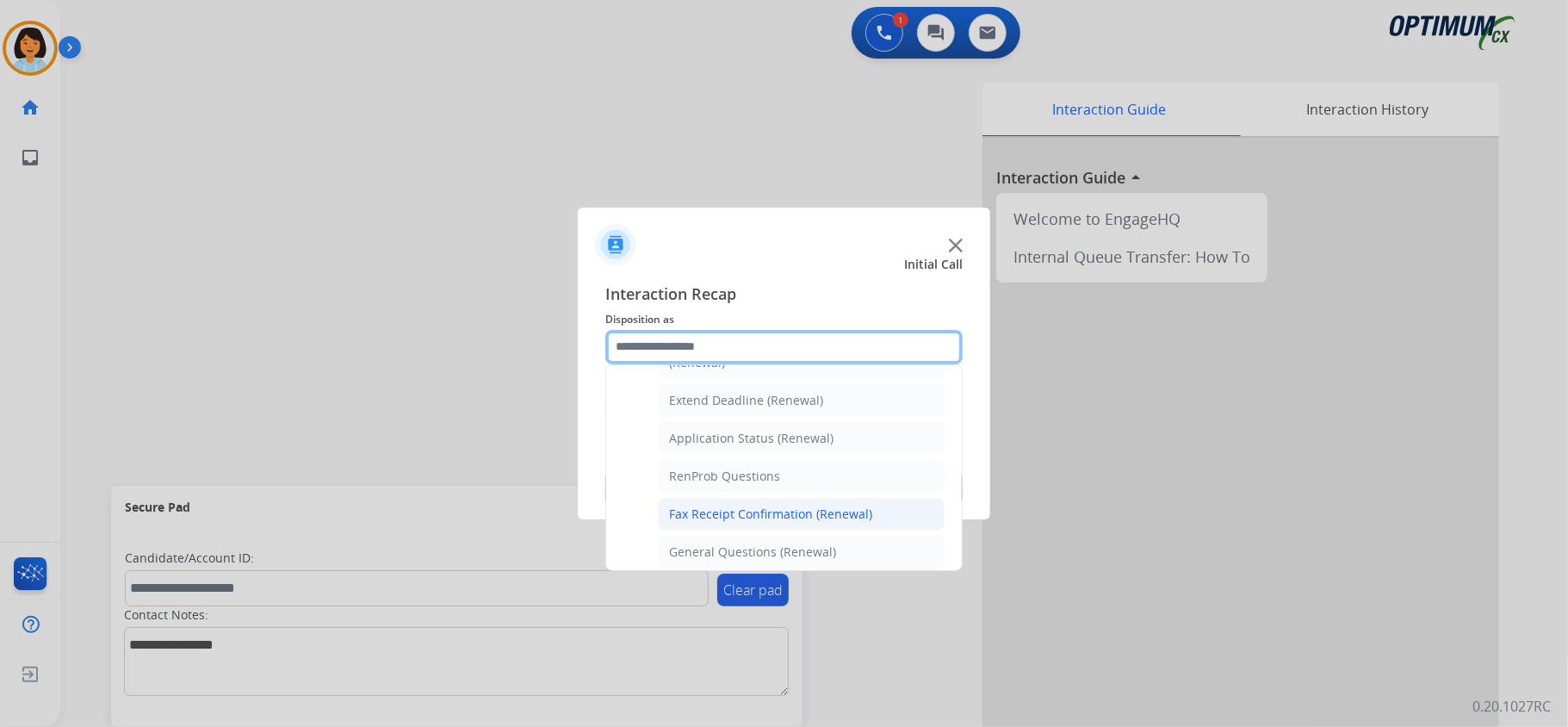
scroll to position [466, 0]
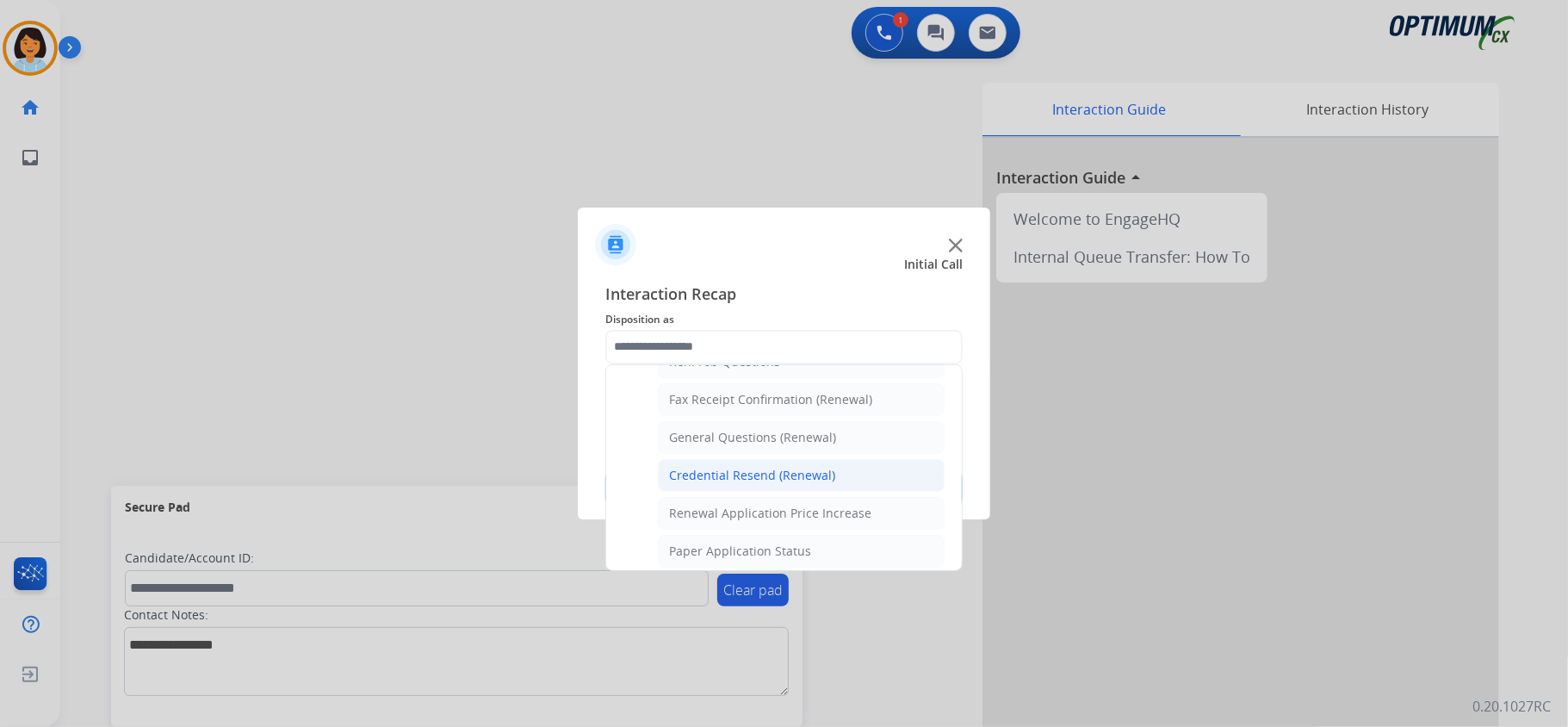
click at [727, 479] on div "Credential Resend (Renewal)" at bounding box center [752, 475] width 166 height 17
type input "**********"
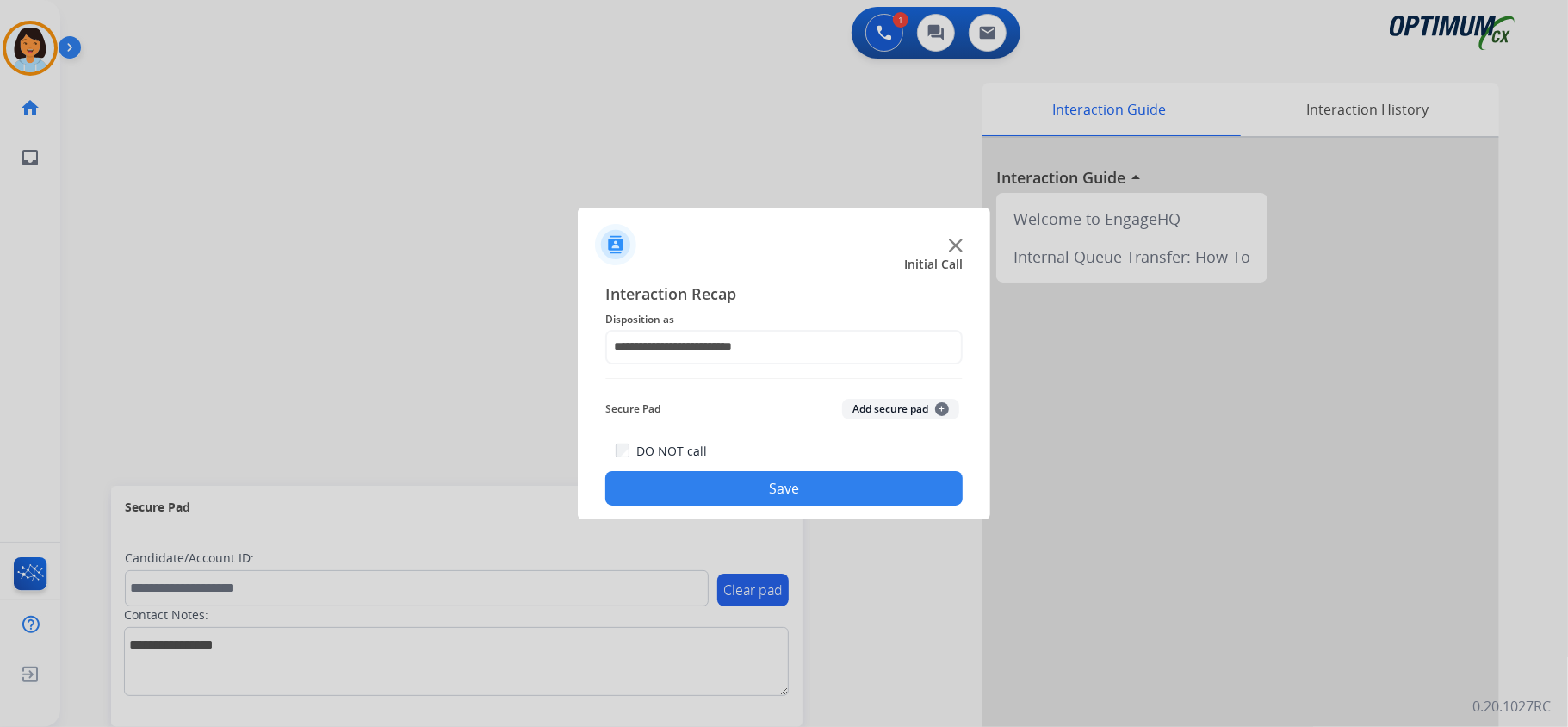
drag, startPoint x: 721, startPoint y: 490, endPoint x: 664, endPoint y: 682, distance: 200.3
click at [721, 491] on button "Save" at bounding box center [783, 488] width 358 height 35
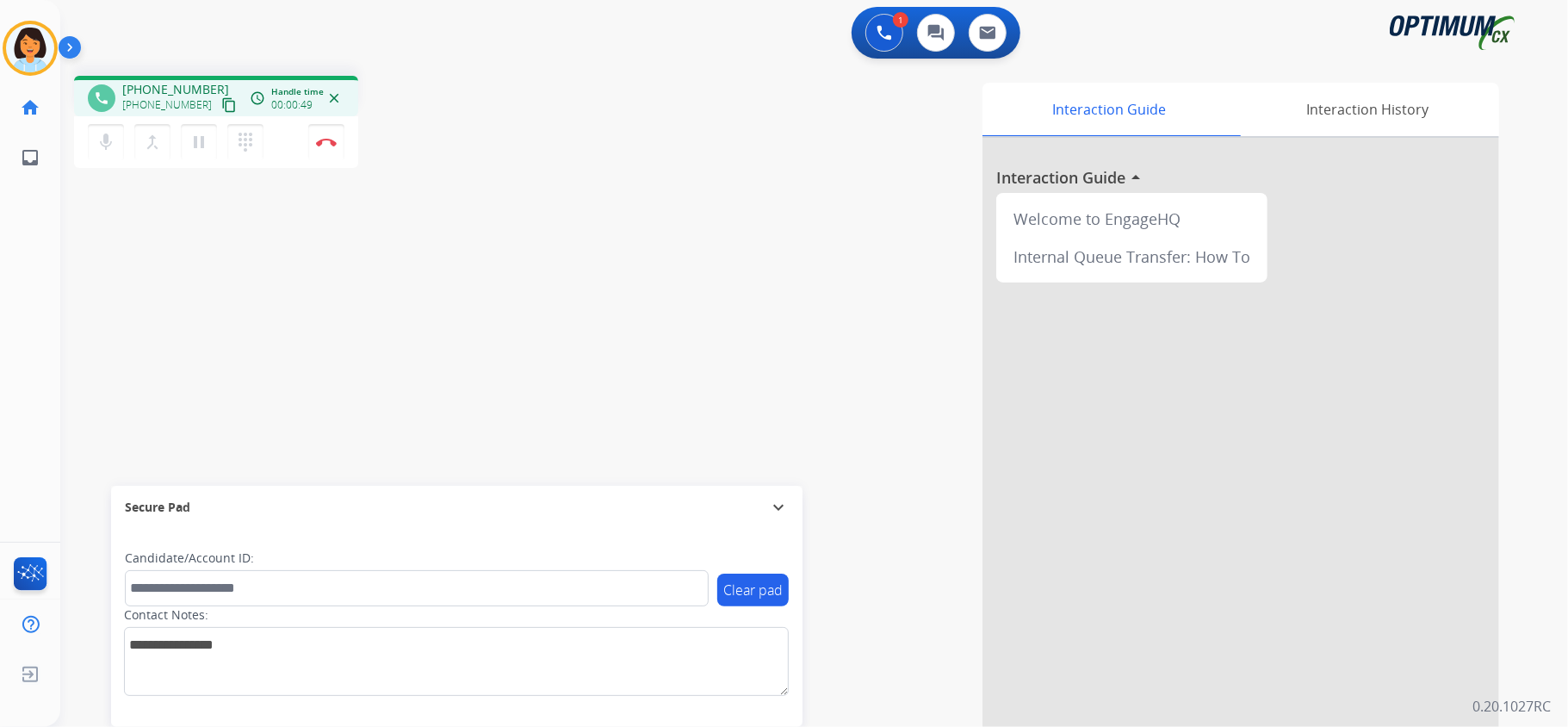
click at [221, 105] on mat-icon "content_copy" at bounding box center [228, 104] width 15 height 15
click at [1505, 298] on div "Interaction Guide Interaction History Interaction Guide arrow_drop_up Welcome t…" at bounding box center [1043, 427] width 966 height 704
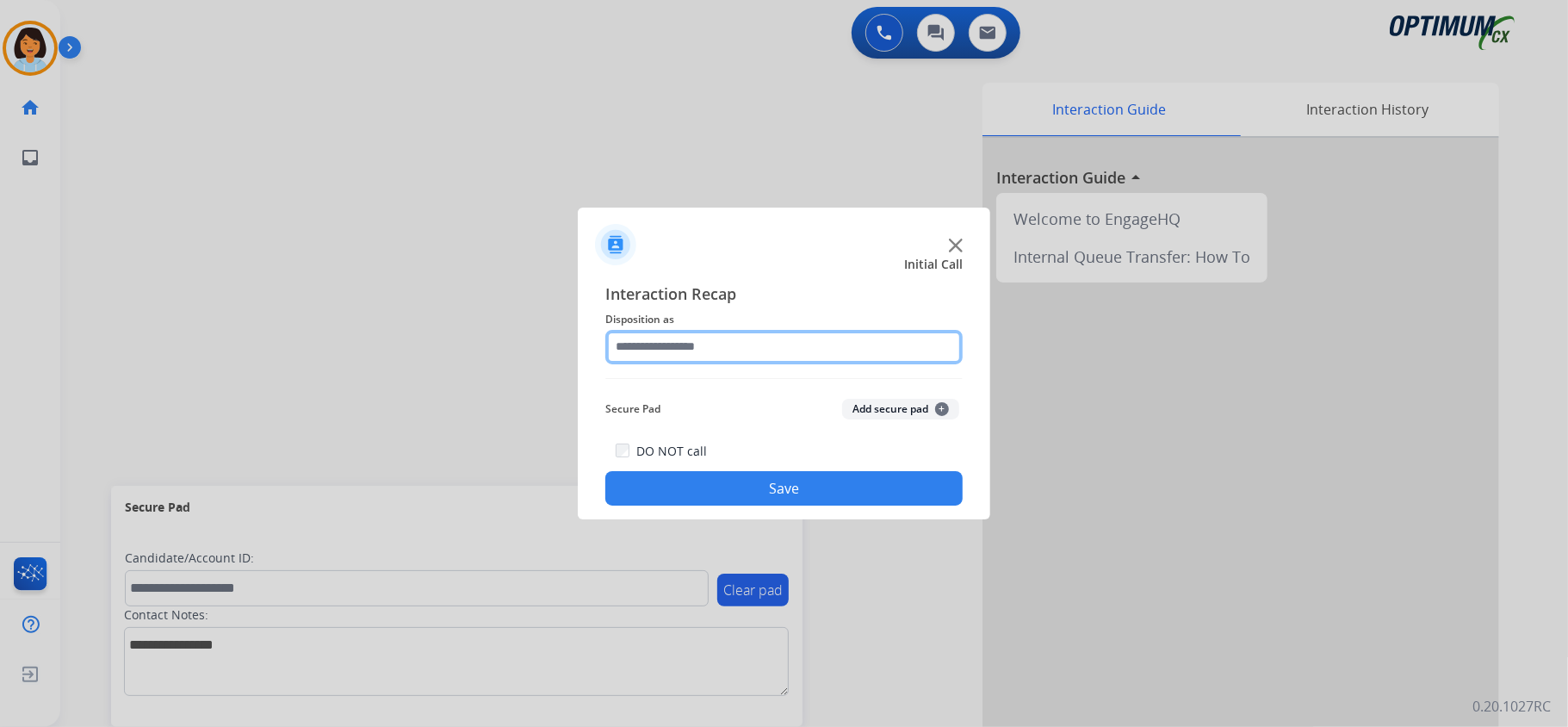
click at [773, 342] on input "text" at bounding box center [783, 347] width 358 height 35
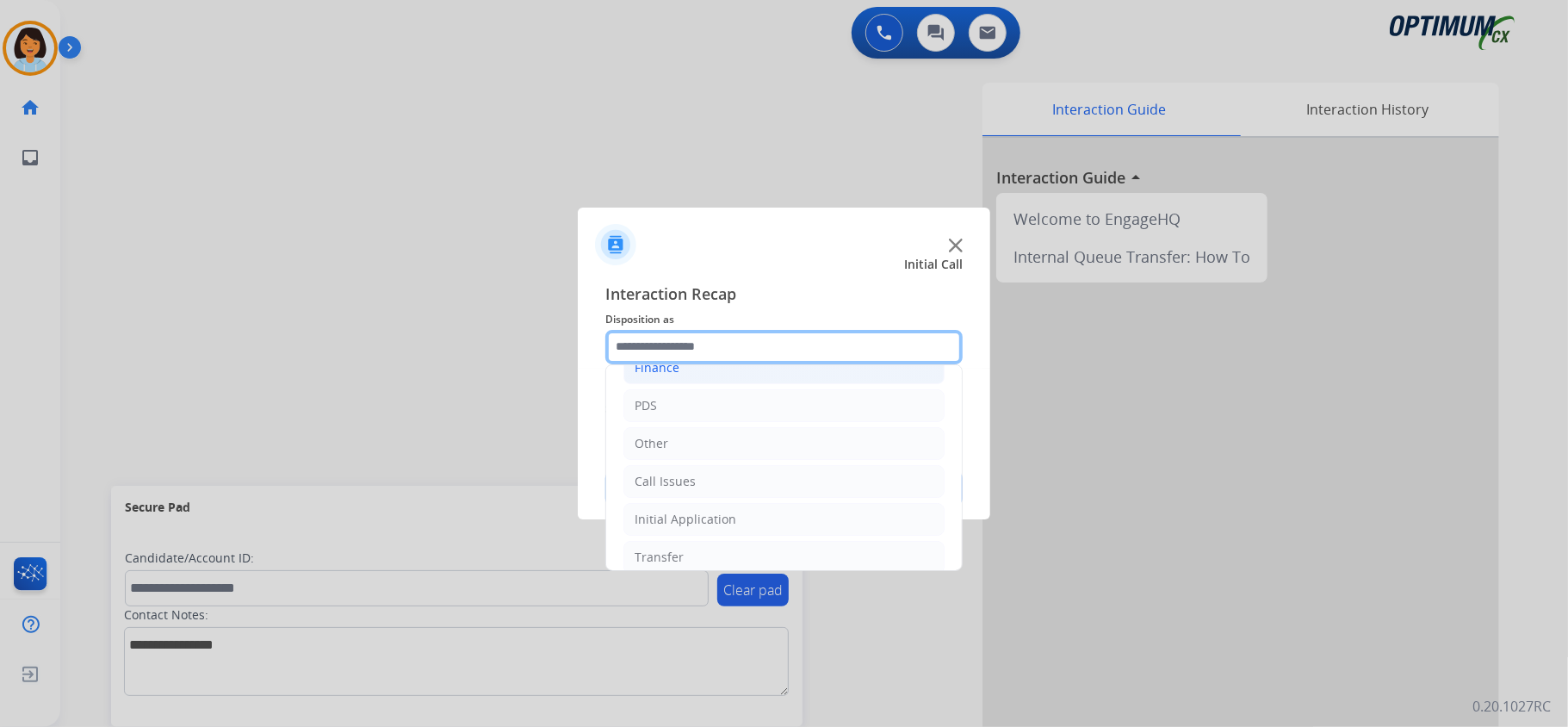
scroll to position [121, 0]
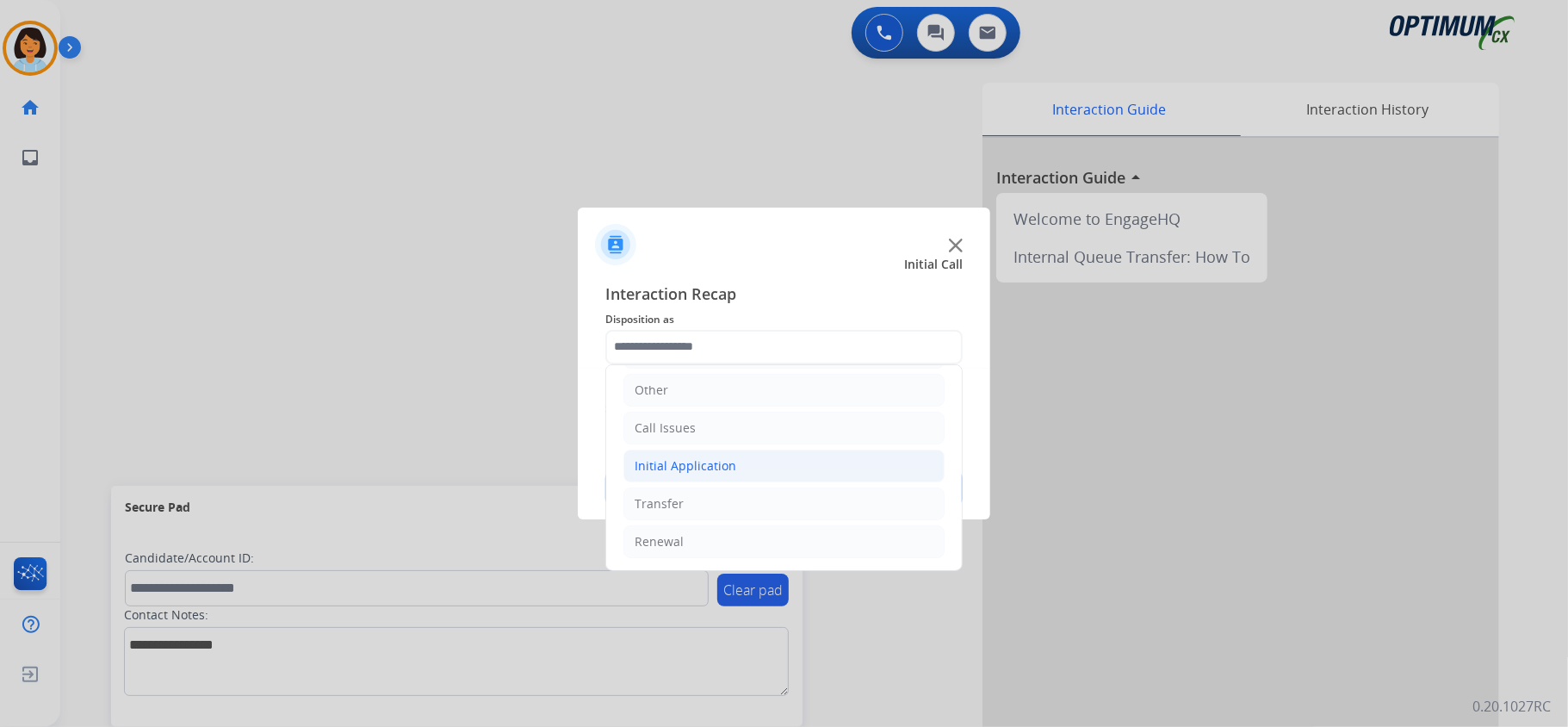
click at [706, 462] on div "Initial Application" at bounding box center [685, 465] width 102 height 17
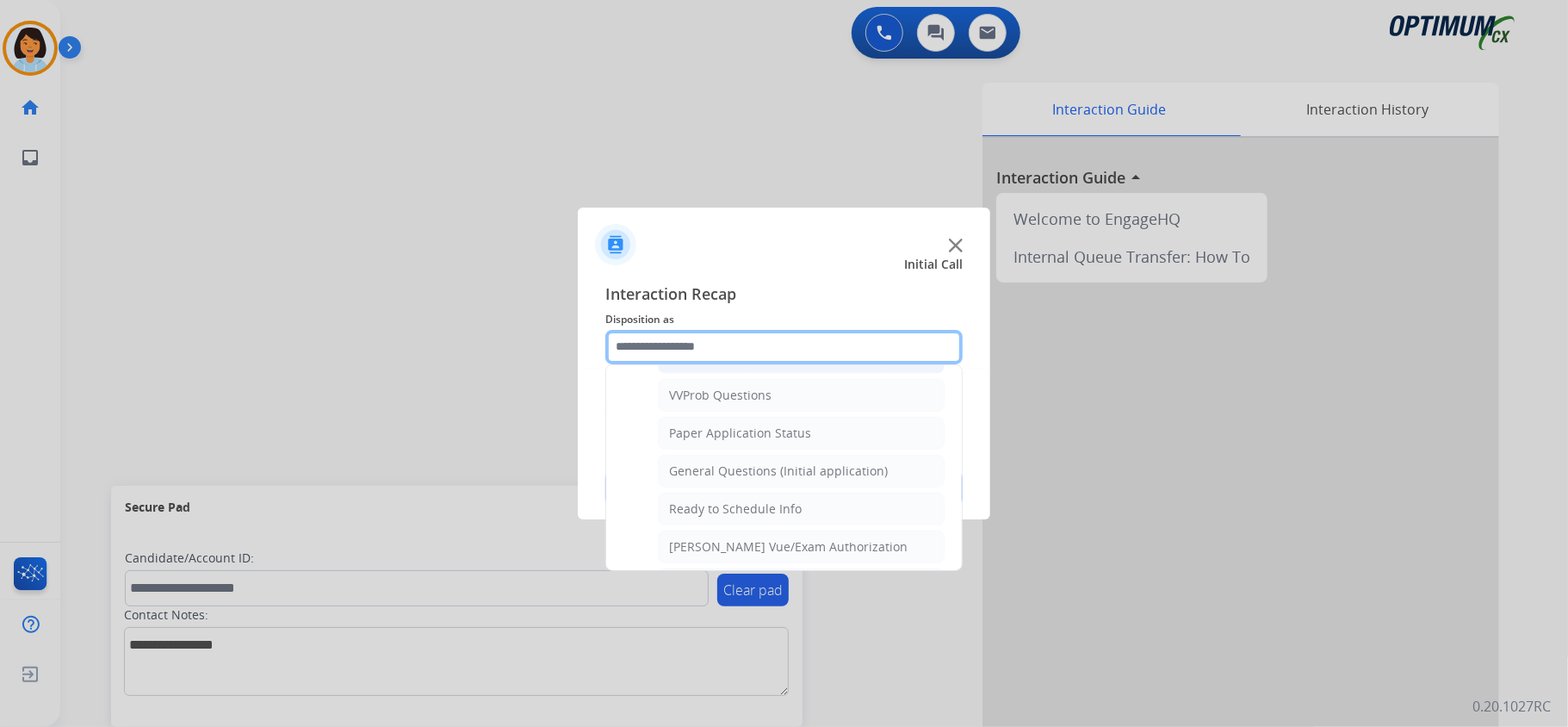
scroll to position [1040, 0]
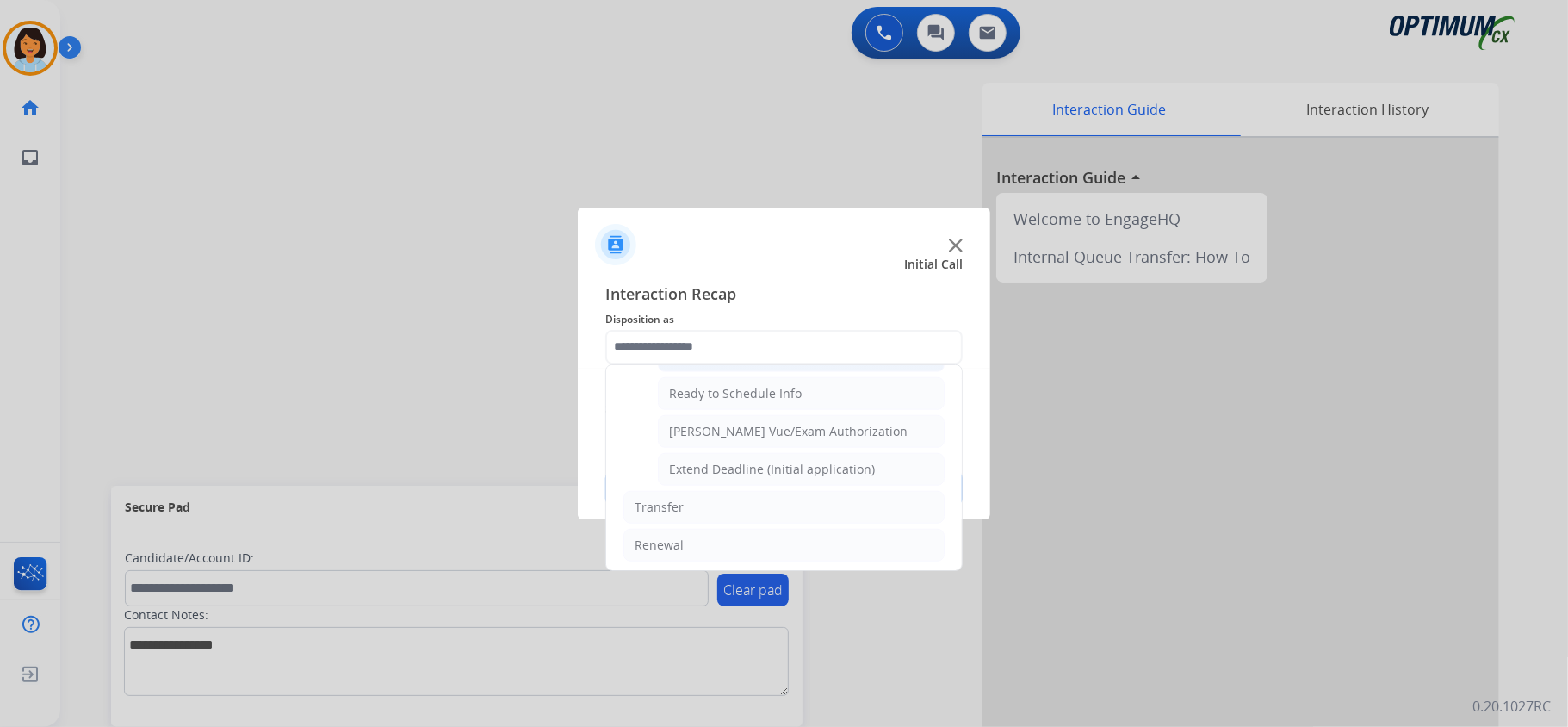
click at [751, 364] on div "General Questions (Initial application)" at bounding box center [778, 355] width 219 height 17
type input "**********"
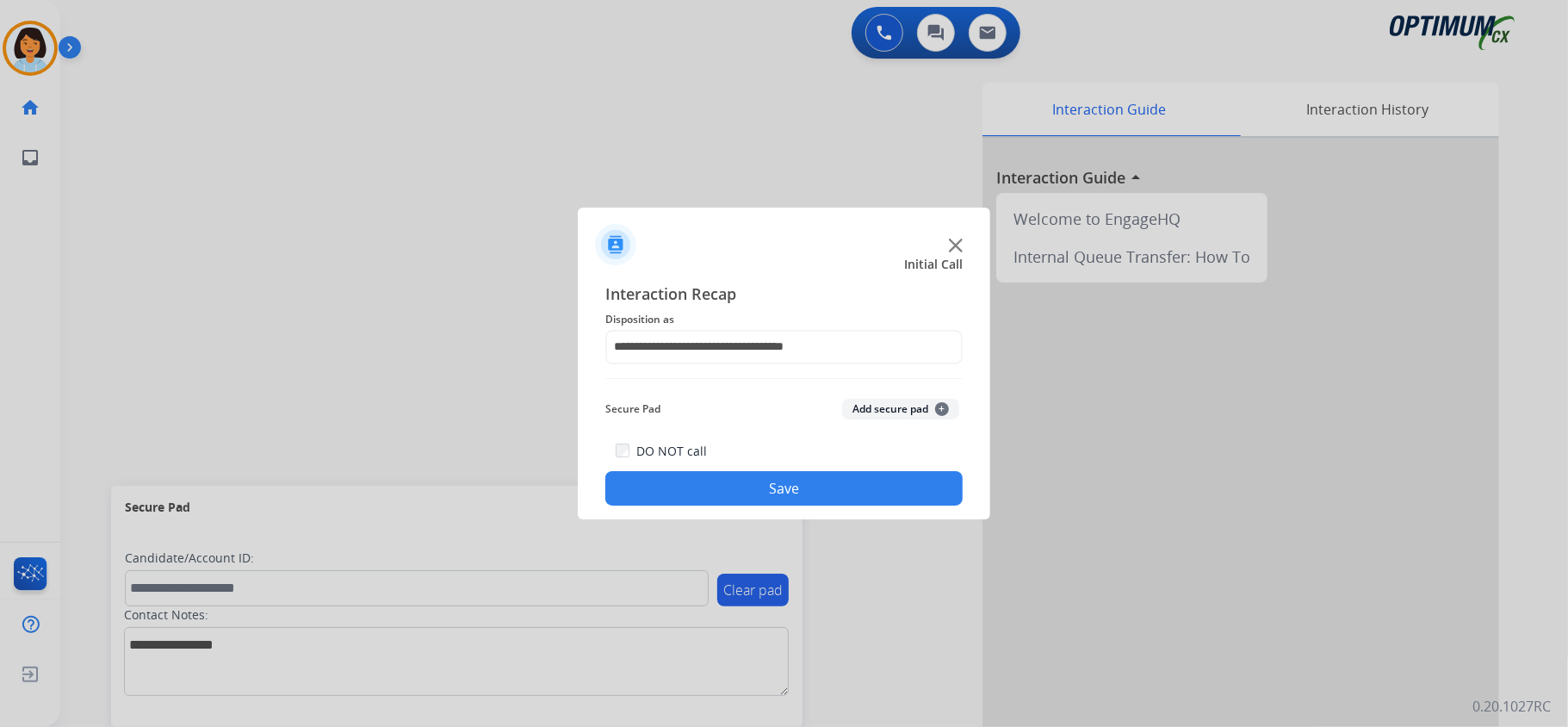
click at [755, 481] on button "Save" at bounding box center [783, 488] width 358 height 35
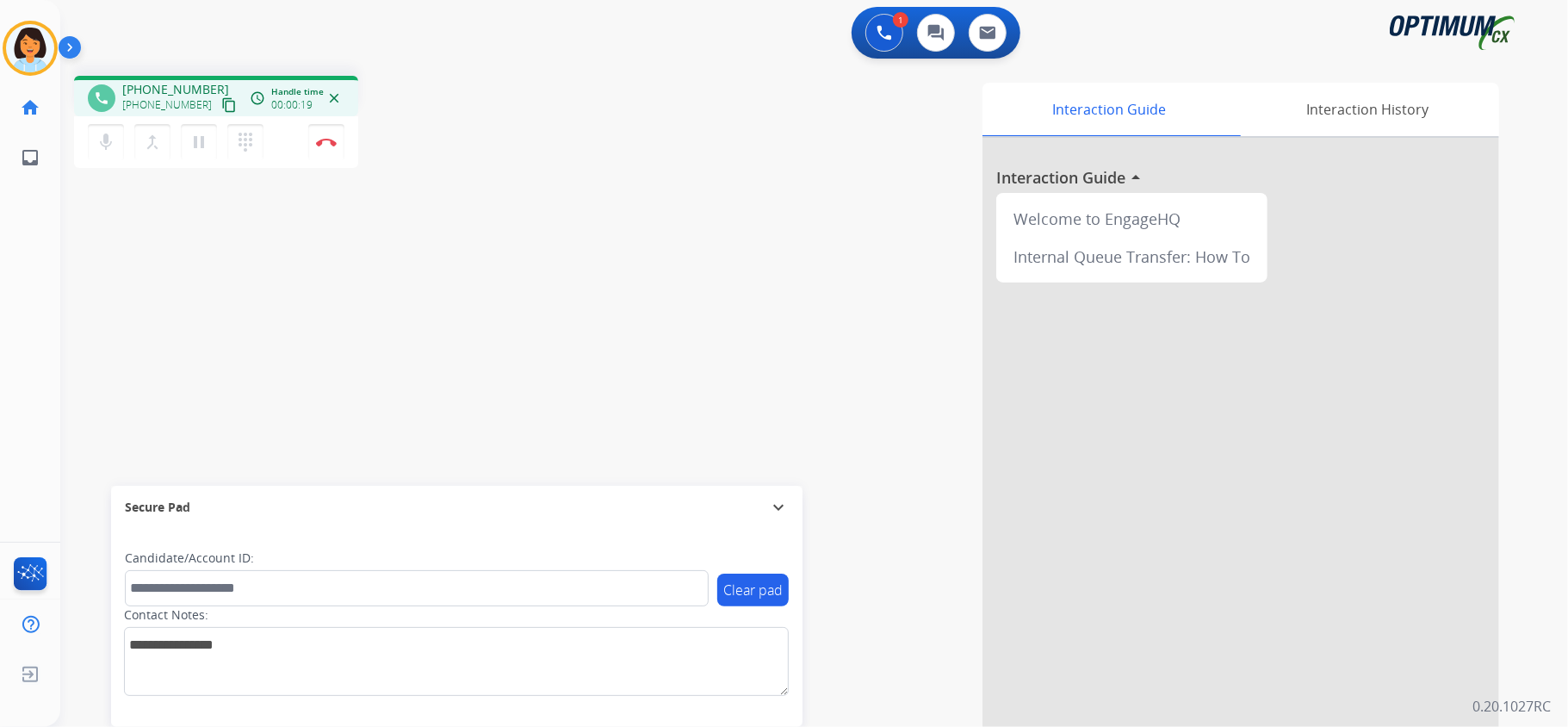
click at [221, 100] on mat-icon "content_copy" at bounding box center [228, 104] width 15 height 15
click at [335, 139] on img at bounding box center [326, 142] width 21 height 9
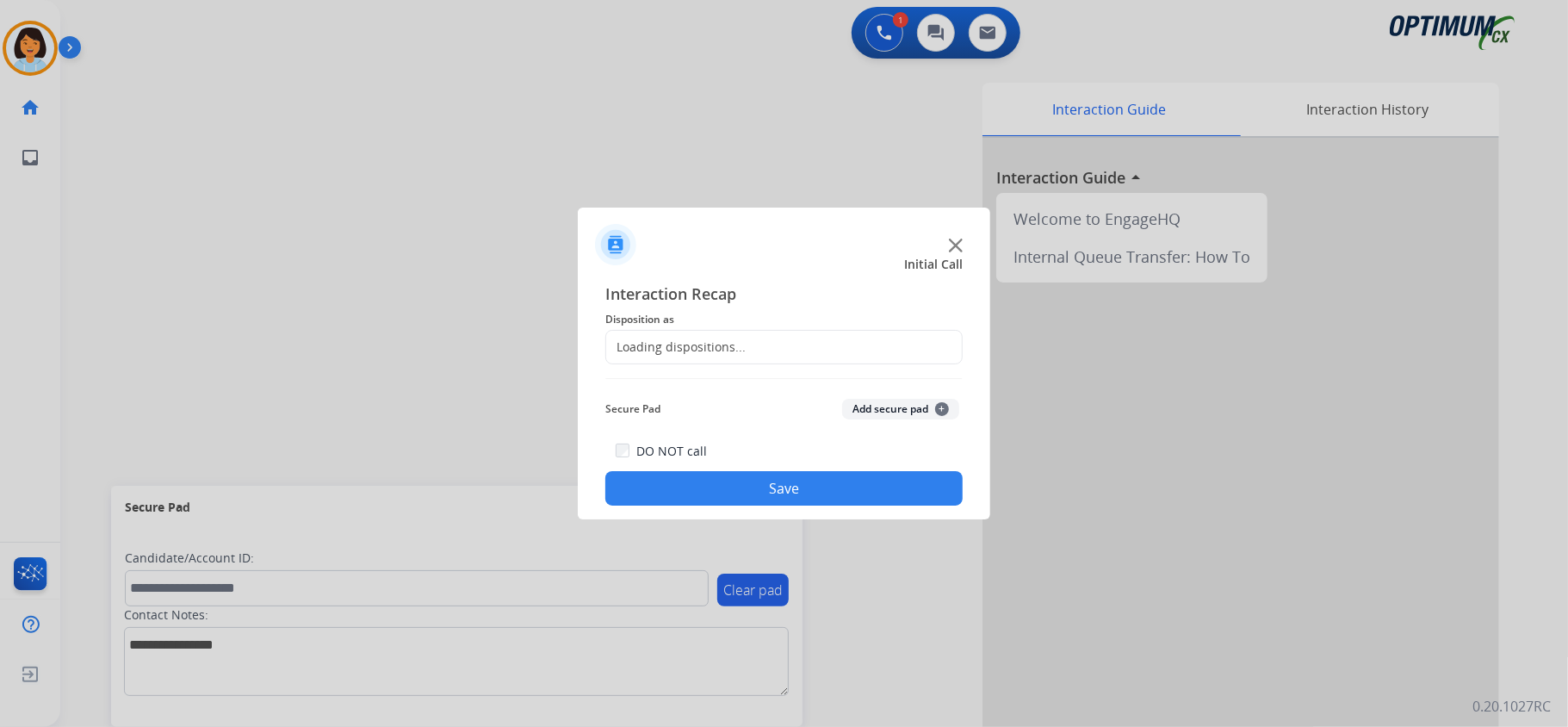
click at [780, 348] on div "Loading dispositions..." at bounding box center [783, 347] width 358 height 35
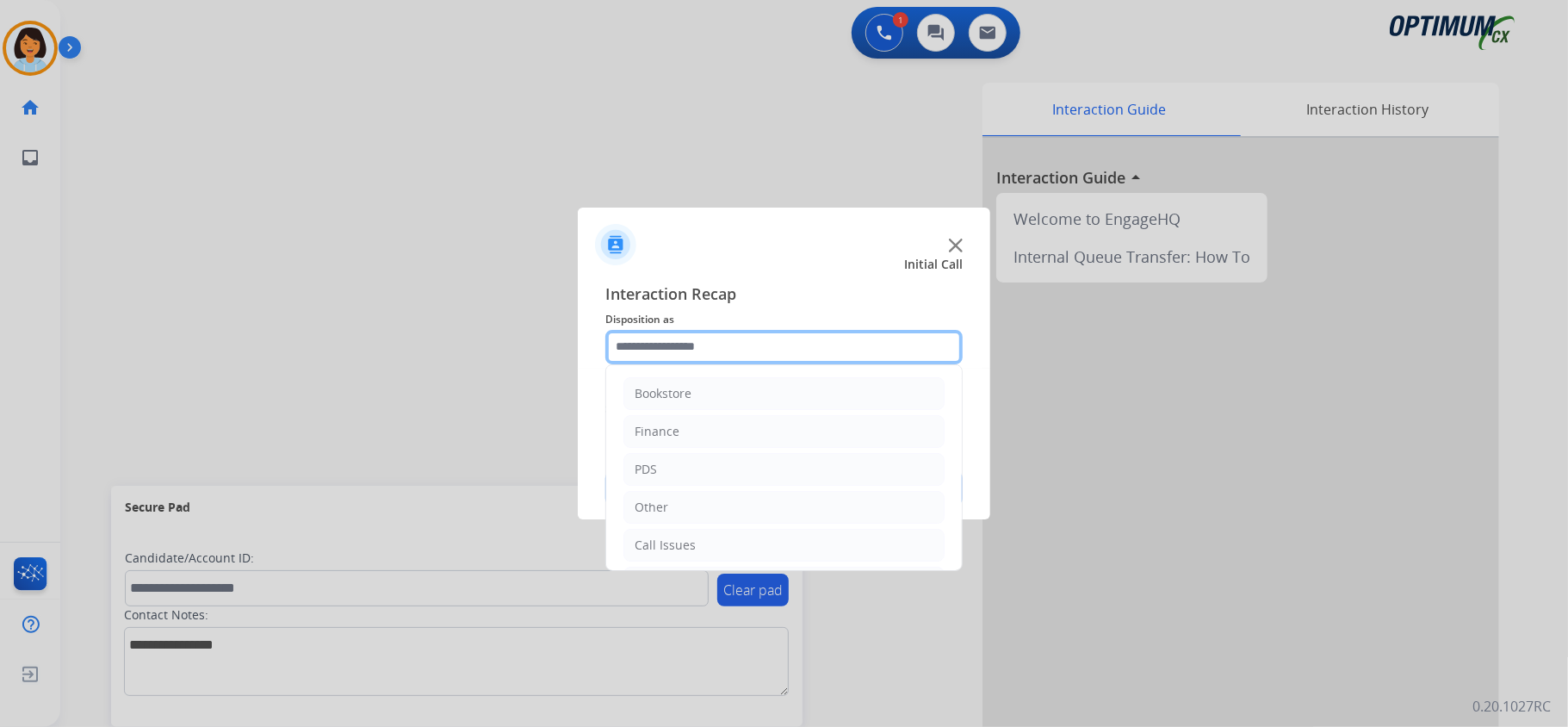
click at [792, 343] on input "text" at bounding box center [783, 347] width 358 height 35
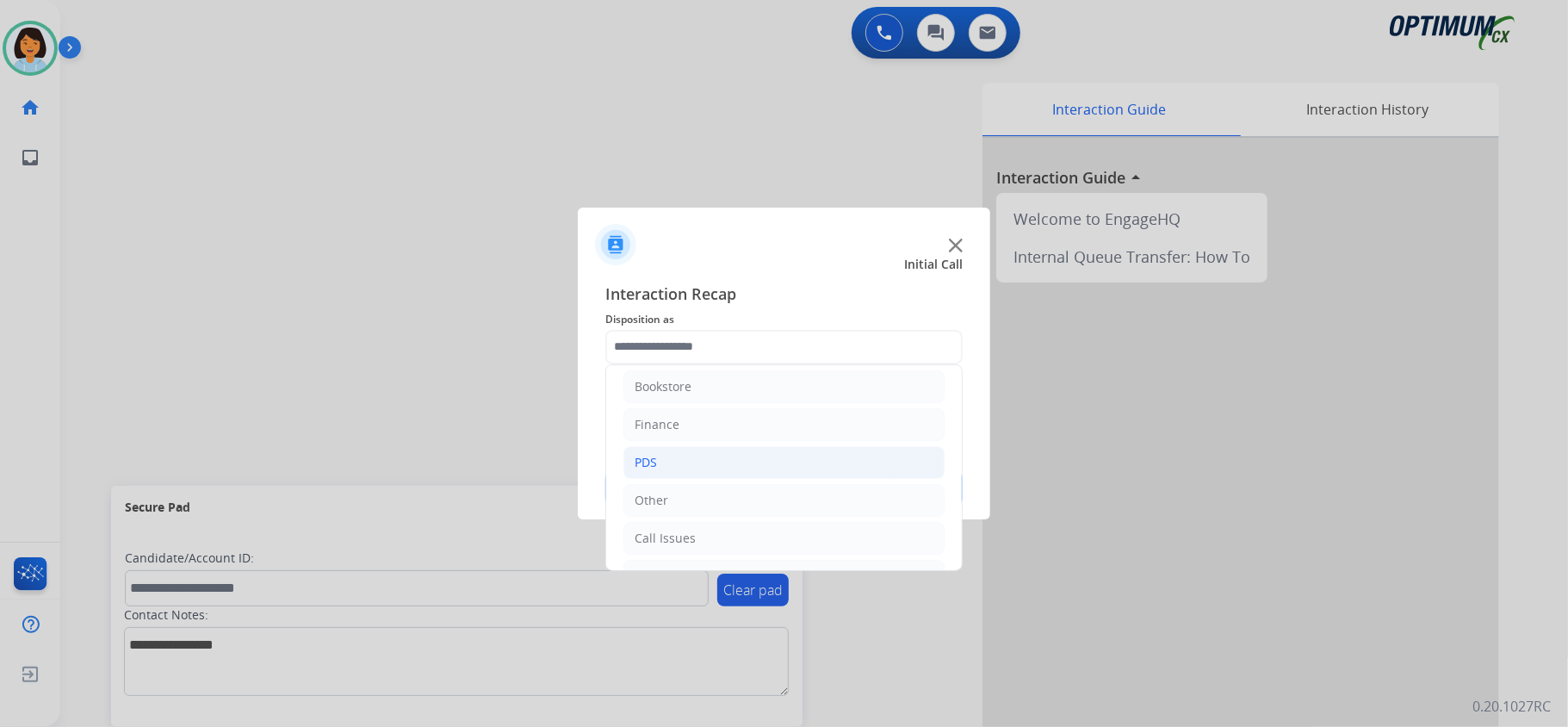
click at [683, 466] on li "PDS" at bounding box center [784, 462] width 321 height 33
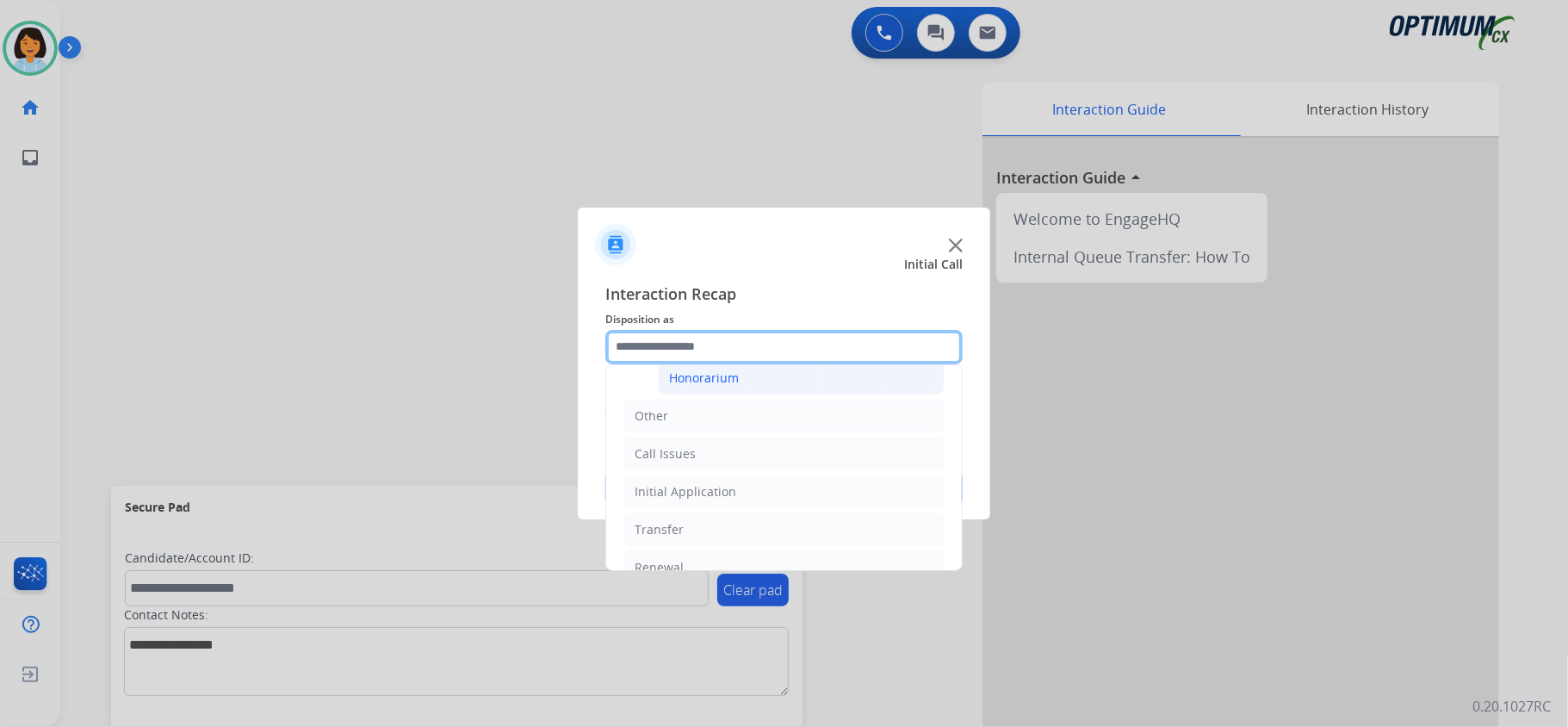
scroll to position [466, 0]
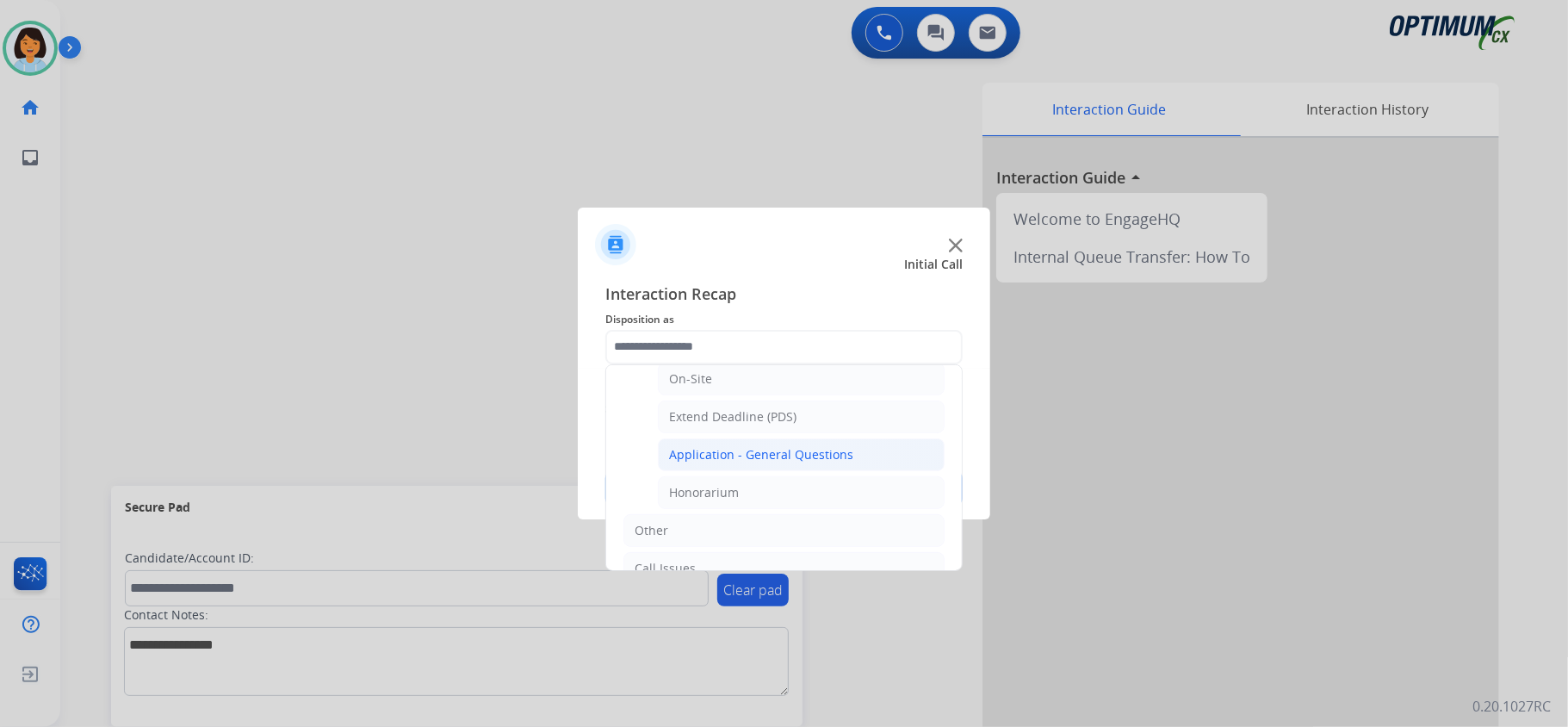
click at [763, 453] on div "Application - General Questions" at bounding box center [761, 454] width 185 height 17
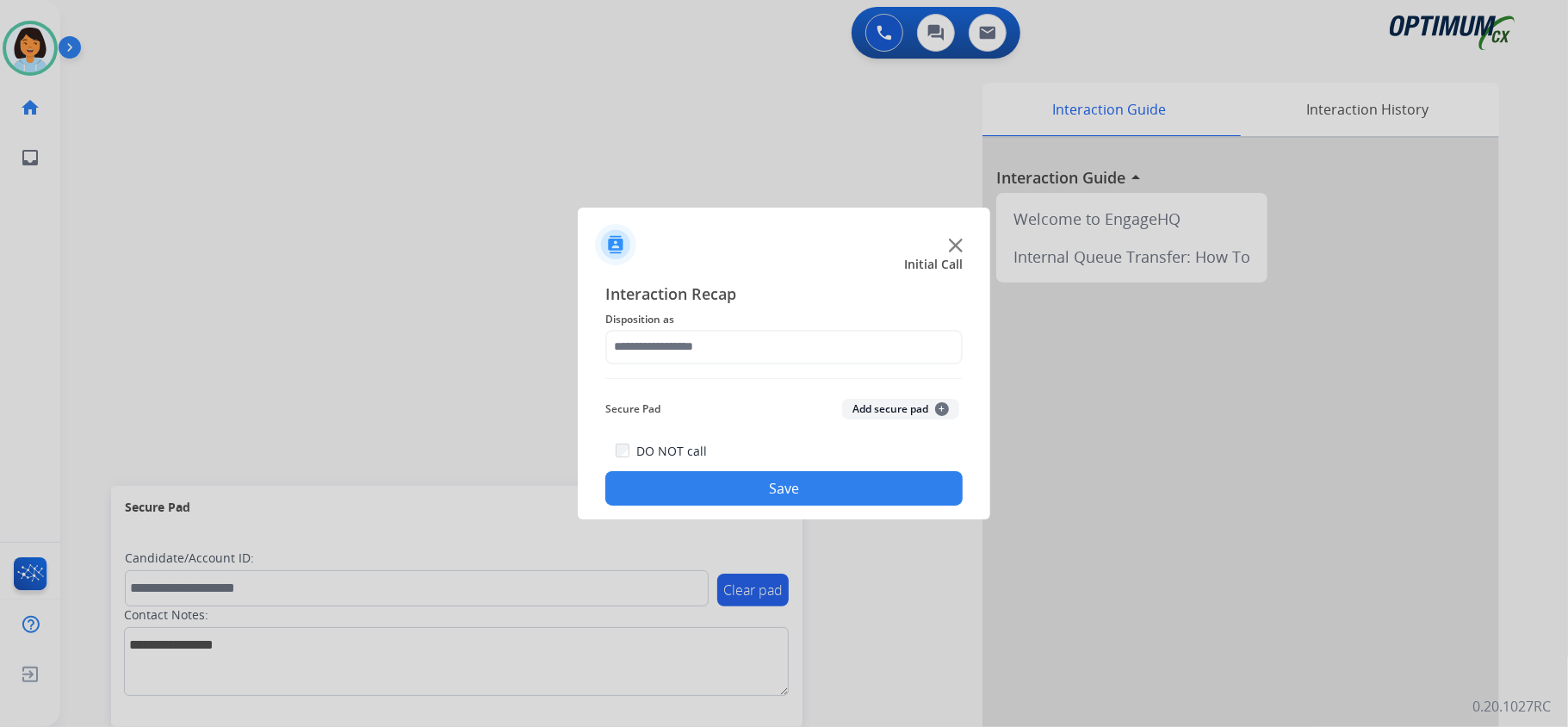
type input "**********"
click at [769, 477] on button "Save" at bounding box center [783, 488] width 358 height 35
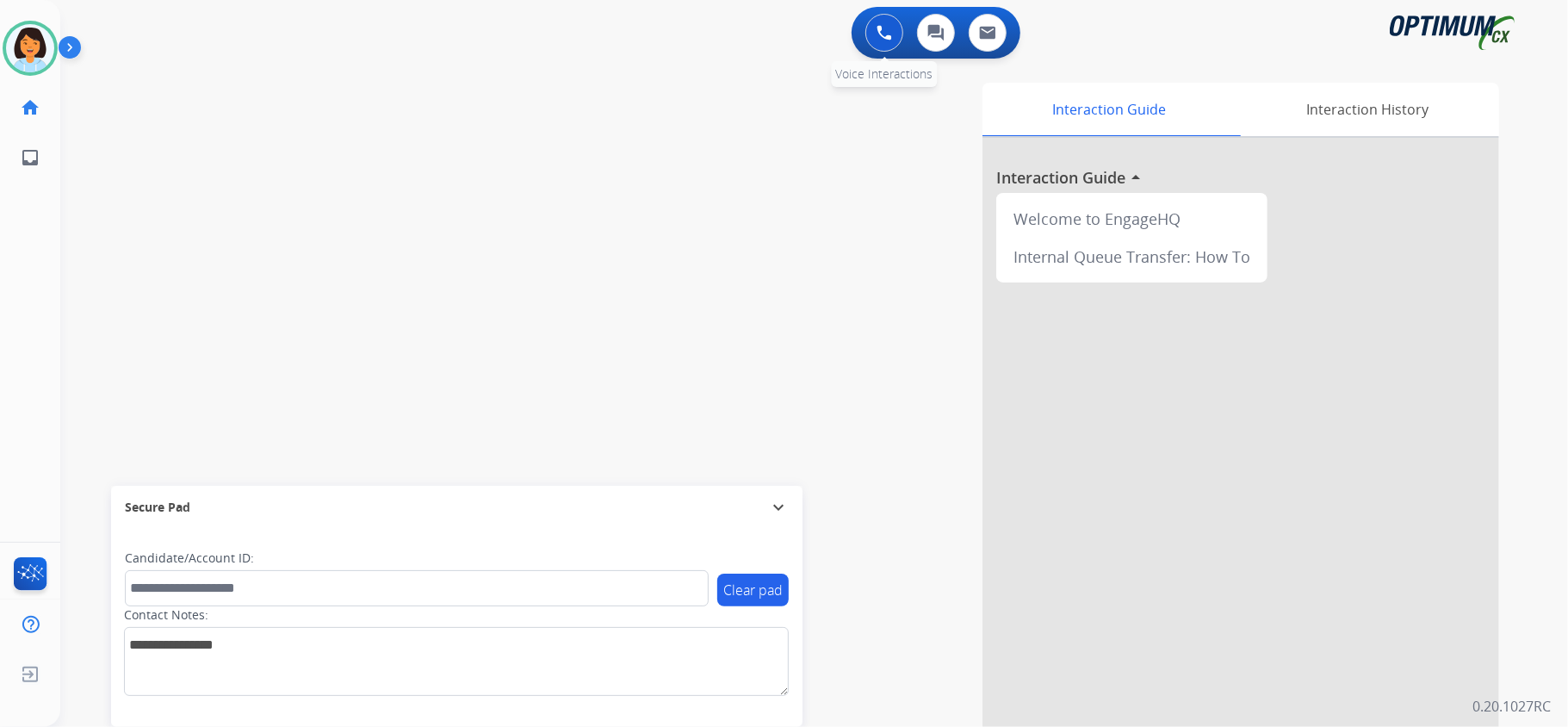
click at [878, 31] on img at bounding box center [884, 32] width 15 height 15
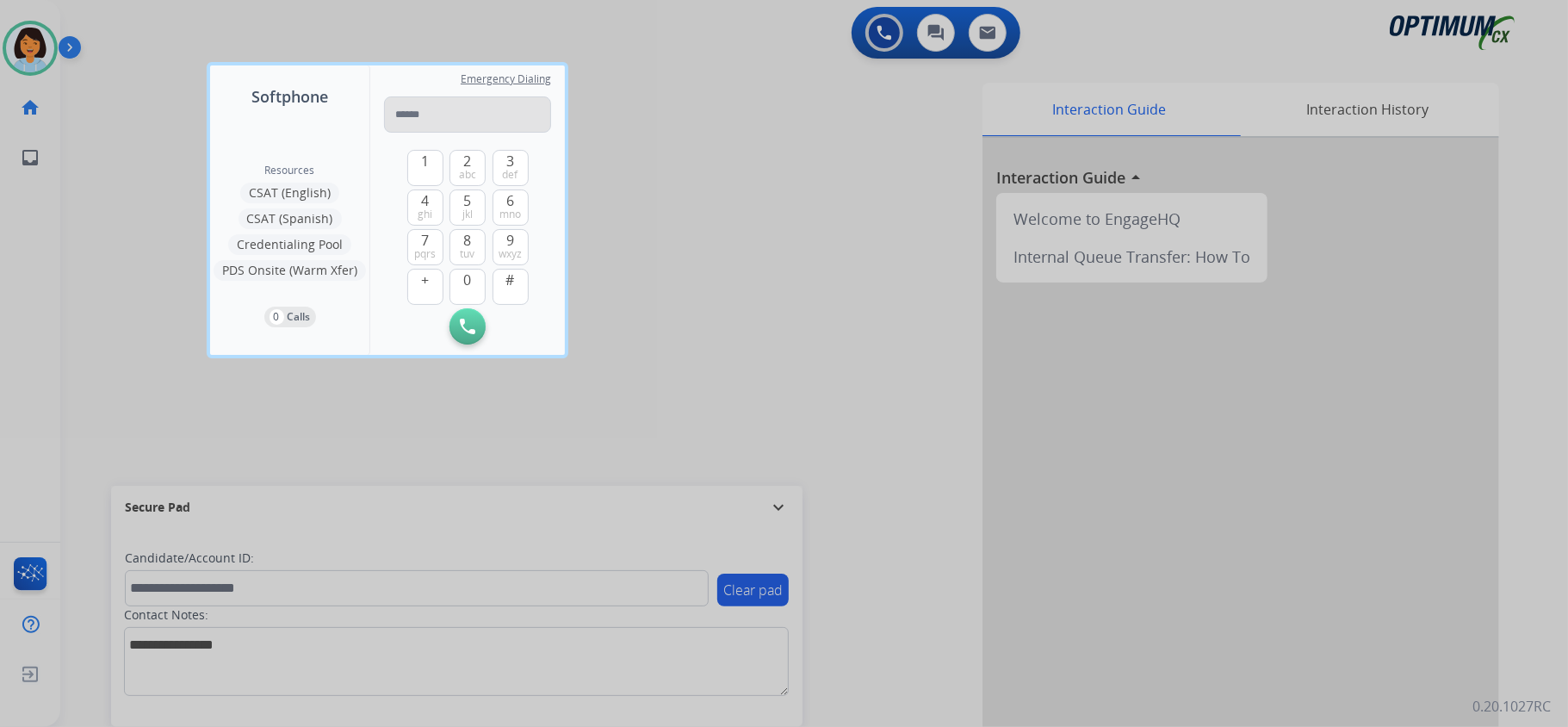
type input "**********"
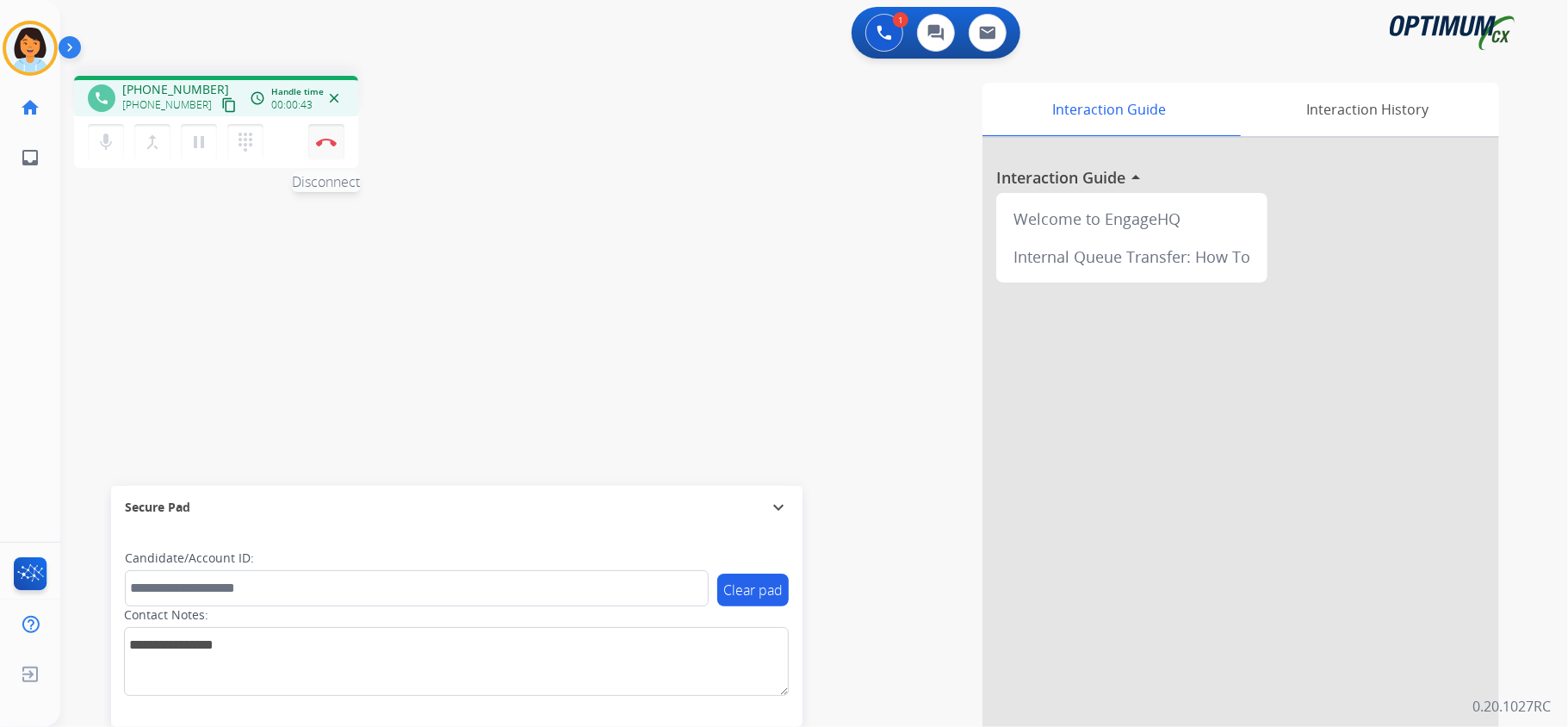
click at [331, 138] on img at bounding box center [326, 142] width 21 height 9
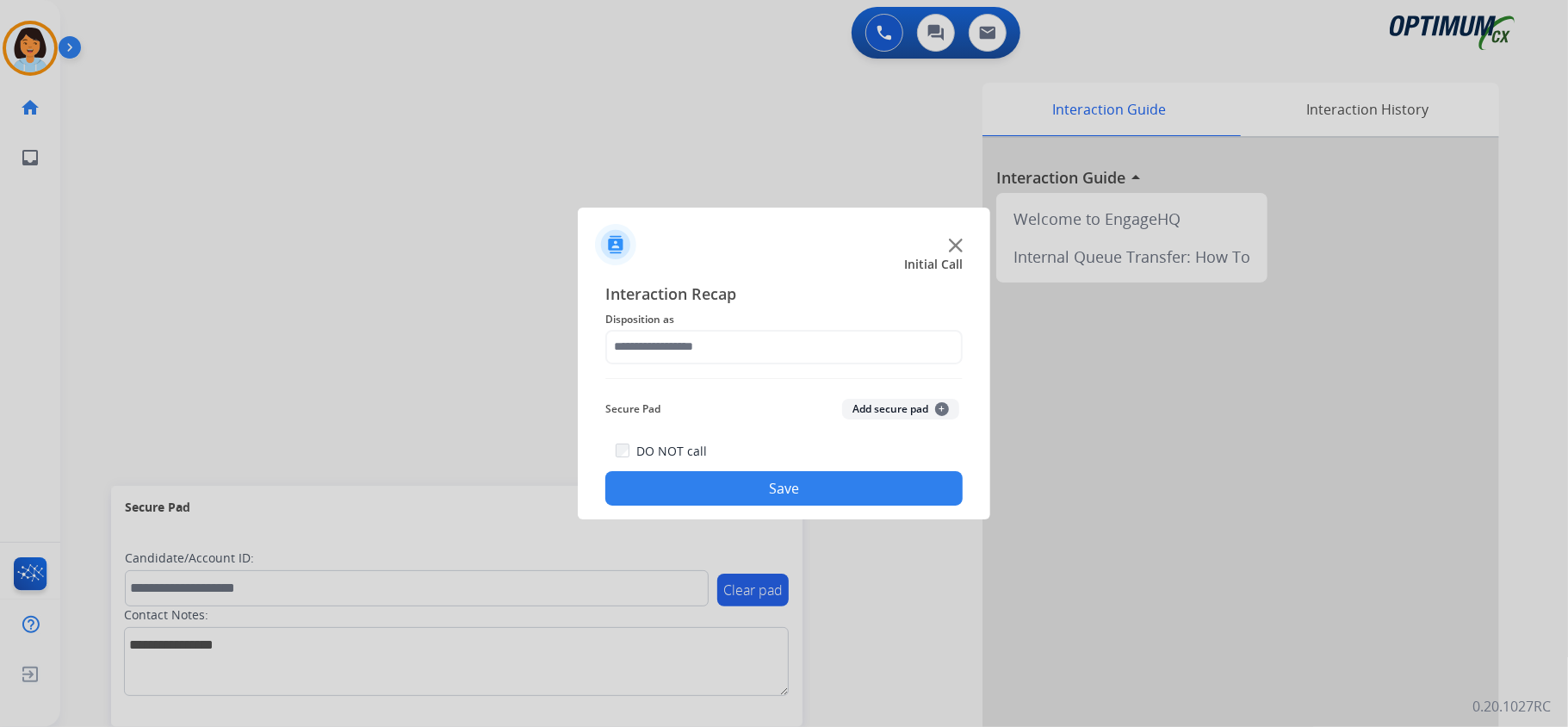
click at [953, 248] on img at bounding box center [955, 244] width 13 height 13
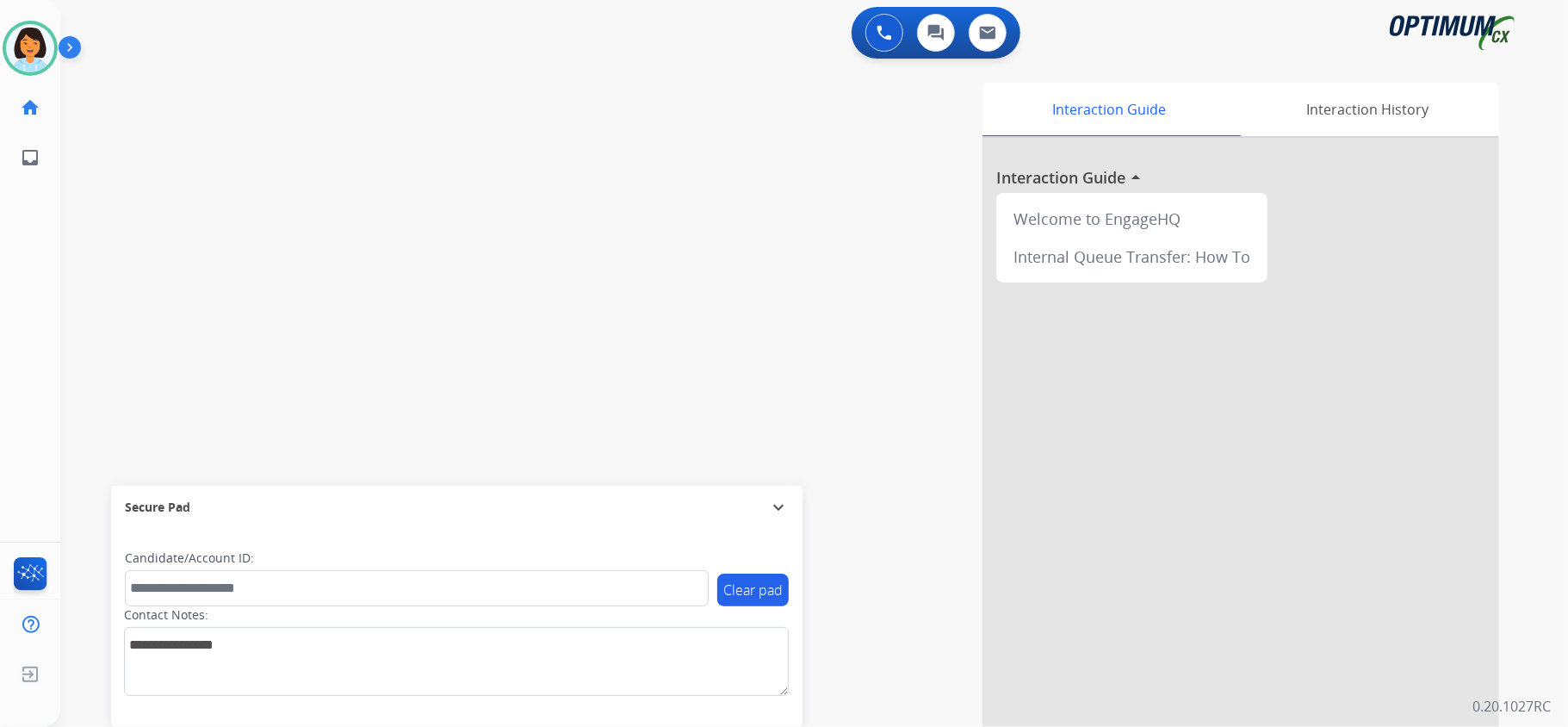
click at [185, 170] on div "swap_horiz Break voice bridge close_fullscreen Connect 3-Way Call merge_type Se…" at bounding box center [794, 420] width 1466 height 718
click at [24, 41] on img at bounding box center [30, 48] width 48 height 48
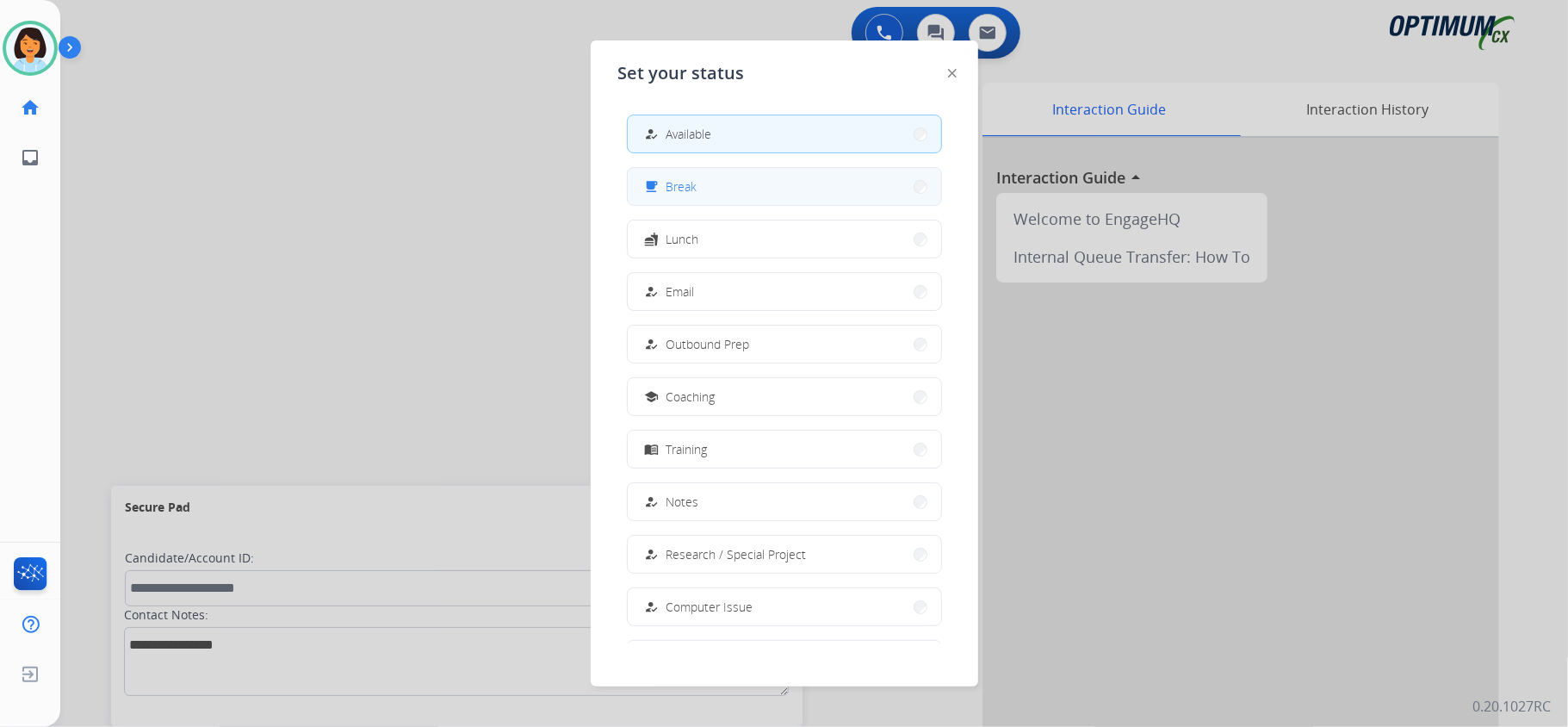
click at [682, 187] on span "Break" at bounding box center [681, 186] width 31 height 18
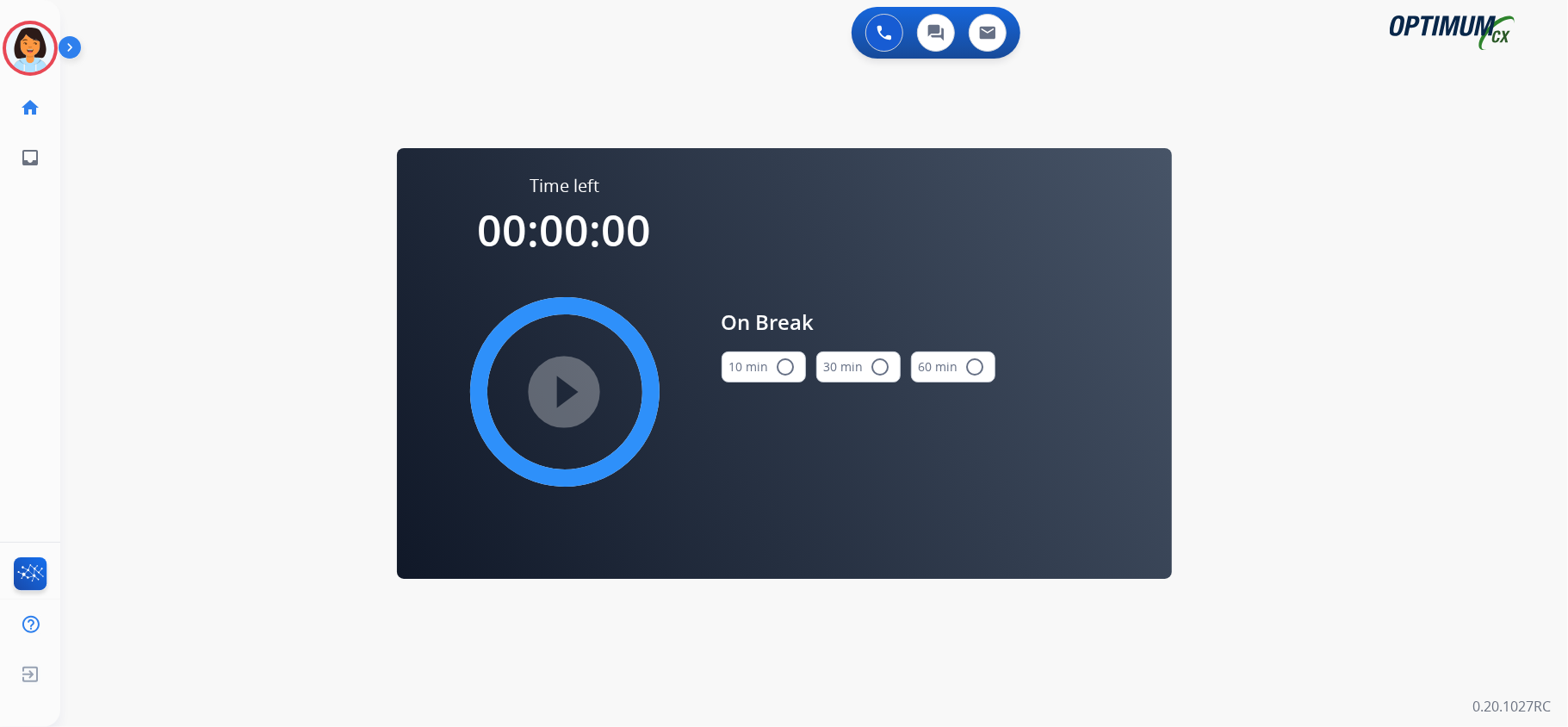
click at [777, 362] on mat-icon "radio_button_unchecked" at bounding box center [786, 367] width 21 height 21
click at [575, 382] on mat-icon "play_circle_filled" at bounding box center [565, 392] width 21 height 21
drag, startPoint x: 260, startPoint y: 139, endPoint x: 279, endPoint y: 153, distance: 23.6
click at [260, 139] on div "swap_horiz Break voice bridge close_fullscreen Connect 3-Way Call merge_type Se…" at bounding box center [794, 103] width 1466 height 83
click at [29, 37] on icon at bounding box center [30, 48] width 56 height 56
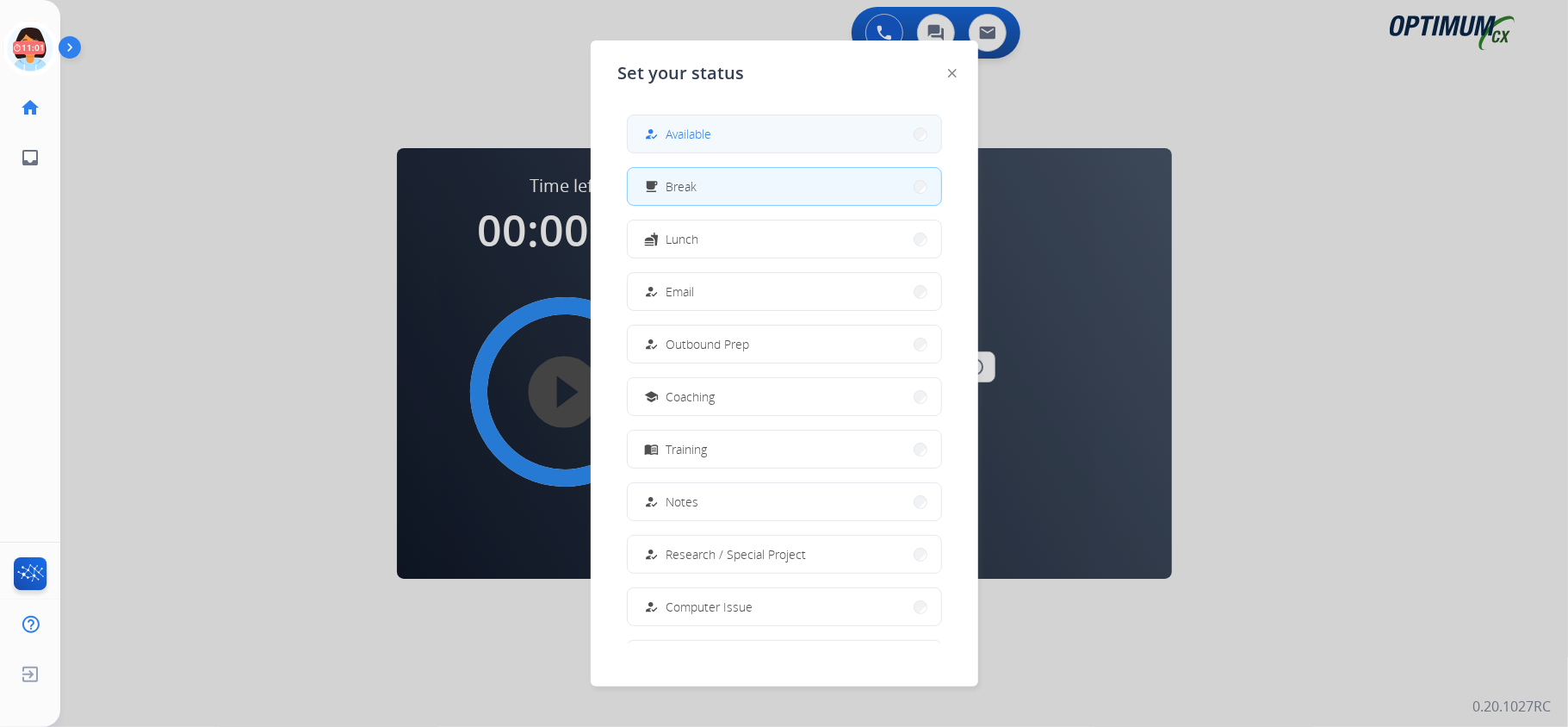
drag, startPoint x: 707, startPoint y: 137, endPoint x: 857, endPoint y: 224, distance: 173.4
click at [707, 136] on span "Available" at bounding box center [689, 134] width 45 height 18
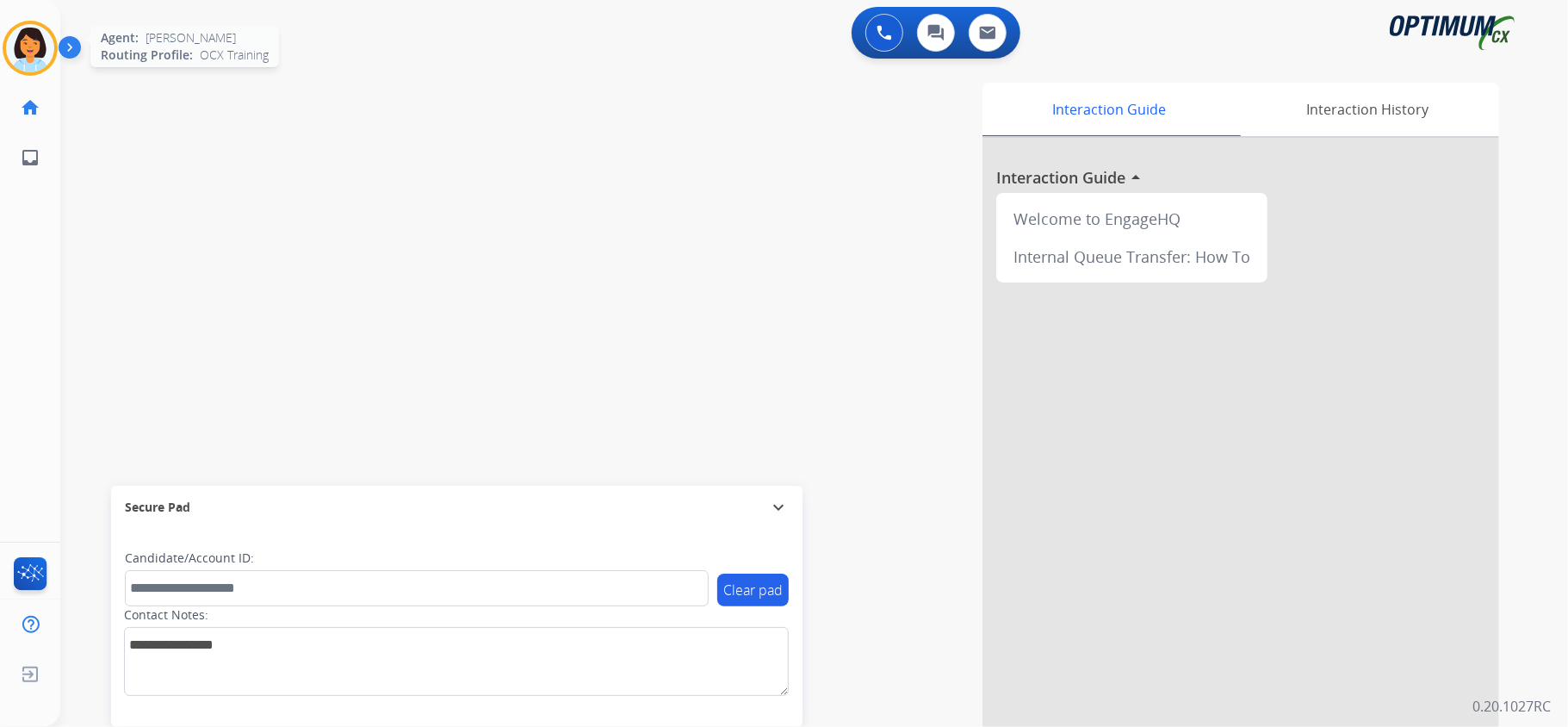
click at [29, 42] on img at bounding box center [30, 48] width 48 height 48
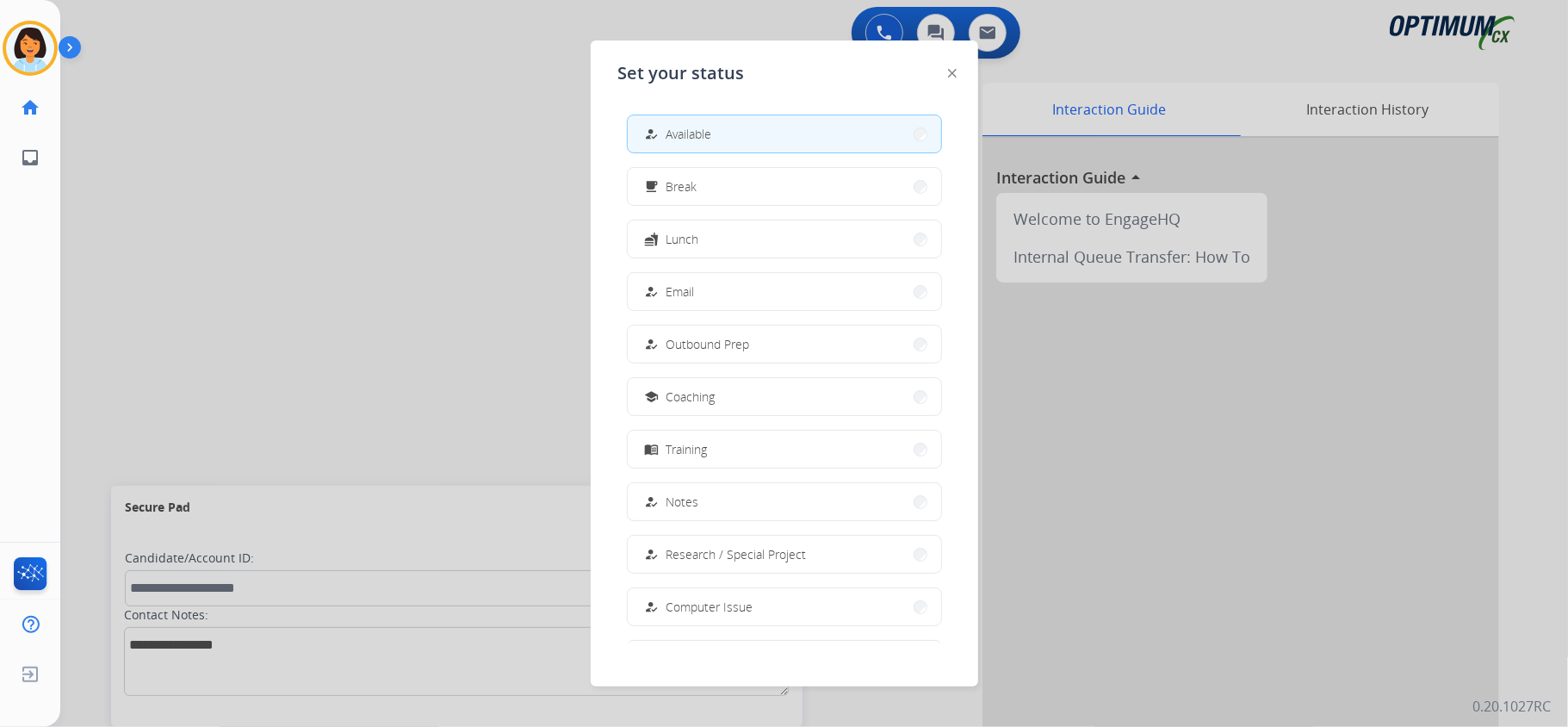
click at [214, 85] on div at bounding box center [784, 363] width 1568 height 727
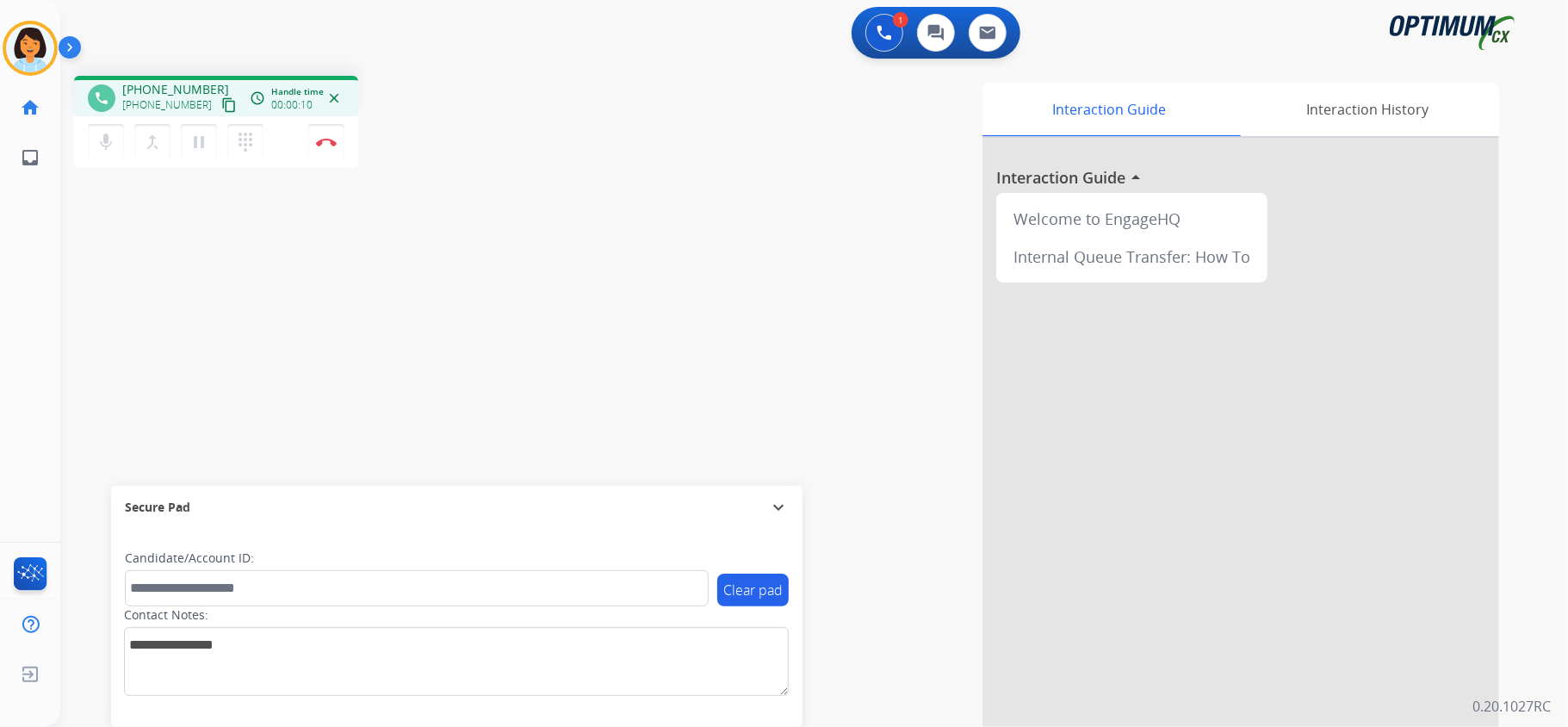
click at [1505, 472] on div "Interaction Guide Interaction History Interaction Guide arrow_drop_up Welcome t…" at bounding box center [1043, 427] width 966 height 704
click at [203, 374] on div "phone [PHONE_NUMBER] [PHONE_NUMBER] content_copy access_time Call metrics Queue…" at bounding box center [794, 420] width 1466 height 718
click at [221, 104] on mat-icon "content_copy" at bounding box center [228, 104] width 15 height 15
click at [331, 143] on img at bounding box center [326, 142] width 21 height 9
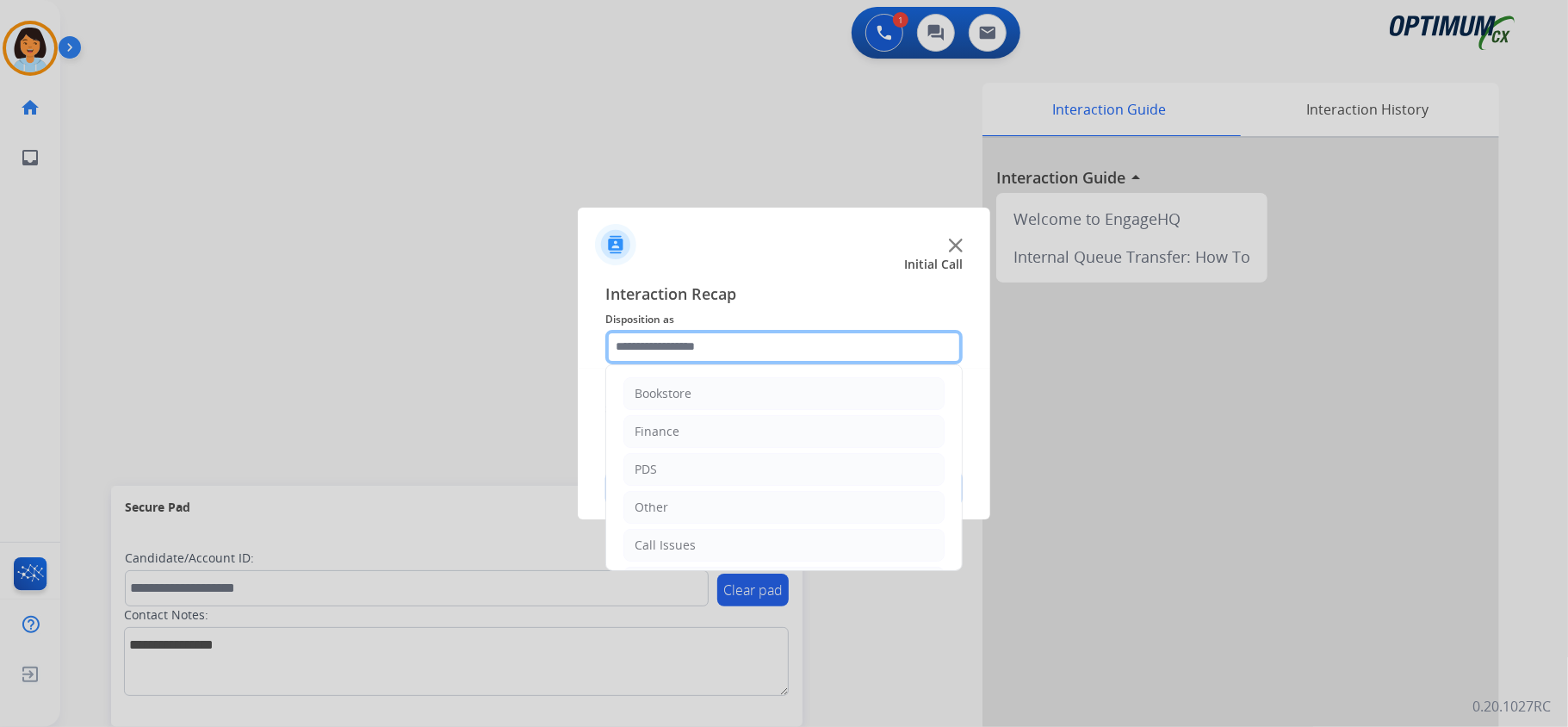
click at [782, 345] on input "text" at bounding box center [783, 347] width 358 height 35
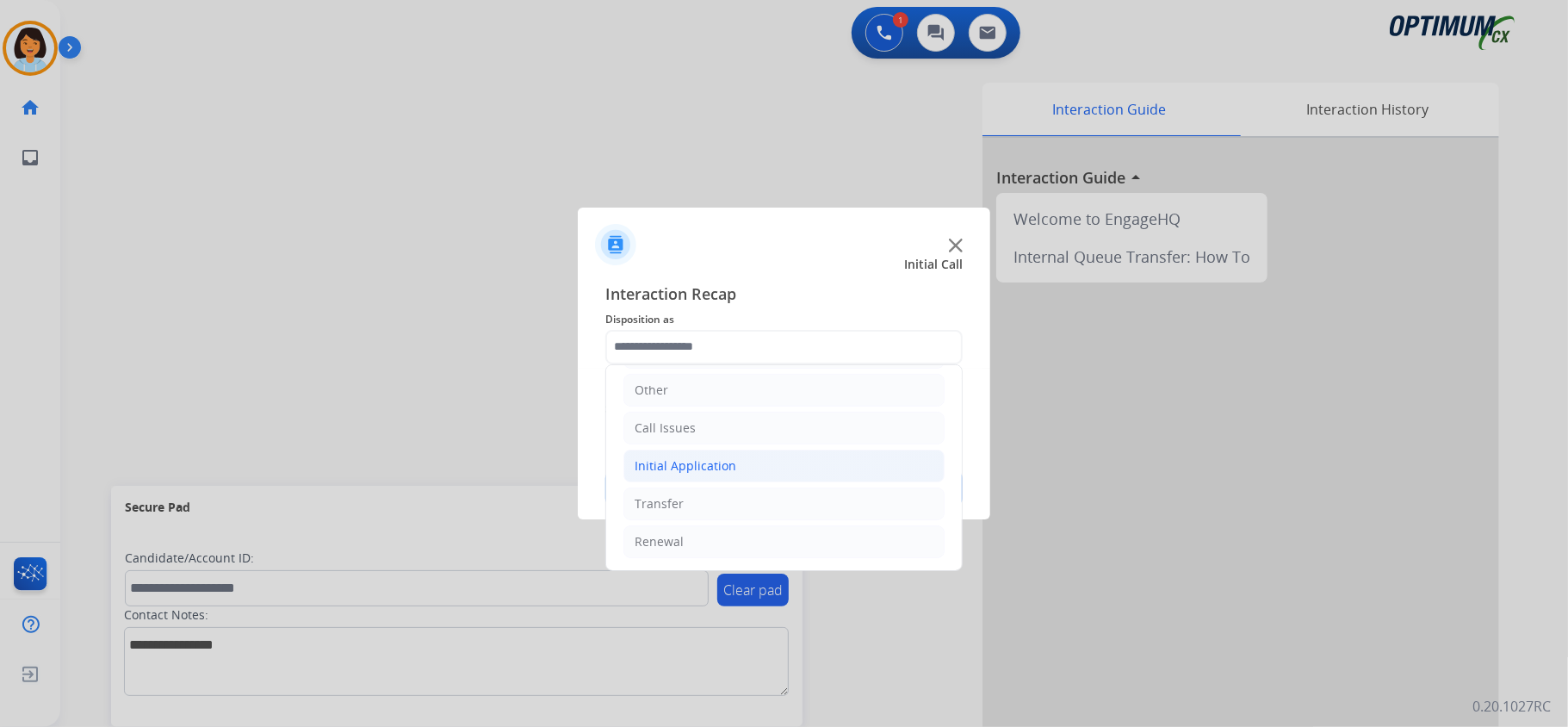
click at [734, 459] on li "Initial Application" at bounding box center [784, 466] width 321 height 33
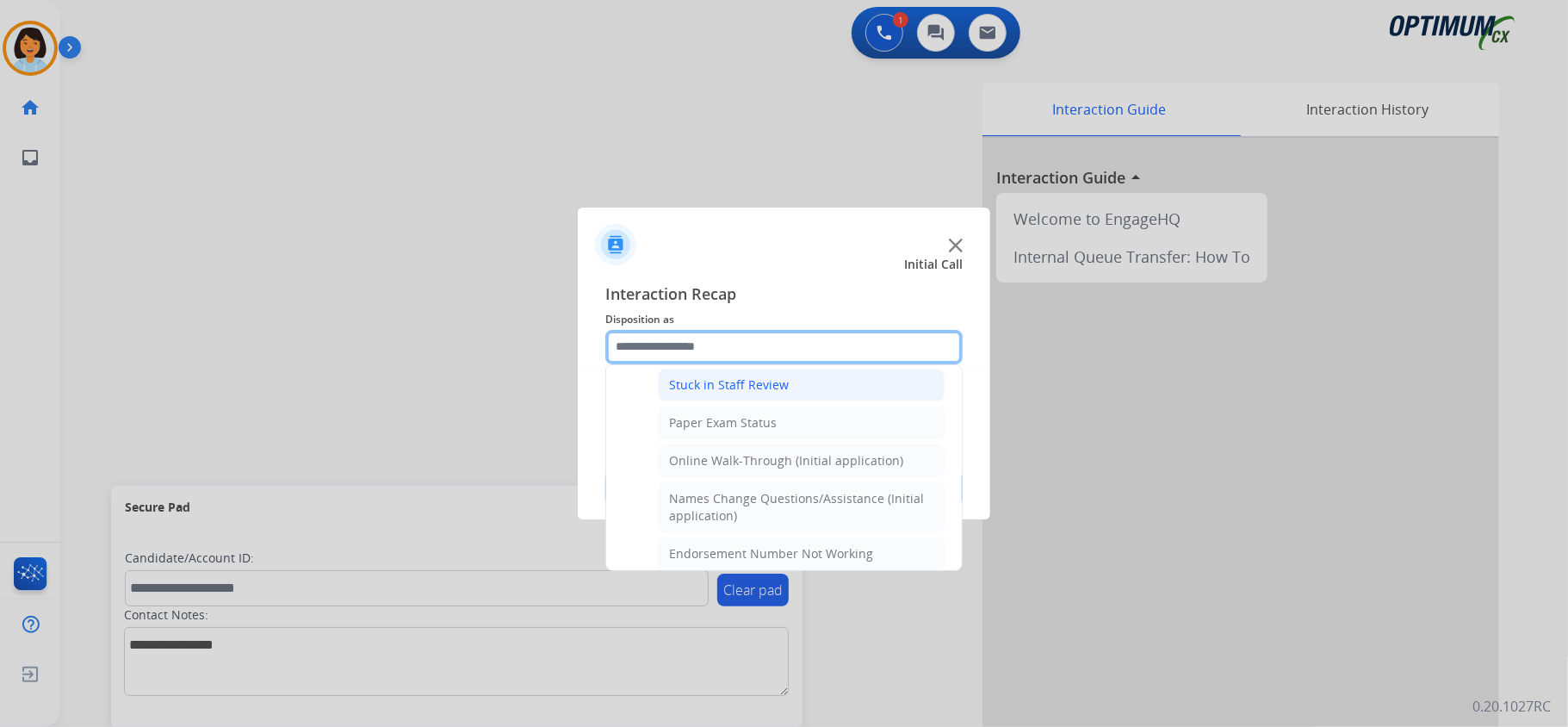
scroll to position [351, 0]
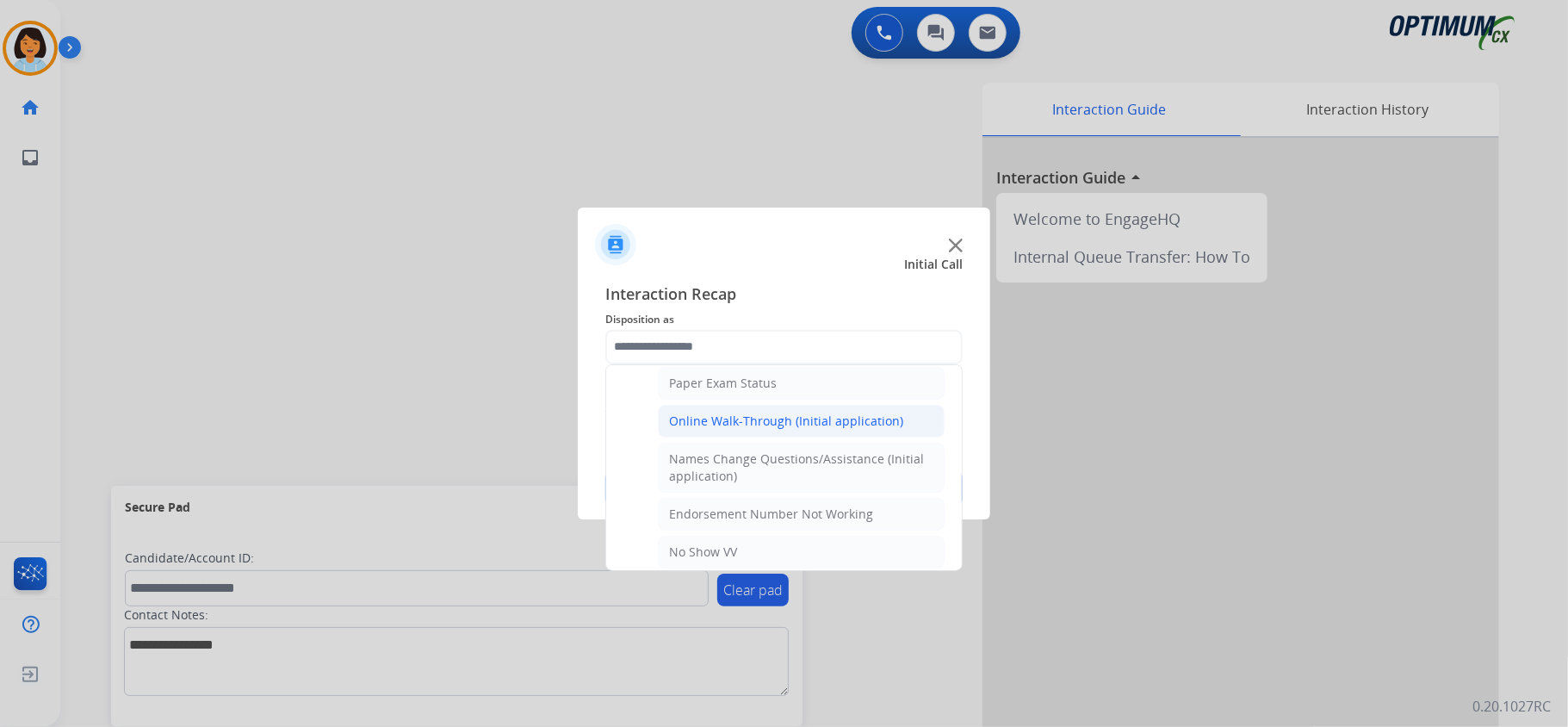
click at [747, 429] on div "Online Walk-Through (Initial application)" at bounding box center [786, 420] width 235 height 17
type input "**********"
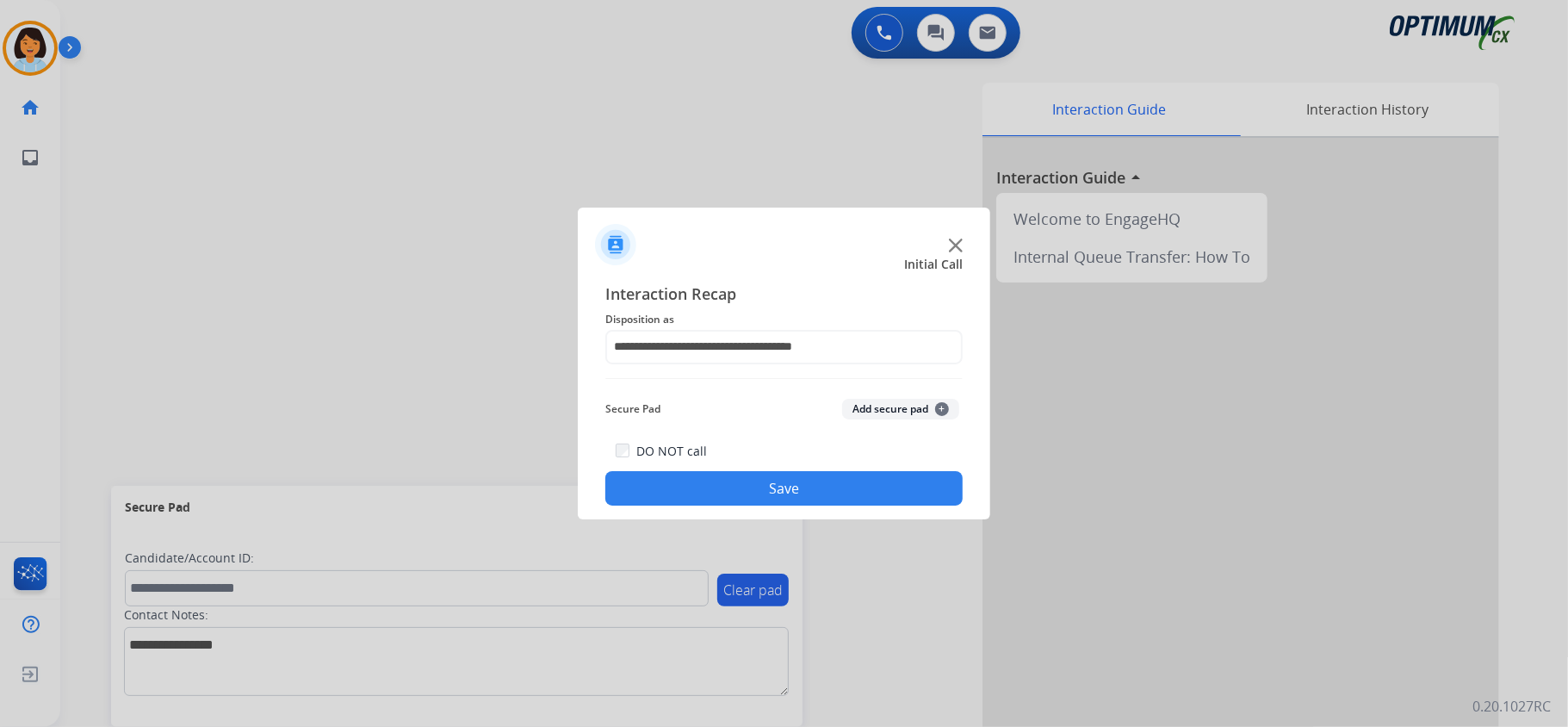
click at [776, 483] on button "Save" at bounding box center [783, 488] width 358 height 35
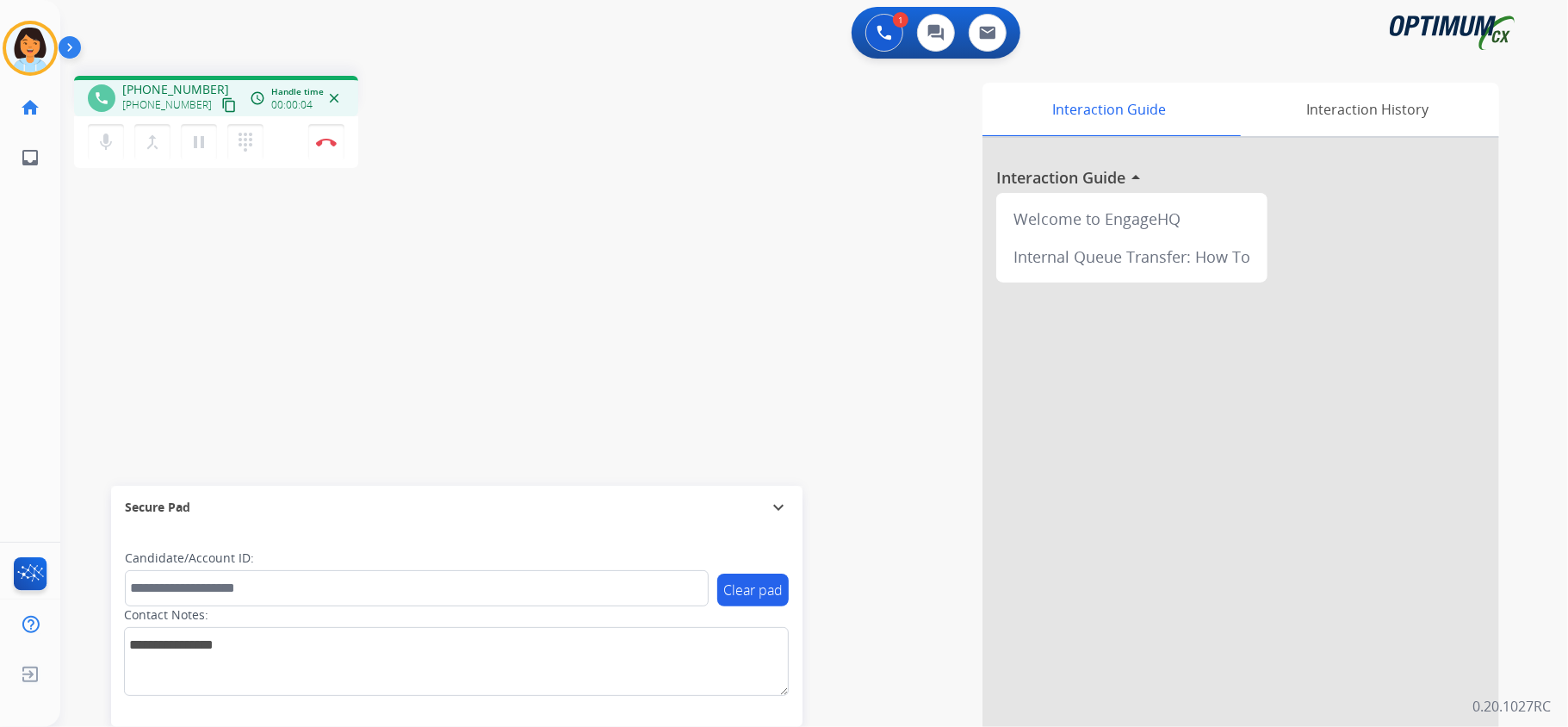
click at [221, 109] on mat-icon "content_copy" at bounding box center [228, 104] width 15 height 15
click at [221, 101] on mat-icon "content_copy" at bounding box center [228, 104] width 15 height 15
click at [314, 138] on button "Disconnect" at bounding box center [326, 142] width 37 height 37
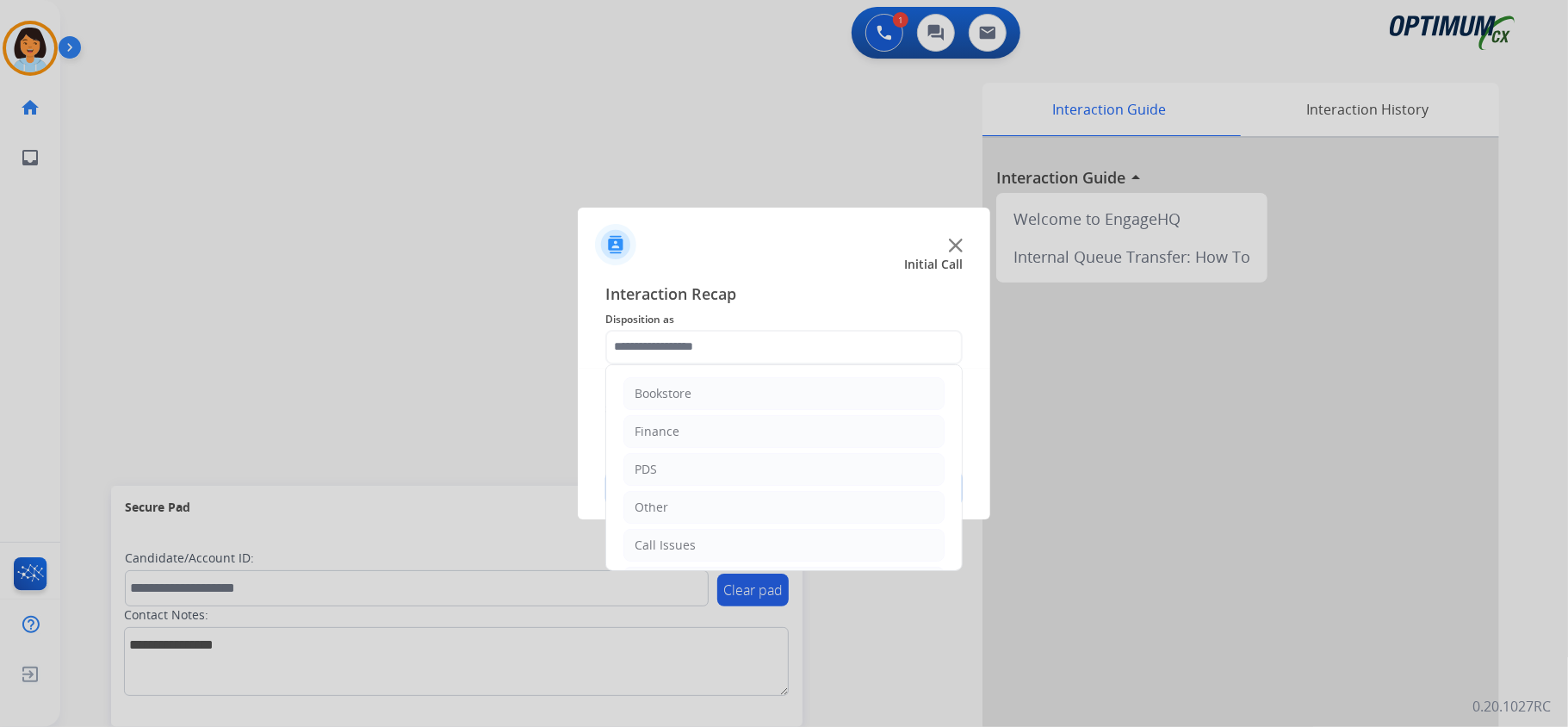
click at [649, 330] on input "text" at bounding box center [783, 347] width 358 height 35
click at [753, 458] on li "Initial Application" at bounding box center [784, 466] width 321 height 33
click at [773, 487] on li "Credential Resend (Initial application)" at bounding box center [800, 499] width 286 height 33
type input "**********"
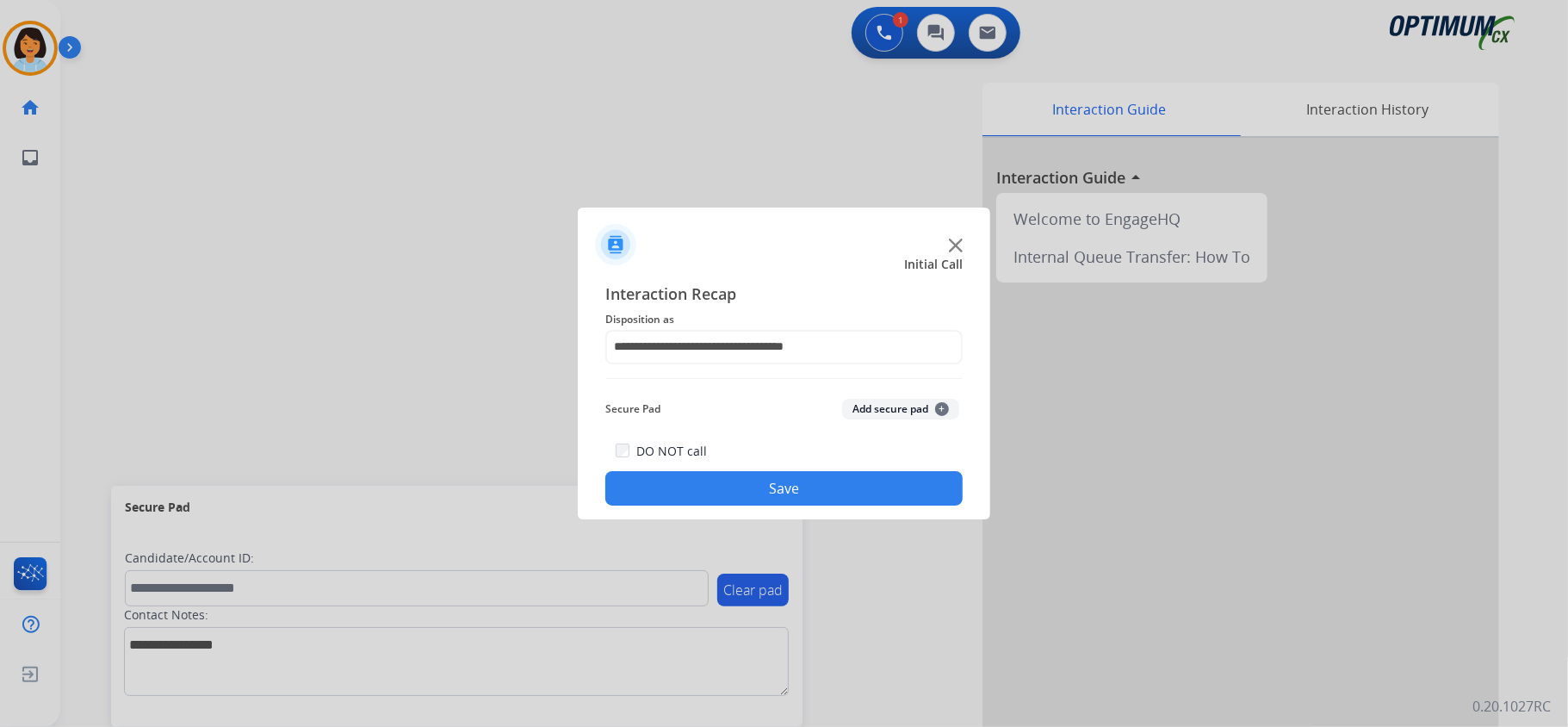
drag, startPoint x: 777, startPoint y: 494, endPoint x: 777, endPoint y: 506, distance: 12.0
click at [779, 494] on button "Save" at bounding box center [783, 488] width 358 height 35
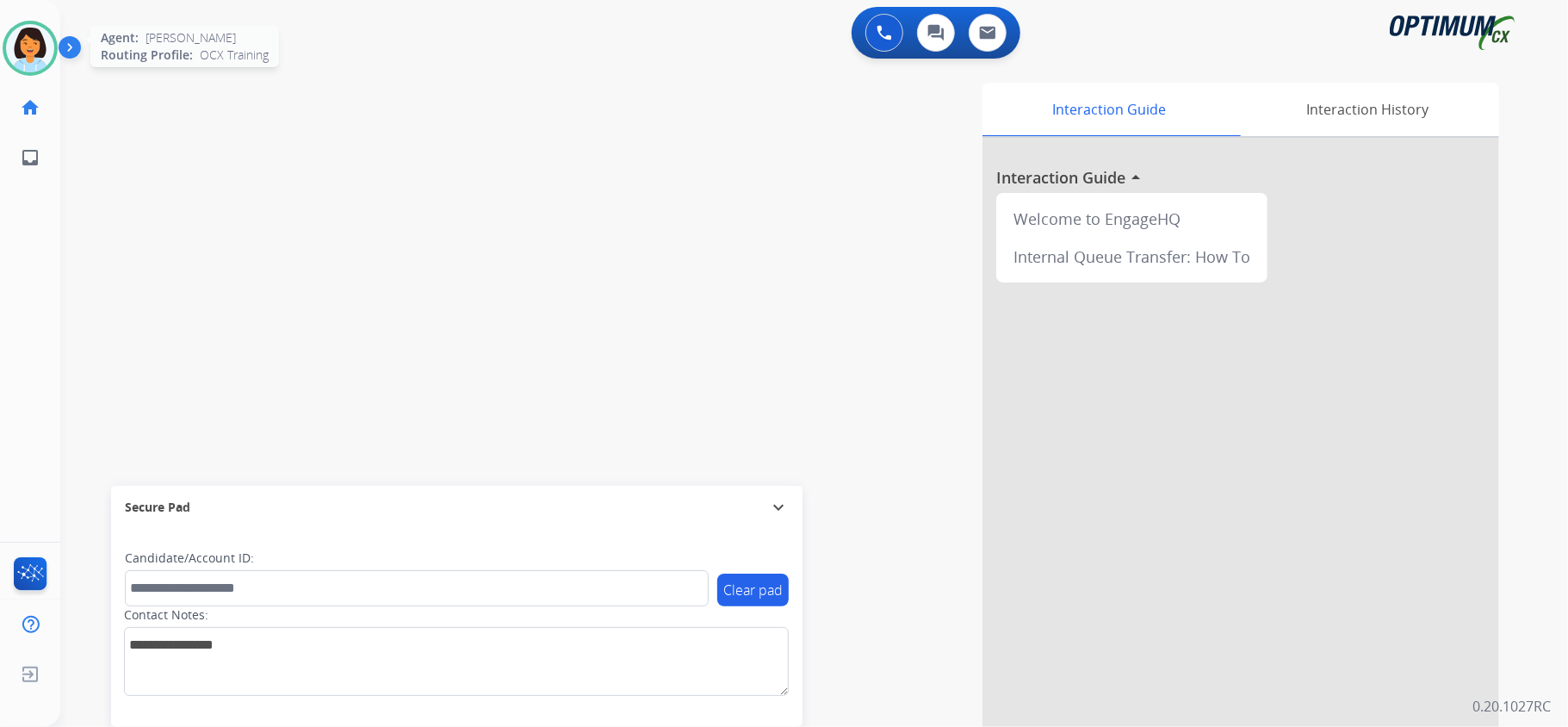
click at [38, 53] on img at bounding box center [30, 48] width 48 height 48
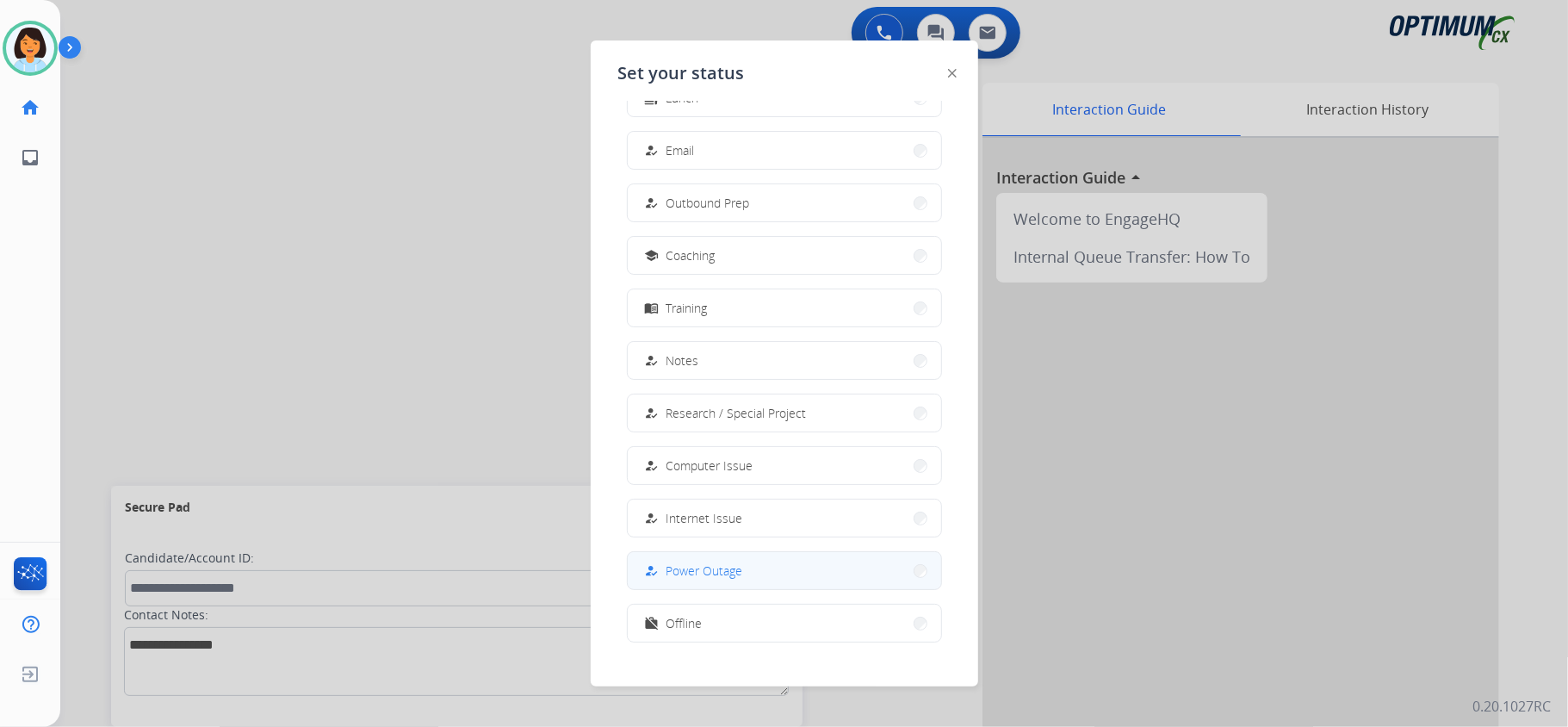
scroll to position [161, 0]
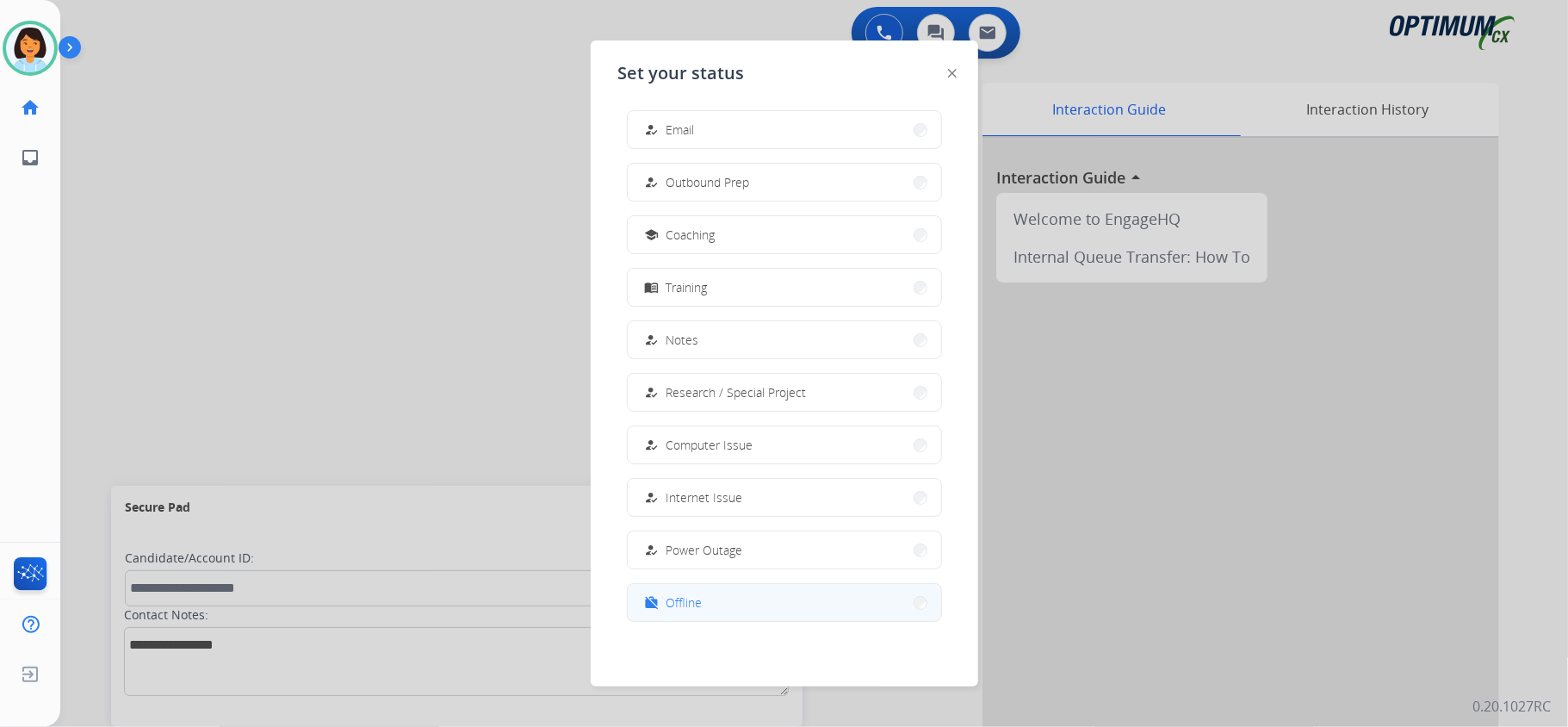
click at [739, 599] on button "work_off Offline" at bounding box center [784, 602] width 313 height 37
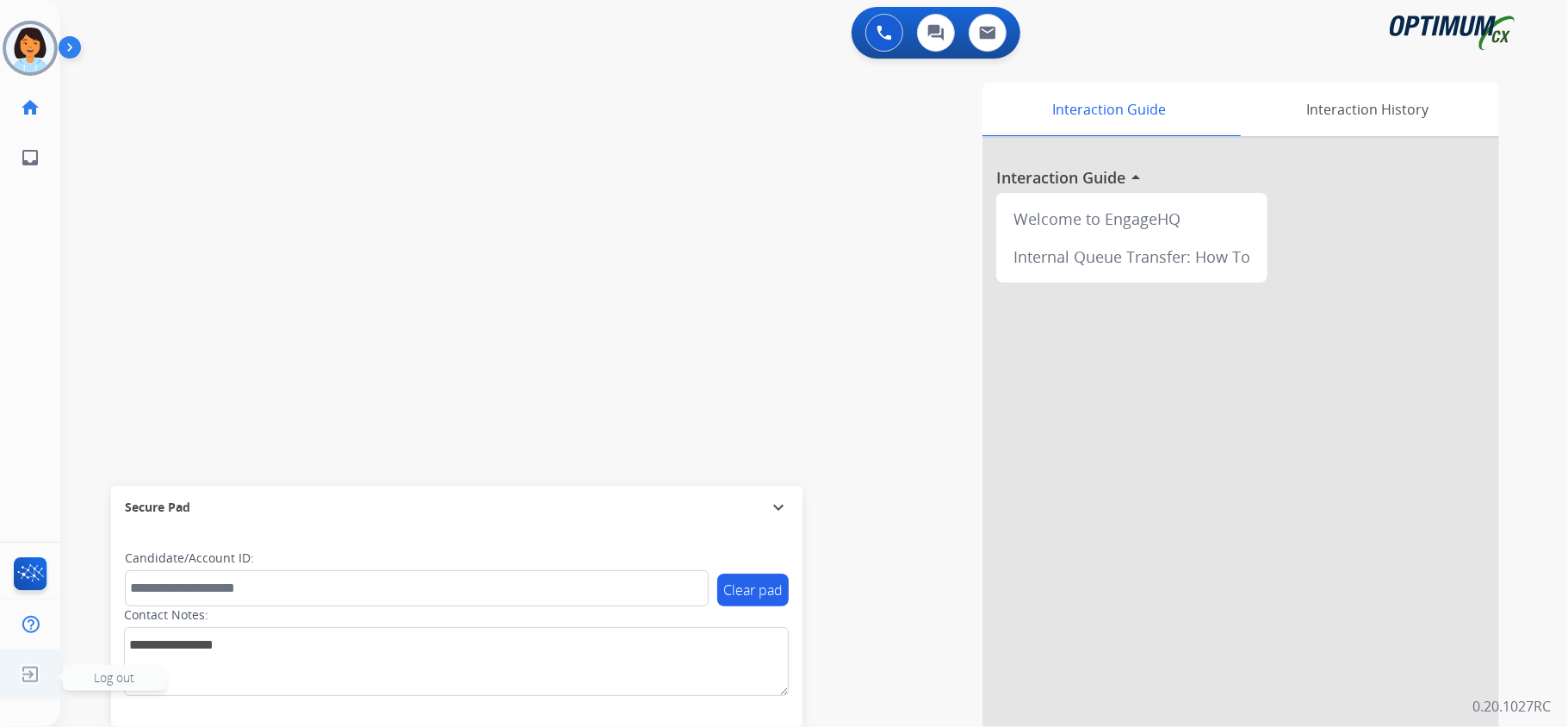
click at [33, 676] on img at bounding box center [29, 673] width 31 height 33
